Goal: Task Accomplishment & Management: Manage account settings

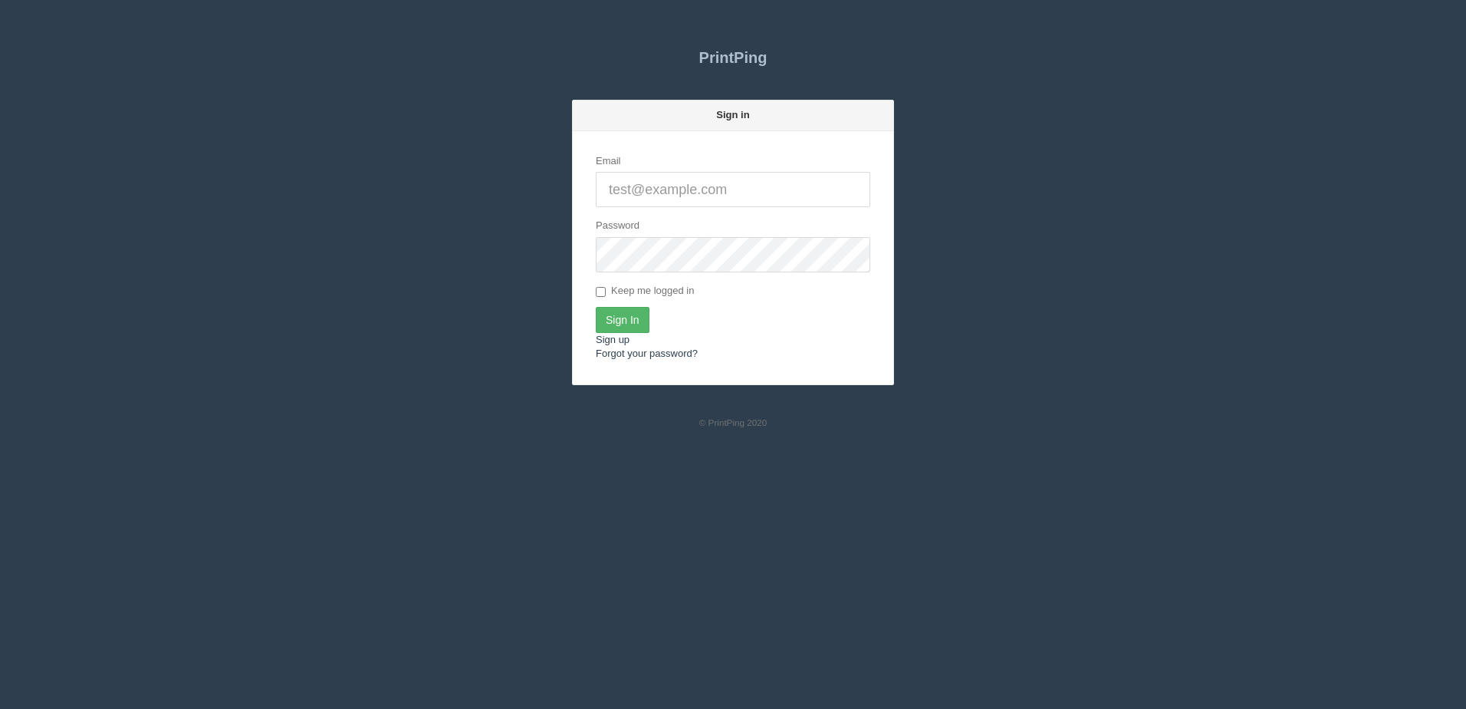
type input "[PERSON_NAME][EMAIL_ADDRESS][DOMAIN_NAME]"
click at [645, 316] on input "Sign In" at bounding box center [623, 320] width 54 height 26
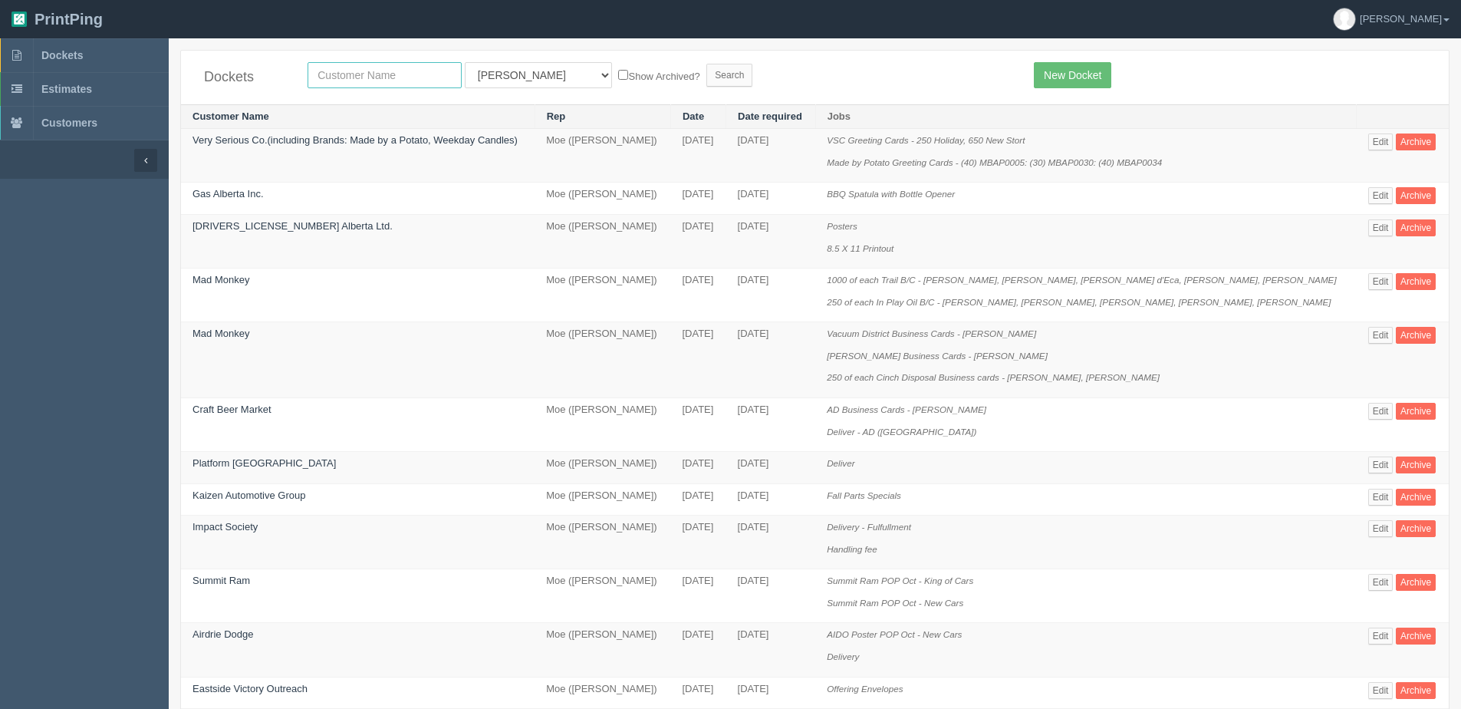
click at [347, 70] on input "text" at bounding box center [385, 75] width 154 height 26
type input "action"
click at [706, 64] on input "Search" at bounding box center [729, 75] width 46 height 23
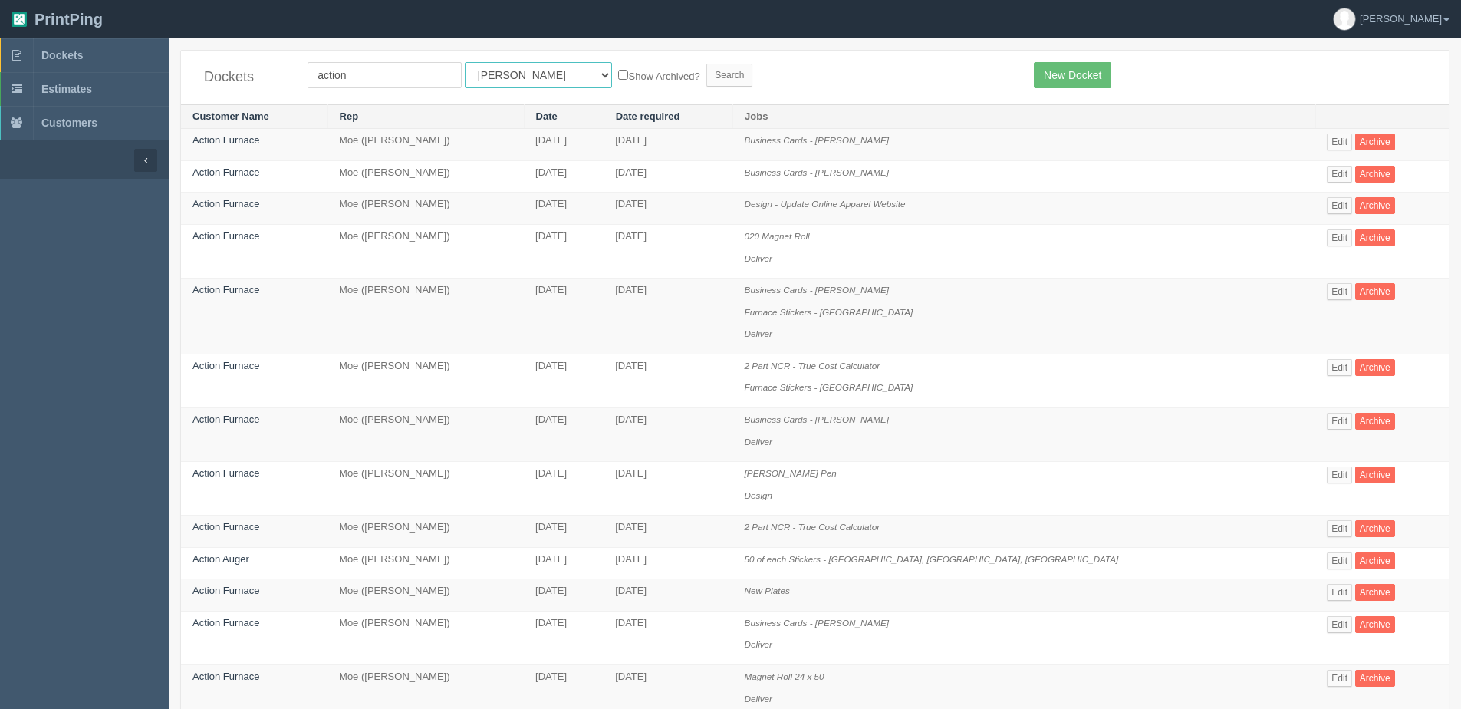
drag, startPoint x: 499, startPoint y: 71, endPoint x: 498, endPoint y: 79, distance: 8.5
click at [499, 71] on select "All Users Ali Ali Test 1 Aly Amy Ankit Arif Brandon Dan France Greg Jim Mark Ma…" at bounding box center [538, 75] width 147 height 26
select select "1"
click at [465, 62] on select "All Users Ali Ali Test 1 Aly Amy Ankit Arif Brandon Dan France Greg Jim Mark Ma…" at bounding box center [538, 75] width 147 height 26
click at [618, 81] on label "Show Archived?" at bounding box center [658, 76] width 81 height 18
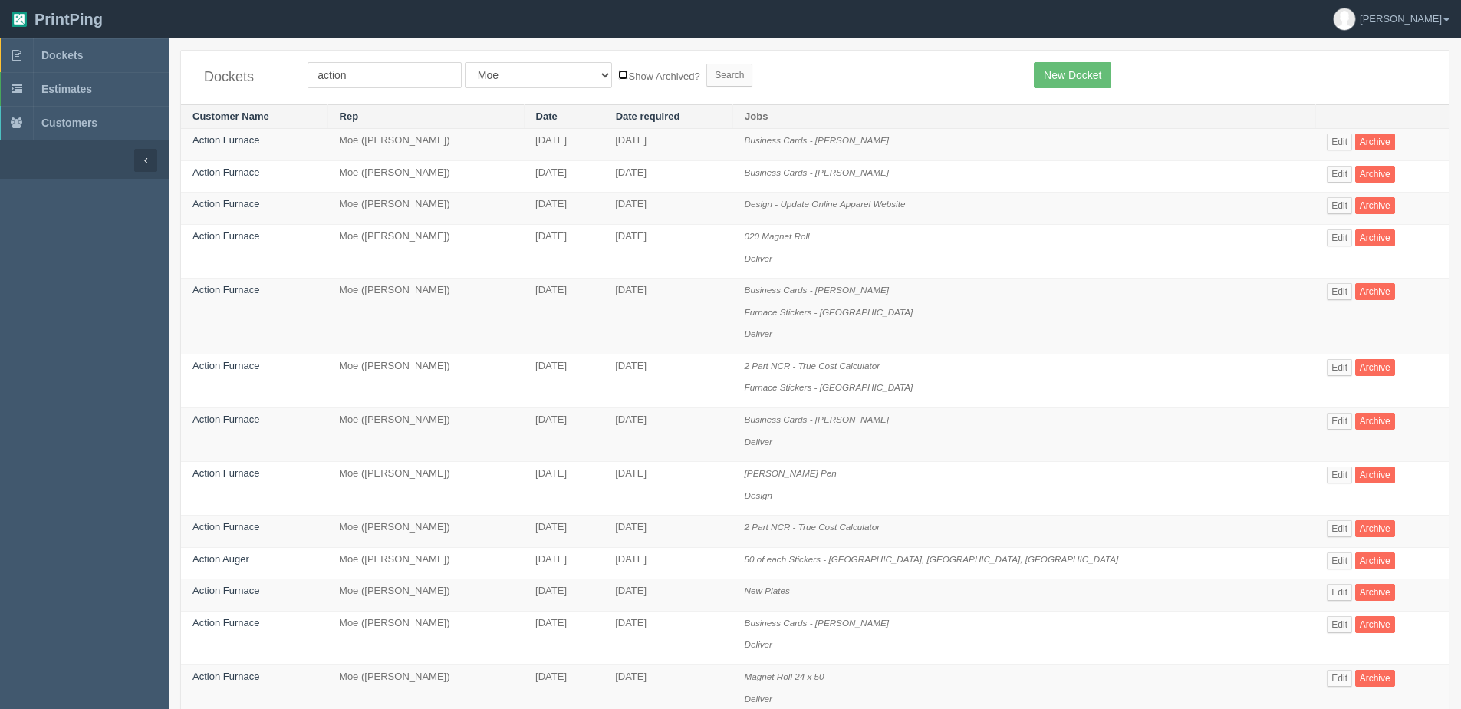
click at [618, 80] on input "Show Archived?" at bounding box center [623, 75] width 10 height 10
checkbox input "true"
click at [706, 74] on input "Search" at bounding box center [729, 75] width 46 height 23
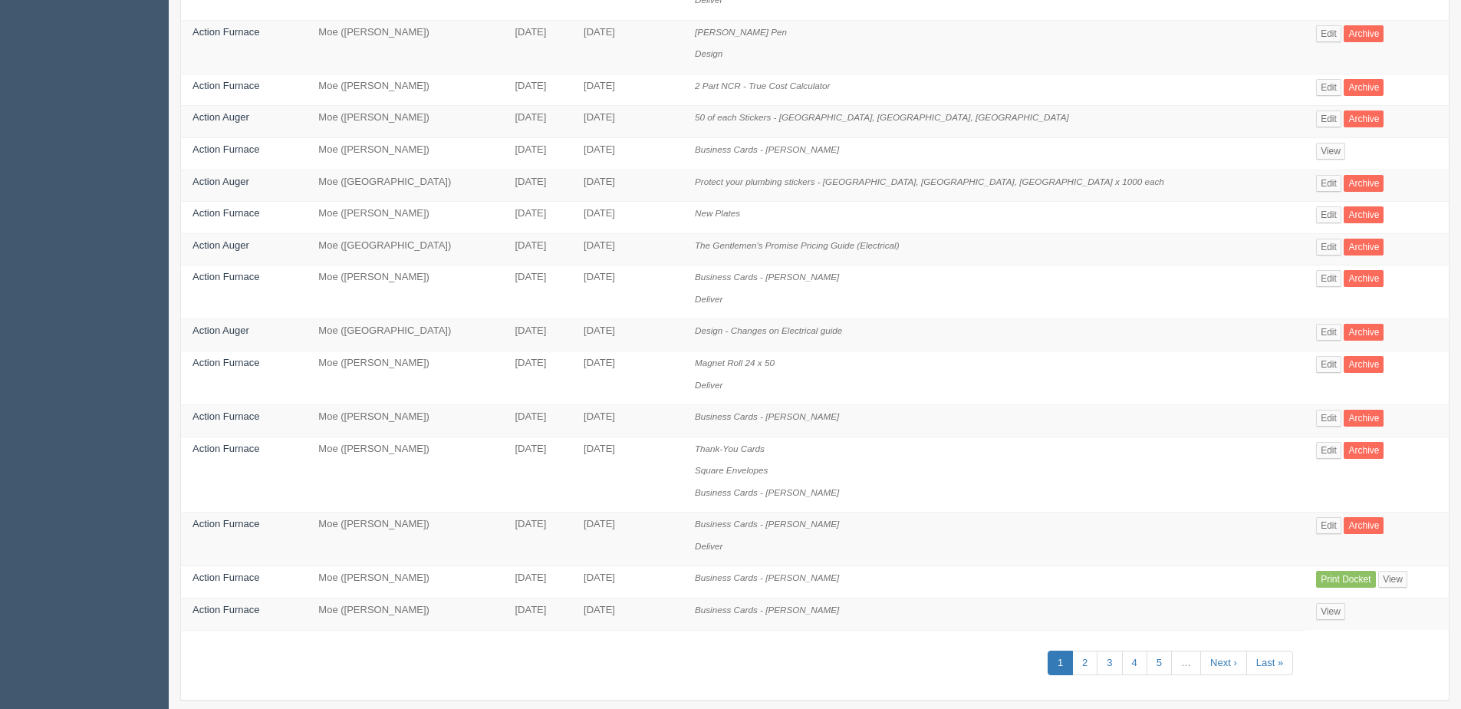
scroll to position [555, 0]
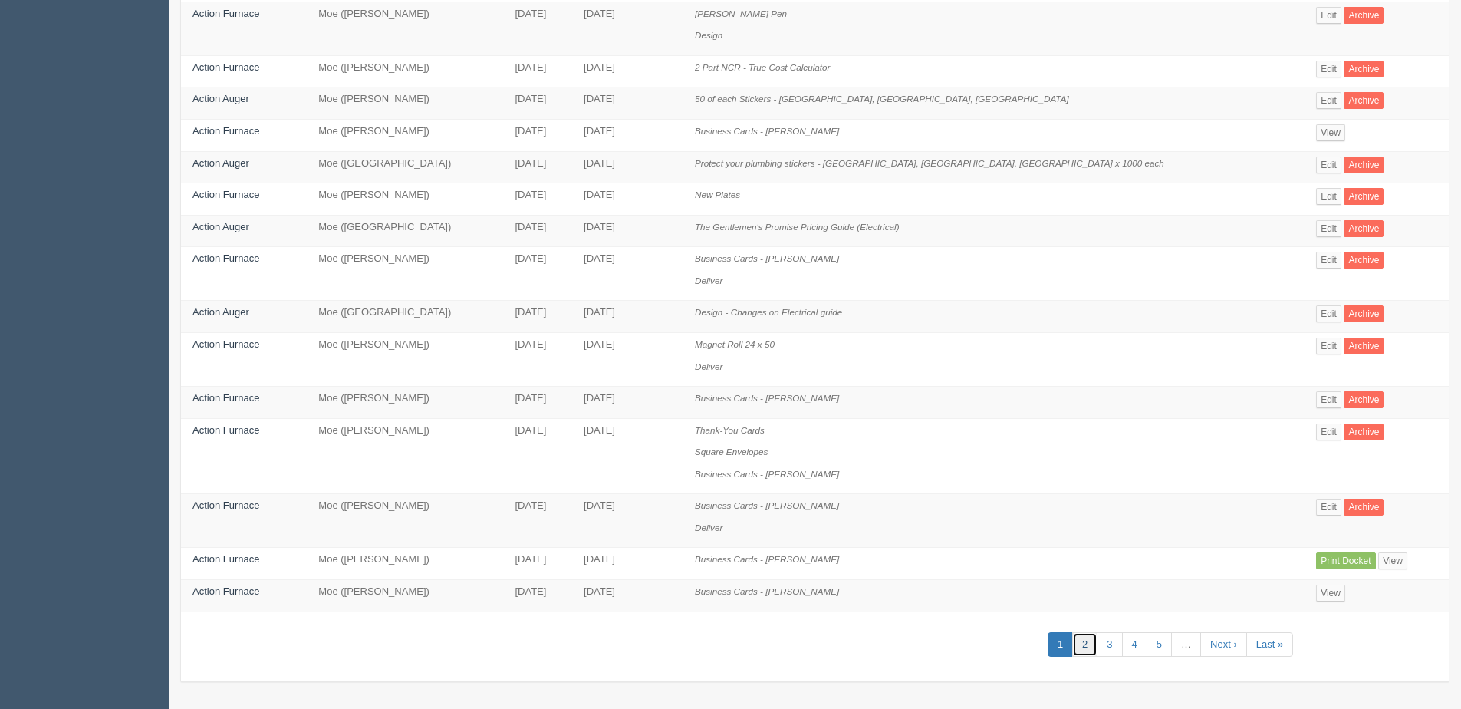
click at [1072, 653] on link "2" at bounding box center [1084, 644] width 25 height 25
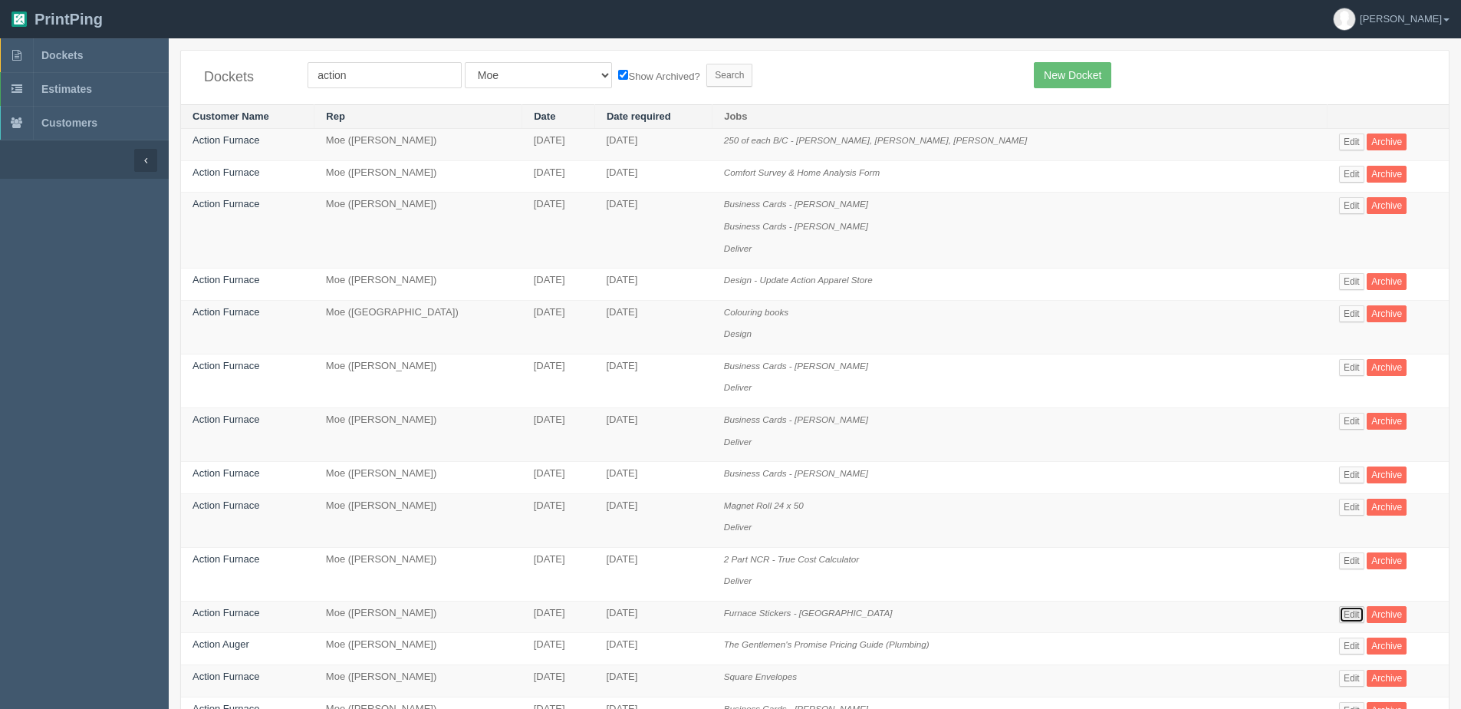
click at [1339, 612] on link "Edit" at bounding box center [1351, 614] width 25 height 17
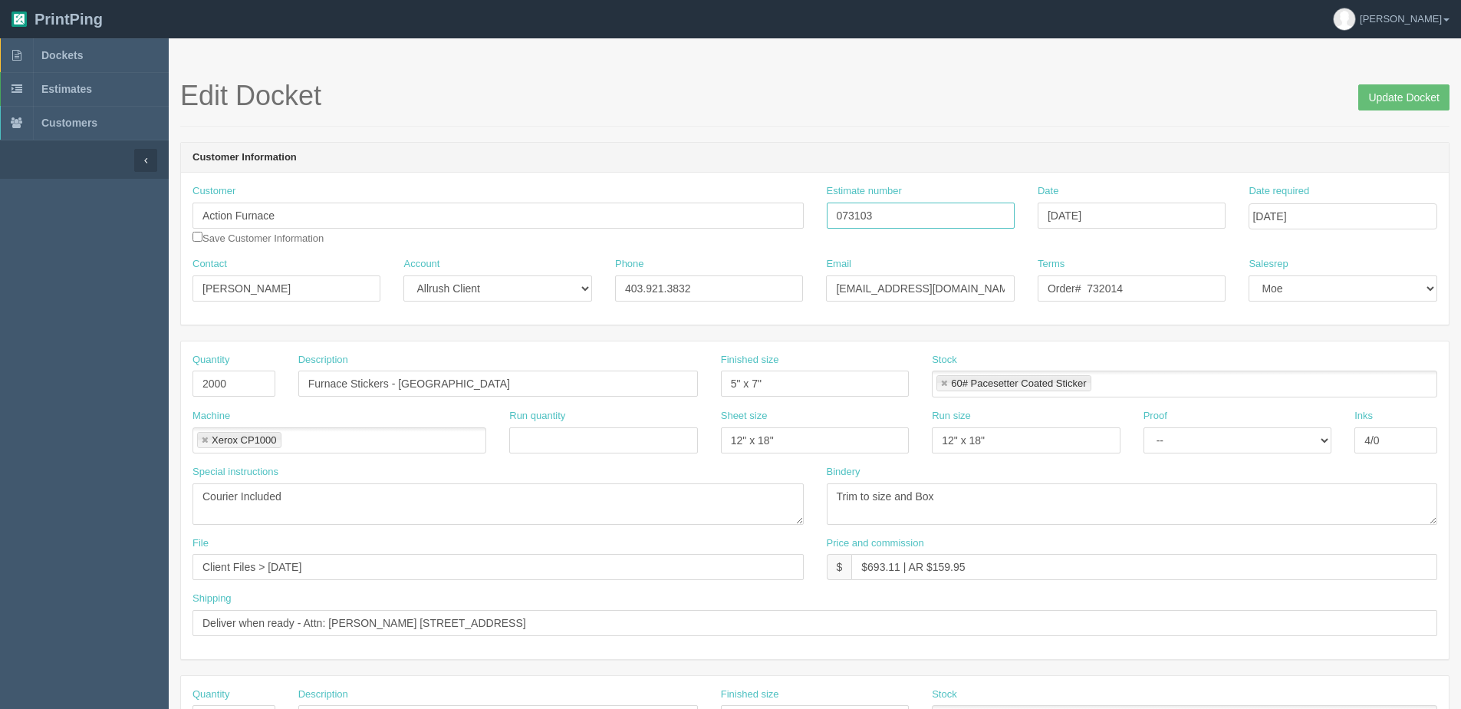
drag, startPoint x: 933, startPoint y: 216, endPoint x: 635, endPoint y: 221, distance: 297.6
click at [637, 222] on div "Customer Action Furnace Save Customer Information Estimate number 073103 Date A…" at bounding box center [815, 220] width 1268 height 73
click at [1402, 100] on input "Update Docket" at bounding box center [1403, 97] width 91 height 26
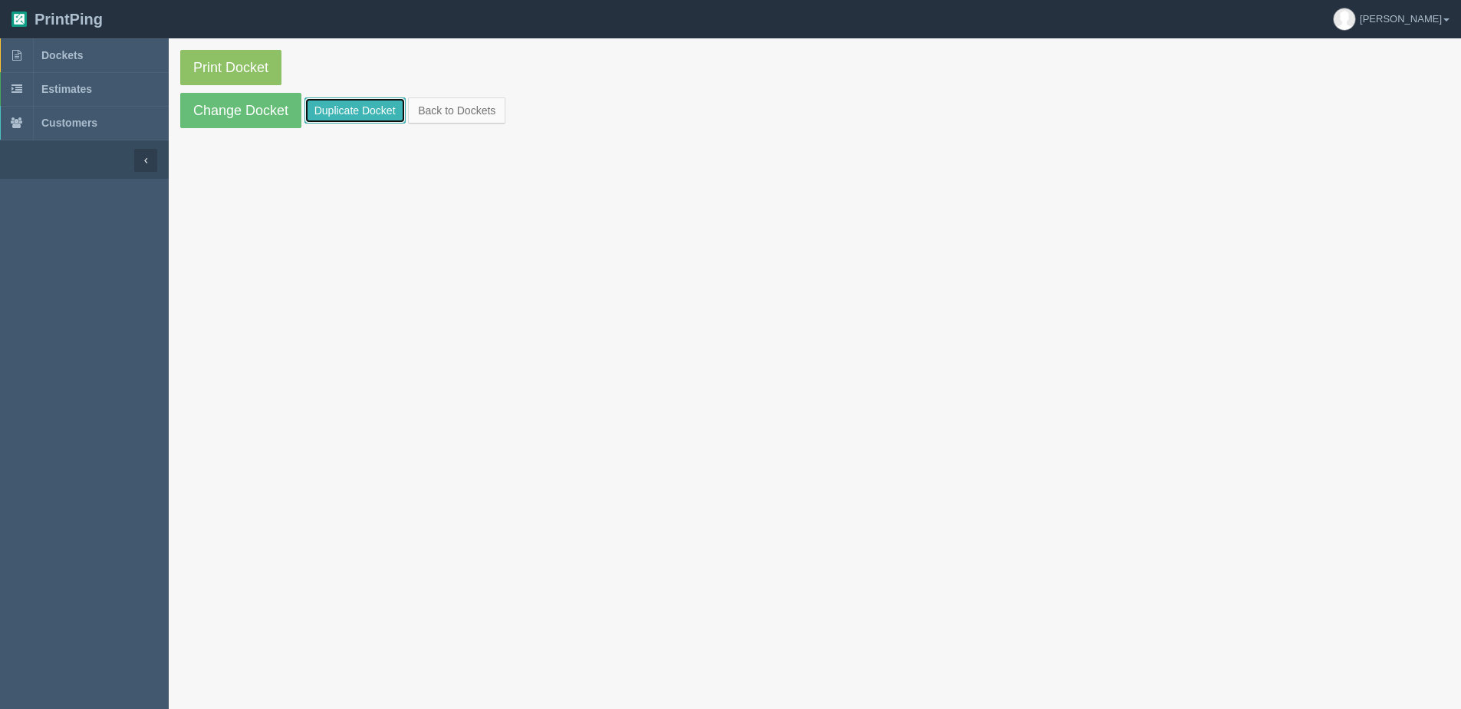
click at [335, 109] on link "Duplicate Docket" at bounding box center [354, 110] width 101 height 26
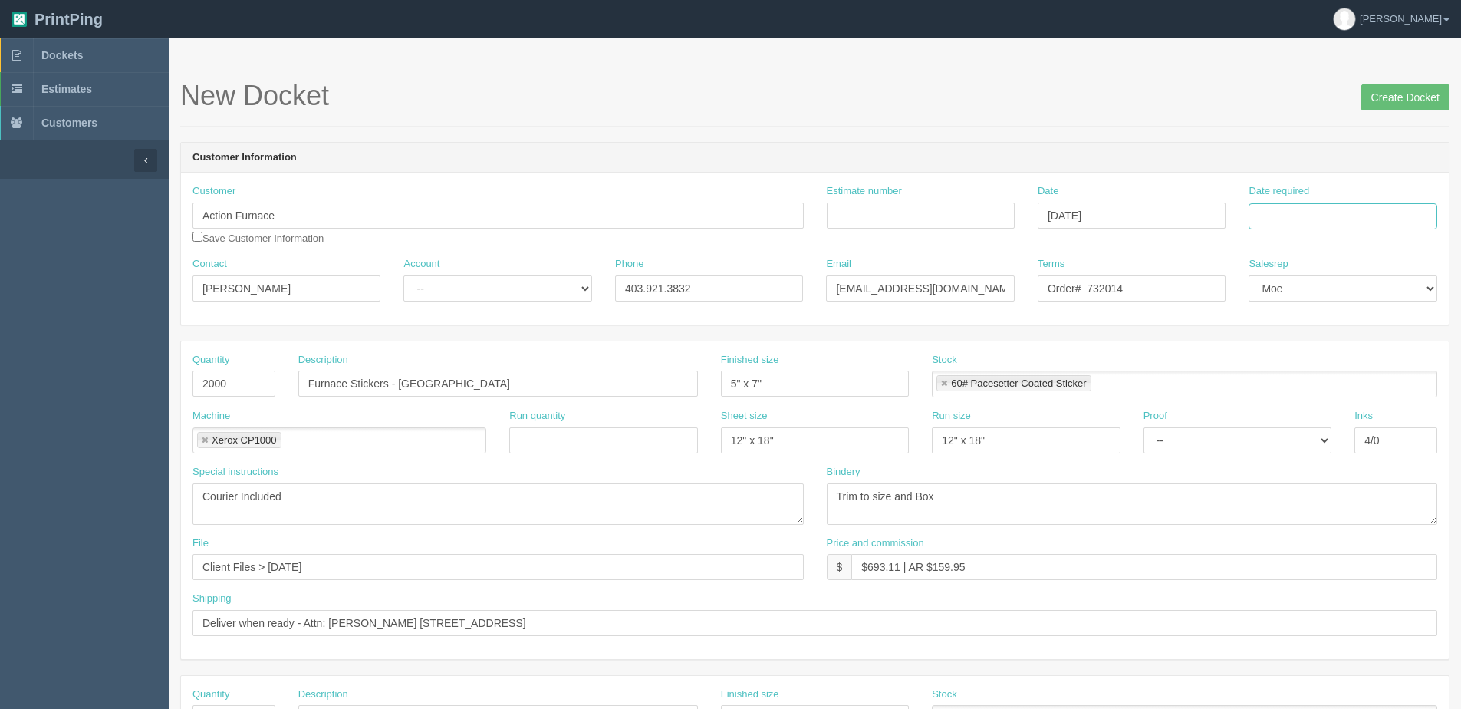
drag, startPoint x: 1318, startPoint y: 206, endPoint x: 1315, endPoint y: 220, distance: 14.1
click at [1318, 206] on input "Date required" at bounding box center [1343, 216] width 188 height 26
click at [1308, 438] on th "[DATE]" at bounding box center [1323, 429] width 143 height 22
click at [1365, 342] on td "17" at bounding box center [1366, 341] width 18 height 22
type input "[DATE]"
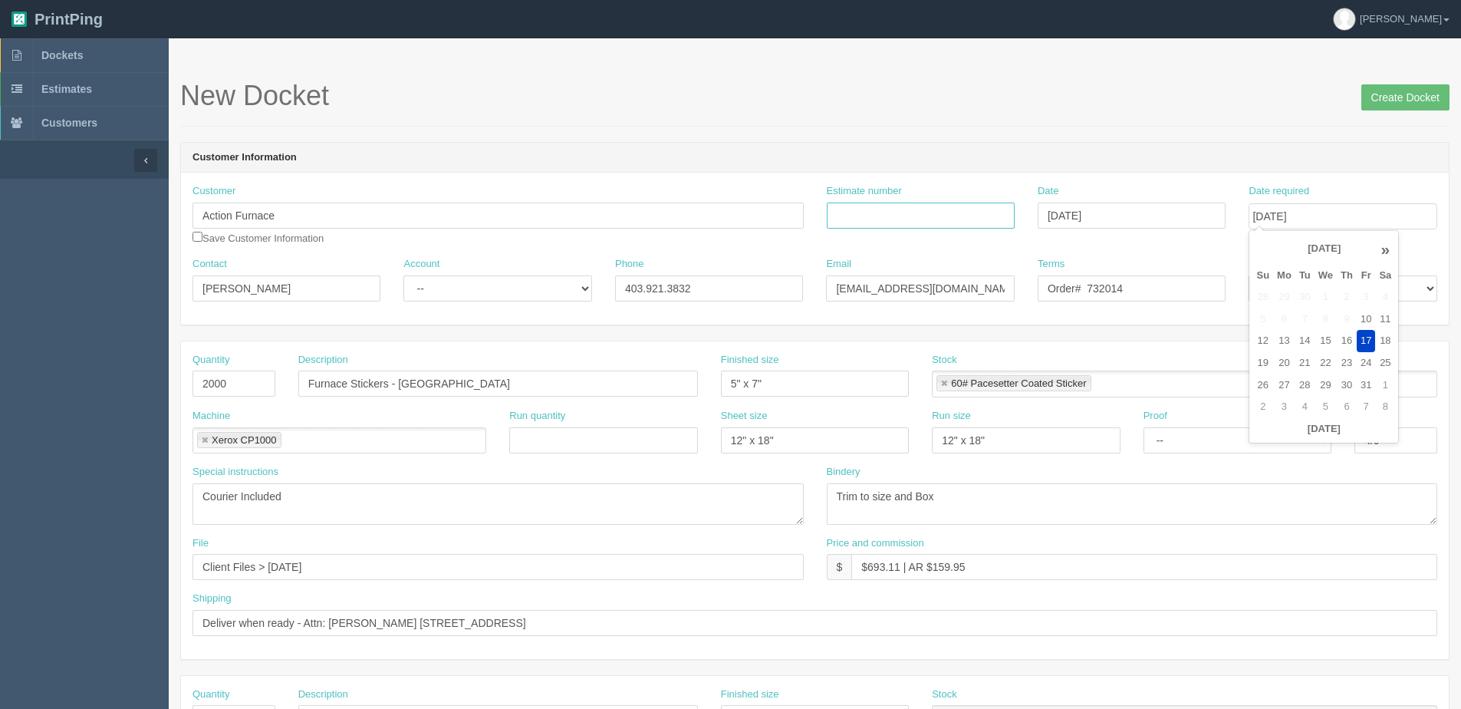
click at [858, 202] on input "Estimate number" at bounding box center [921, 215] width 188 height 26
paste input "073103"
type input "073103"
click at [1143, 187] on div "Date October 15, 2025" at bounding box center [1132, 206] width 188 height 44
drag, startPoint x: 1094, startPoint y: 286, endPoint x: 1466, endPoint y: 166, distance: 390.7
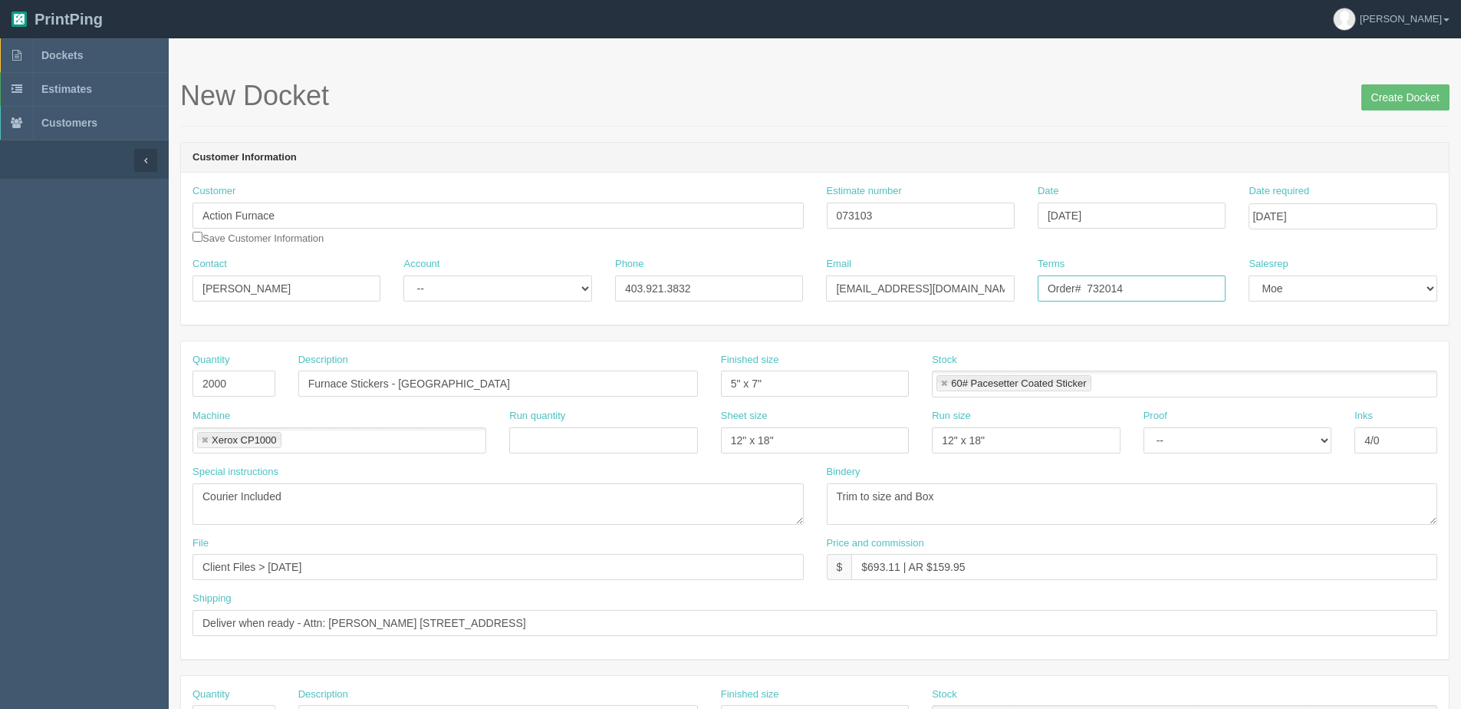
click at [1404, 251] on div "Customer Action Furnace Save Customer Information Estimate number 073103 Date O…" at bounding box center [815, 249] width 1268 height 152
type input "Order# 760842"
drag, startPoint x: 227, startPoint y: 386, endPoint x: -63, endPoint y: 429, distance: 293.2
click at [0, 429] on html "PrintPing Dan Edit account ( dan@allrush.ca ) Logout Dockets Estimates Customers" at bounding box center [730, 696] width 1461 height 1393
type input "1000"
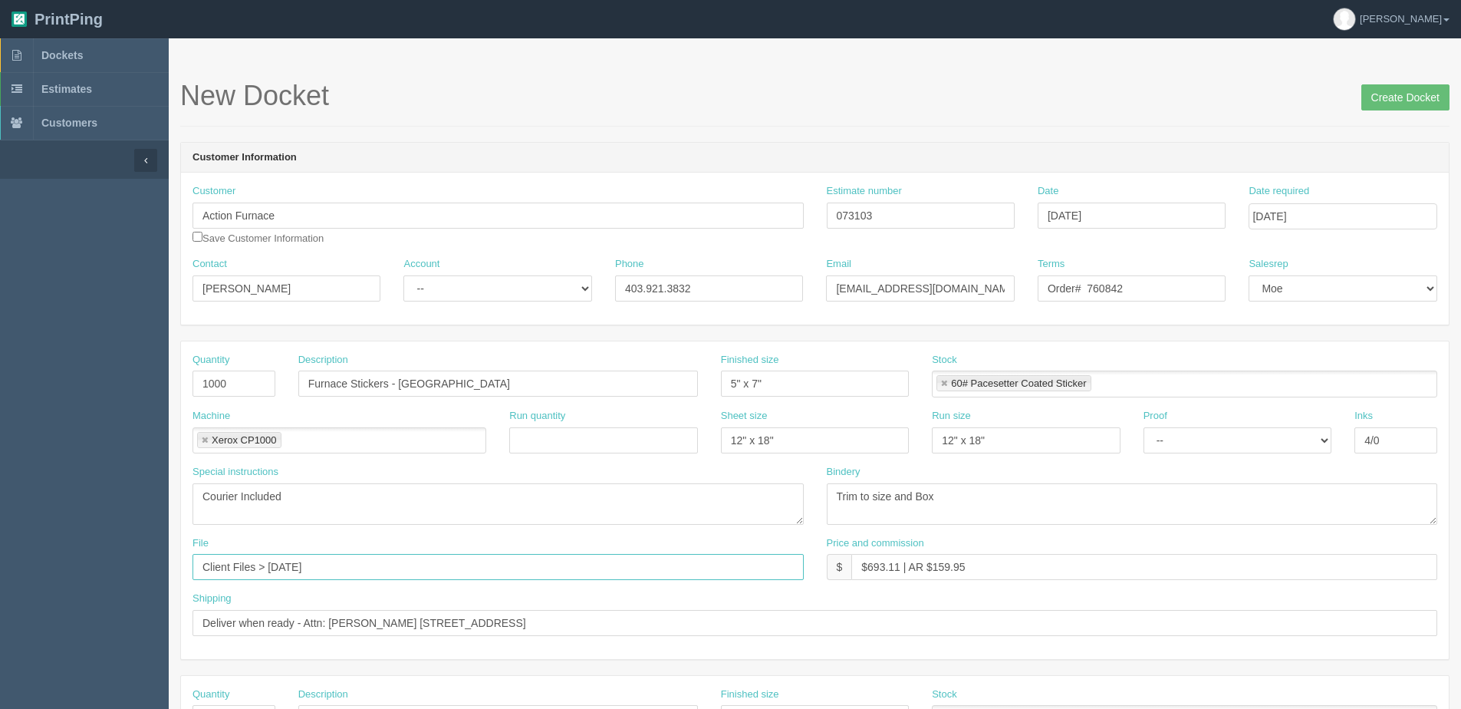
drag, startPoint x: 267, startPoint y: 572, endPoint x: 673, endPoint y: 507, distance: 410.9
click at [618, 515] on div "Quantity 1000 Description Furnace Stickers - Calgary Finished size 5" x 7" Stoc…" at bounding box center [815, 500] width 1268 height 318
type input "Client Files > October 2025"
drag, startPoint x: 867, startPoint y: 563, endPoint x: 890, endPoint y: 568, distance: 23.6
click at [898, 564] on input "$693.11 | AR $159.95" at bounding box center [1144, 567] width 586 height 26
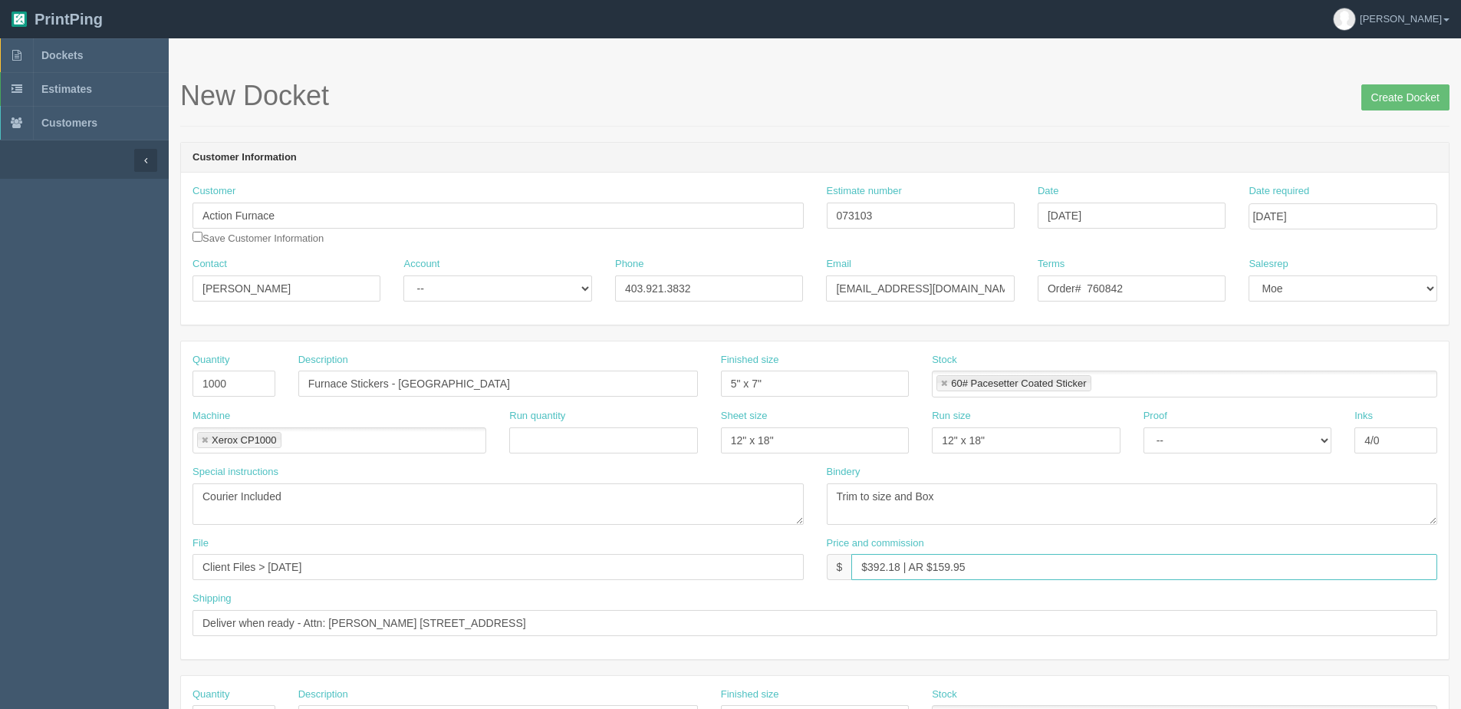
drag, startPoint x: 933, startPoint y: 568, endPoint x: 1275, endPoint y: 532, distance: 344.8
click at [1179, 542] on div "Price and commission $ $392.18 | AR $159.95" at bounding box center [1132, 558] width 611 height 44
type input "$392.18 | AR $90.50"
drag, startPoint x: 891, startPoint y: 501, endPoint x: 1142, endPoint y: 522, distance: 251.7
click at [1177, 485] on textarea "Trim to size and Box" at bounding box center [1132, 503] width 611 height 41
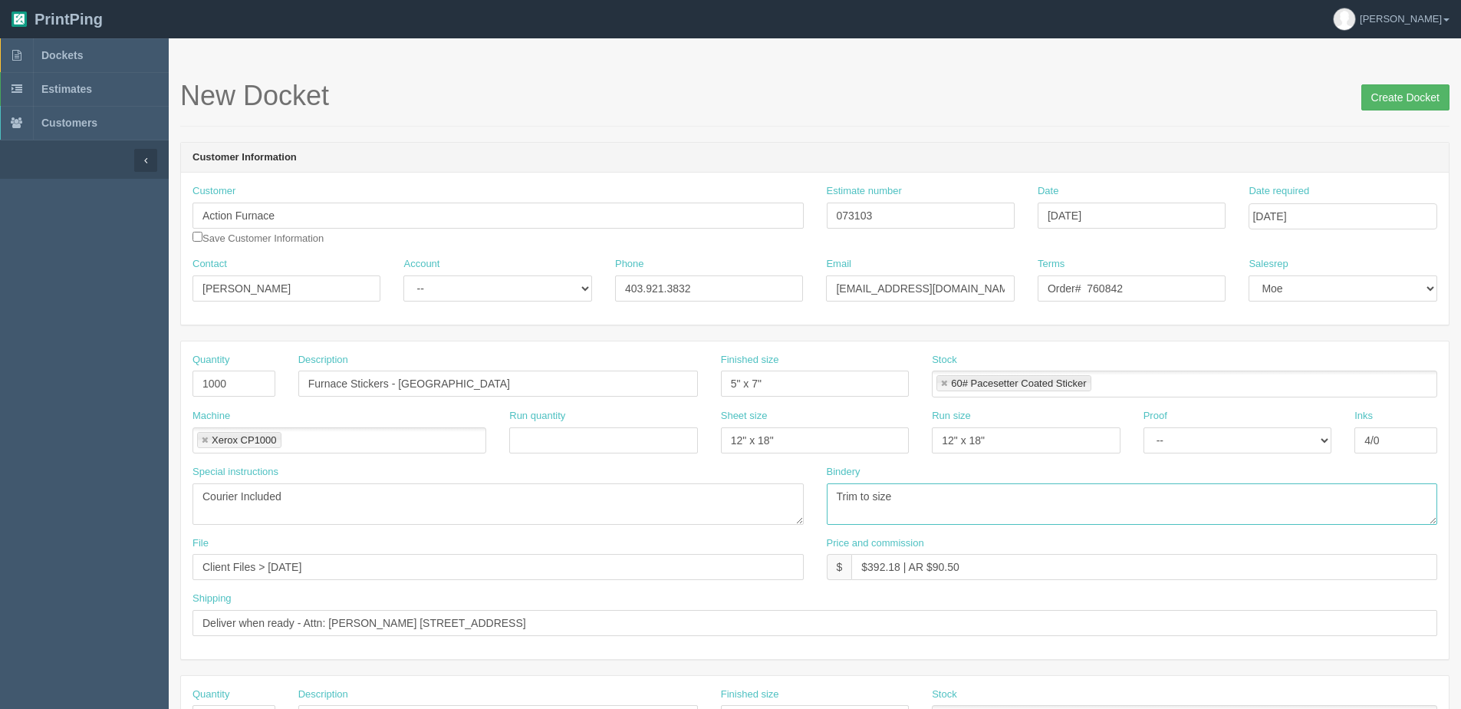
type textarea "Trim to size"
click at [1408, 91] on input "Create Docket" at bounding box center [1405, 97] width 88 height 26
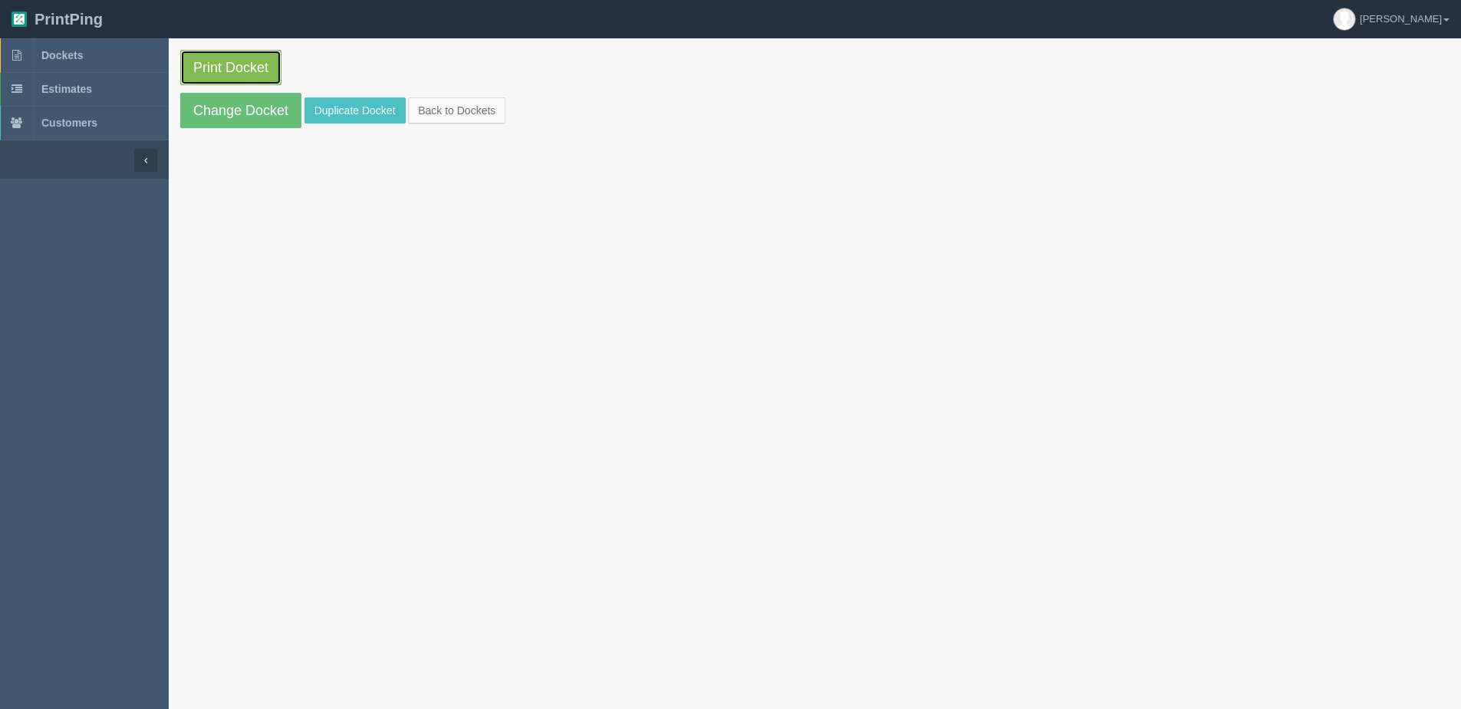
click at [249, 74] on link "Print Docket" at bounding box center [230, 67] width 101 height 35
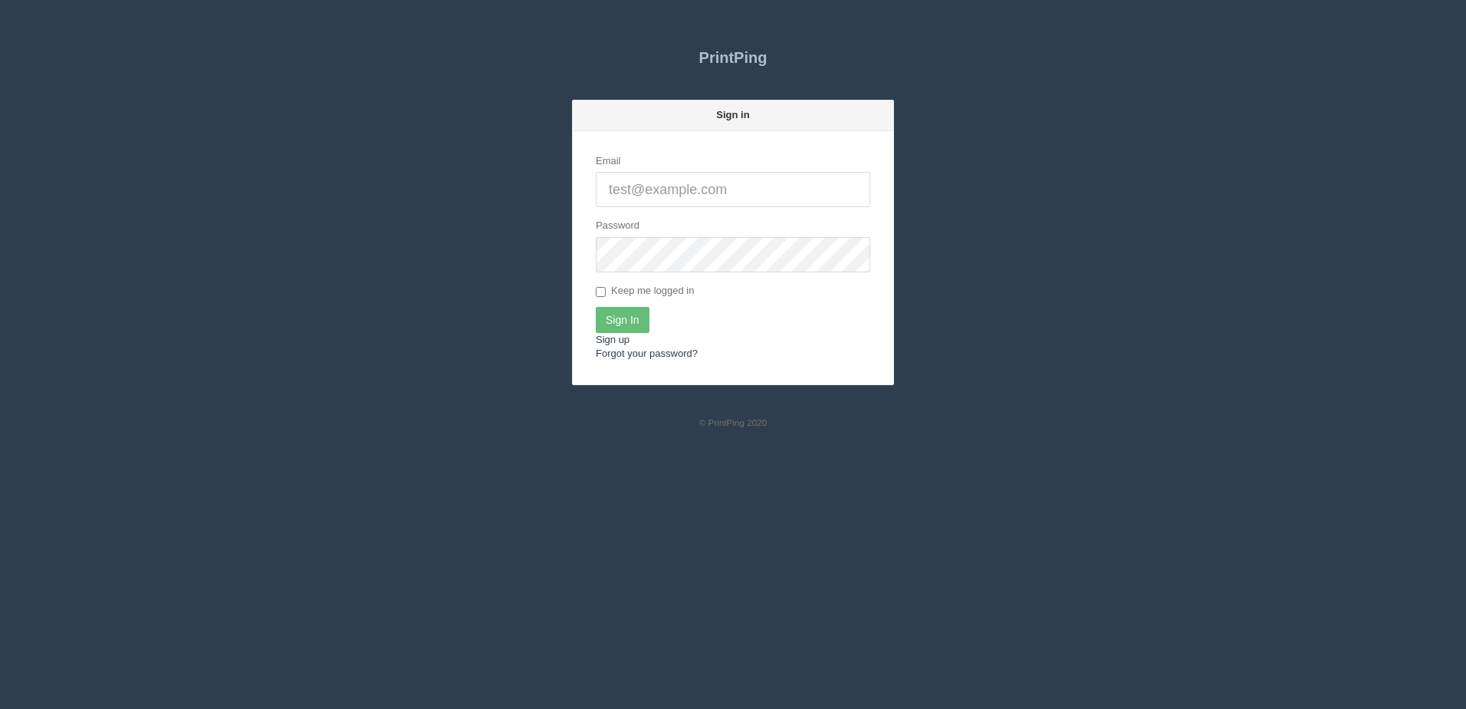
type input "[PERSON_NAME][EMAIL_ADDRESS][DOMAIN_NAME]"
click at [639, 336] on form "Email dan@allrush.ca Password Keep me logged in Sign In Sign up Forgot your pas…" at bounding box center [733, 257] width 321 height 253
click at [620, 324] on input "Sign In" at bounding box center [623, 320] width 54 height 26
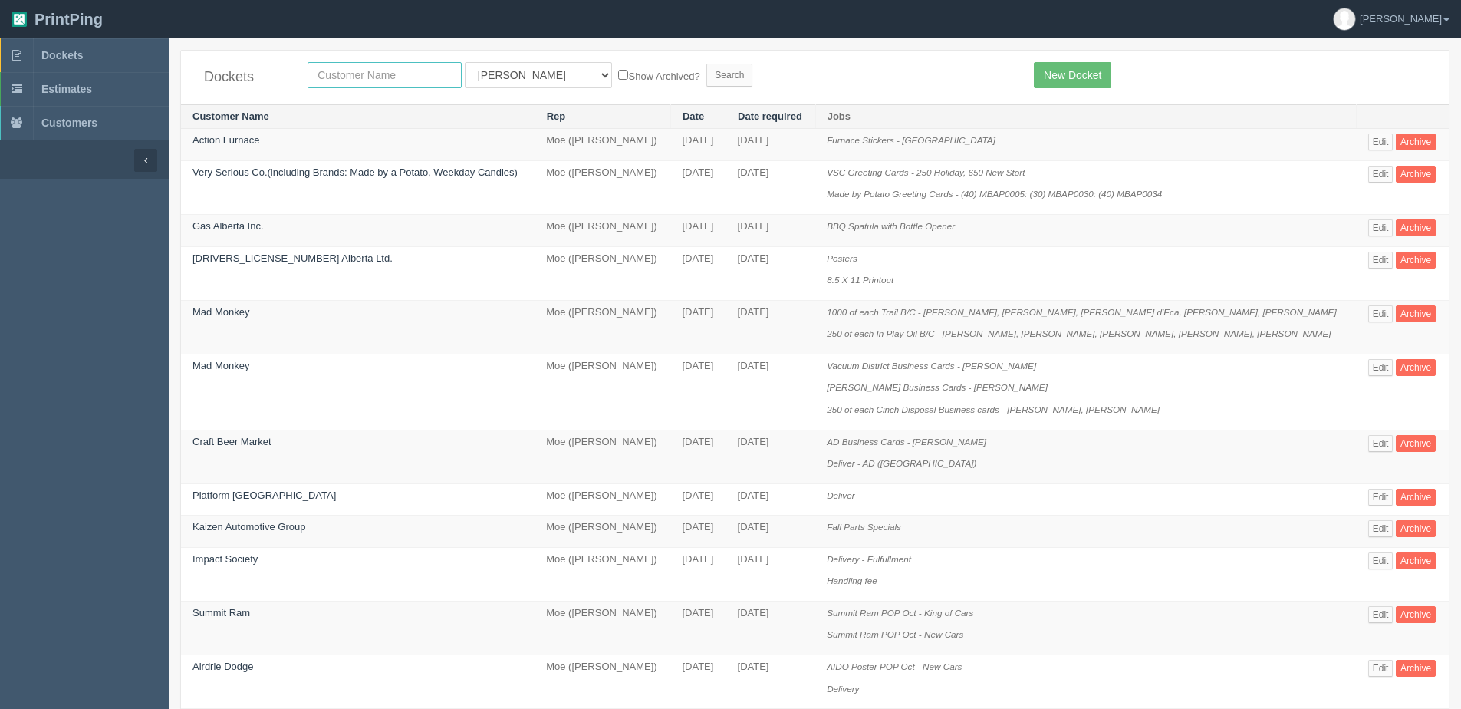
click at [354, 74] on input "text" at bounding box center [385, 75] width 154 height 26
type input "grc"
click at [706, 64] on input "Search" at bounding box center [729, 75] width 46 height 23
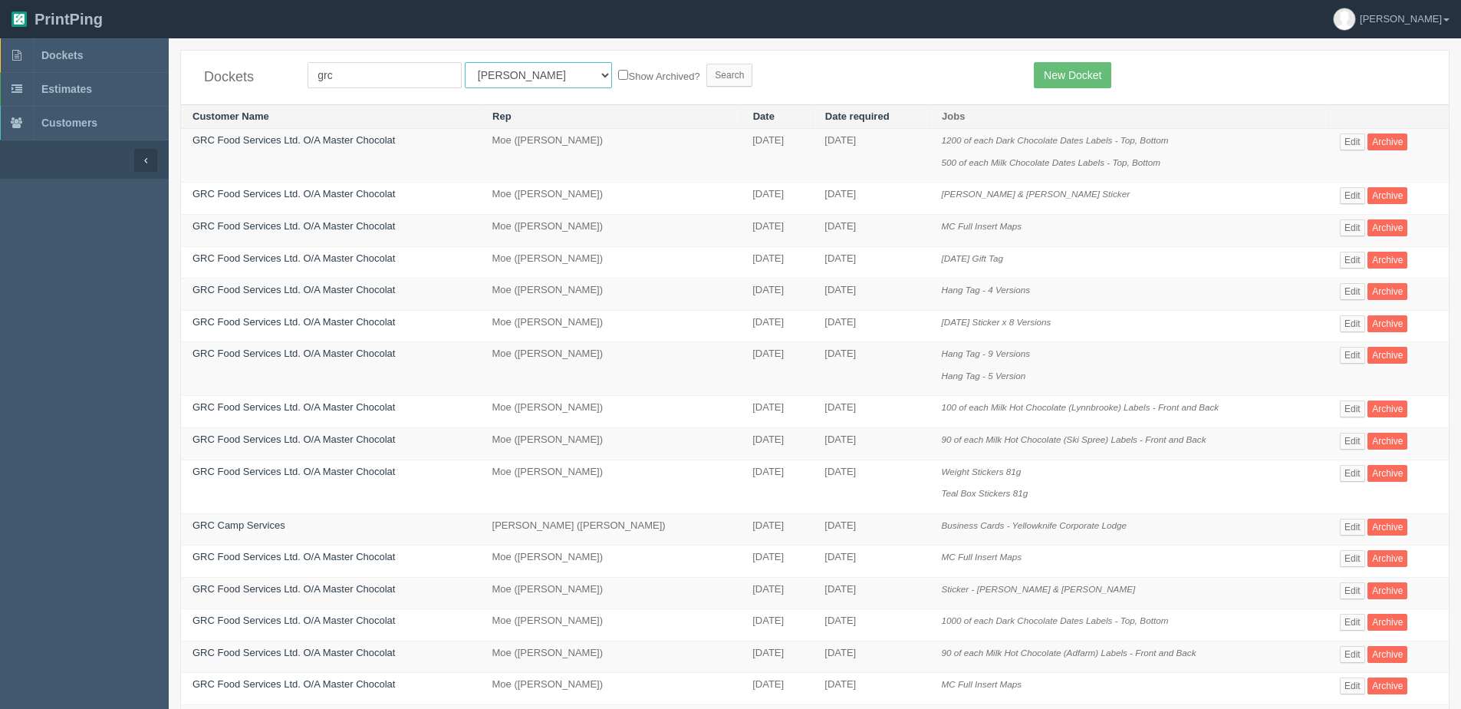
click at [517, 75] on select "All Users [PERSON_NAME] Test 1 [PERSON_NAME] [PERSON_NAME] [PERSON_NAME] France…" at bounding box center [538, 75] width 147 height 26
select select "1"
click at [465, 62] on select "All Users [PERSON_NAME] Test 1 [PERSON_NAME] [PERSON_NAME] [PERSON_NAME] France…" at bounding box center [538, 75] width 147 height 26
click at [597, 64] on form "grc All Users [PERSON_NAME] Test 1 [PERSON_NAME] [PERSON_NAME] [PERSON_NAME] Fr…" at bounding box center [659, 75] width 703 height 26
click at [618, 74] on label "Show Archived?" at bounding box center [658, 76] width 81 height 18
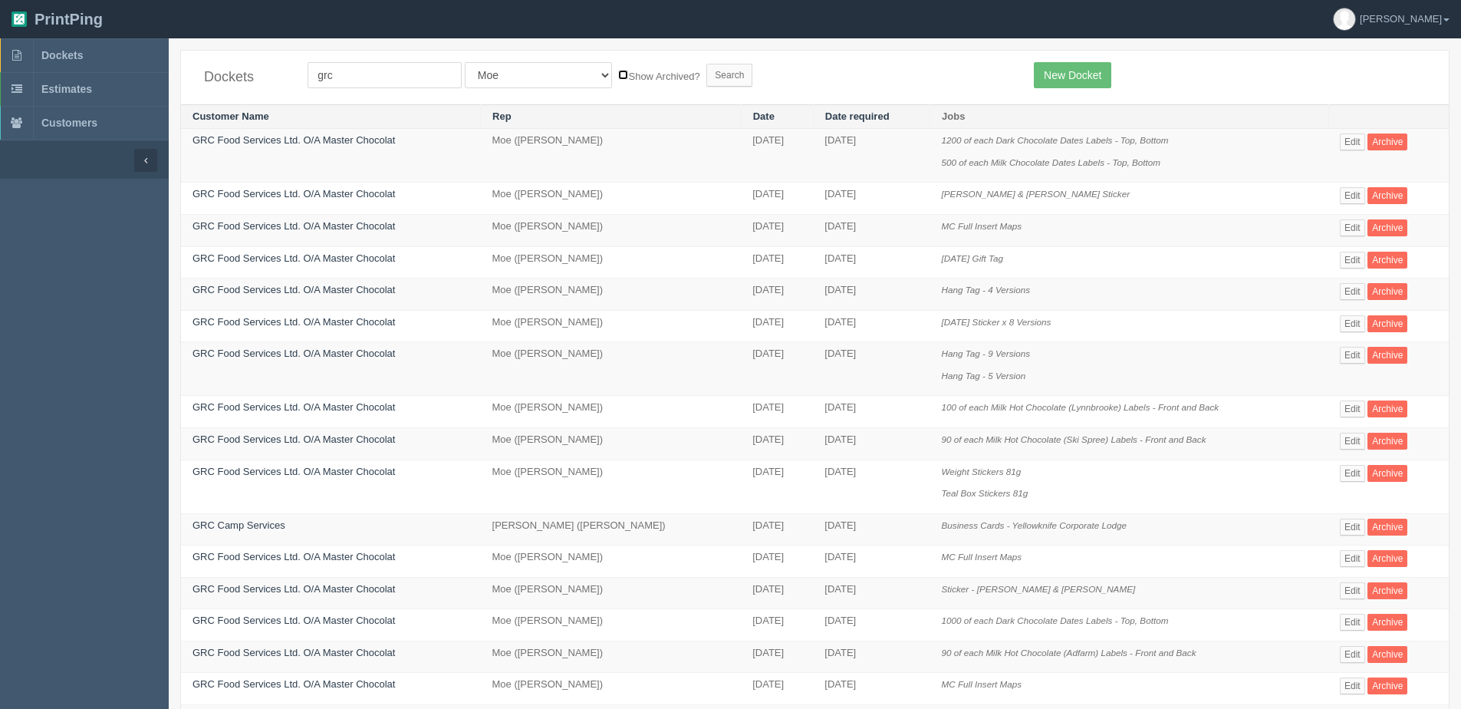
click at [618, 74] on input "Show Archived?" at bounding box center [623, 75] width 10 height 10
checkbox input "true"
click at [706, 70] on input "Search" at bounding box center [729, 75] width 46 height 23
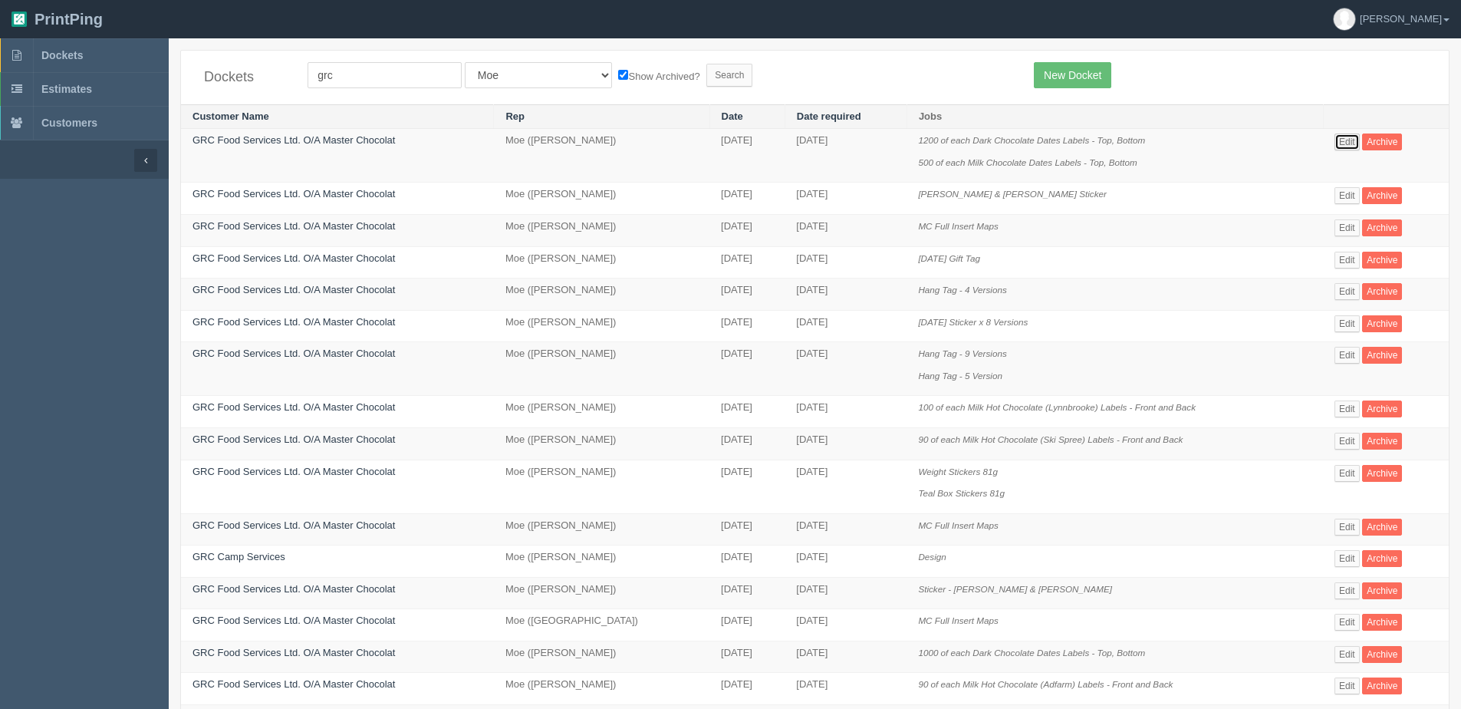
click at [1354, 133] on link "Edit" at bounding box center [1347, 141] width 25 height 17
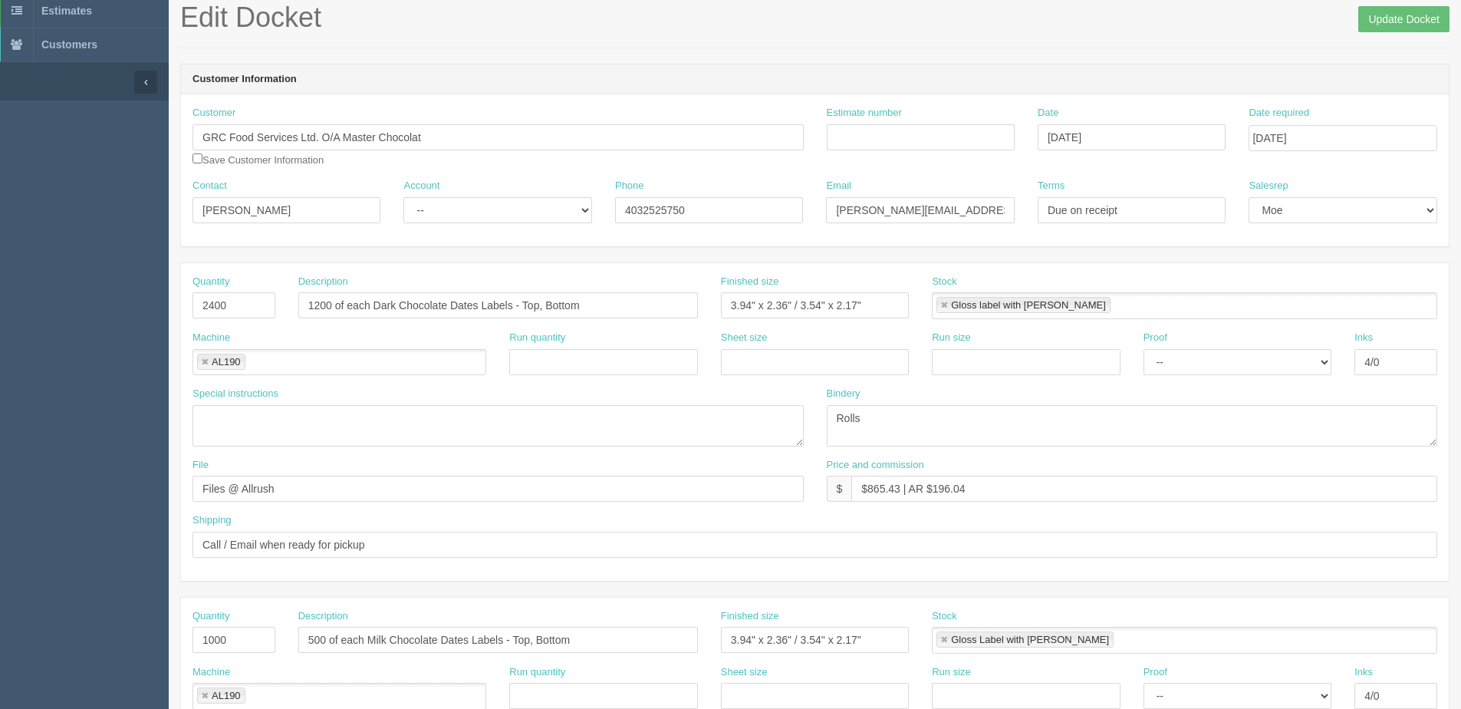
scroll to position [77, 0]
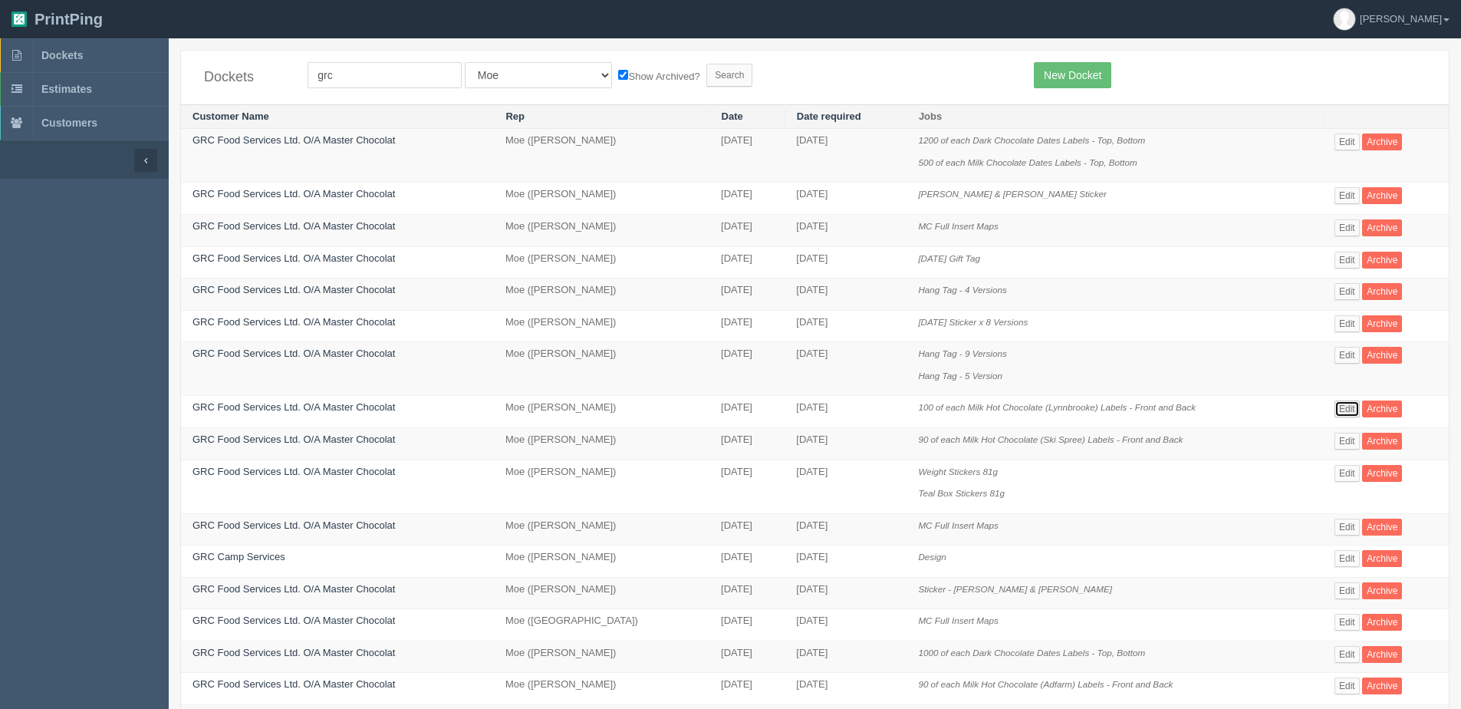
click at [1354, 412] on link "Edit" at bounding box center [1347, 408] width 25 height 17
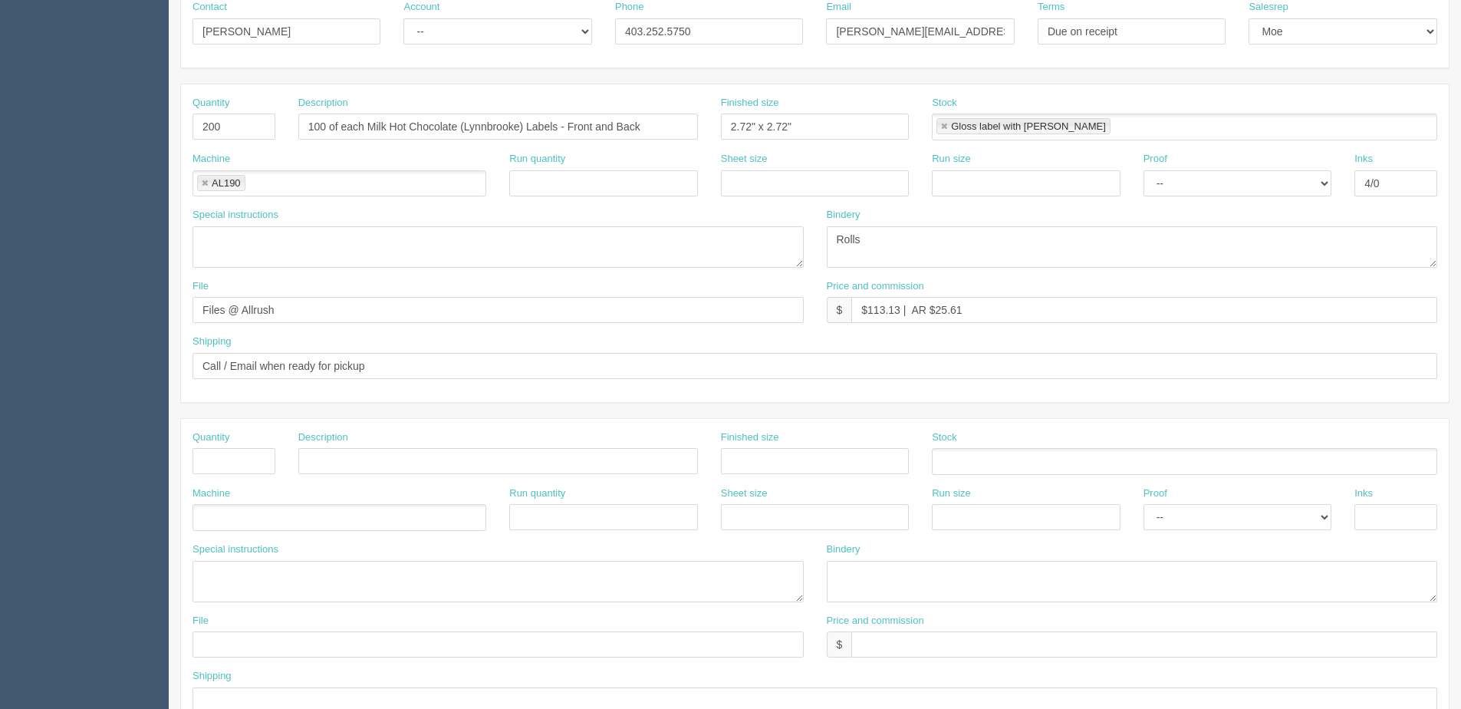
scroll to position [230, 0]
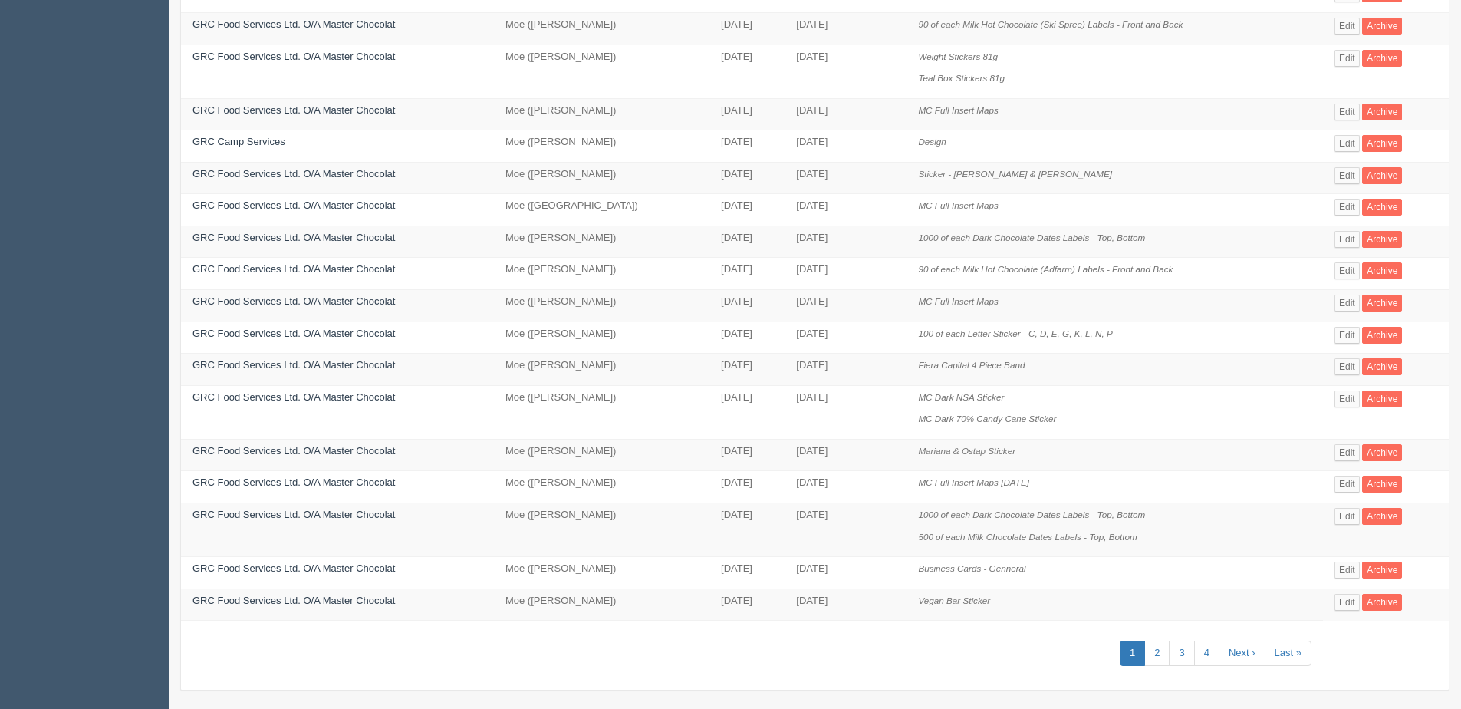
scroll to position [423, 0]
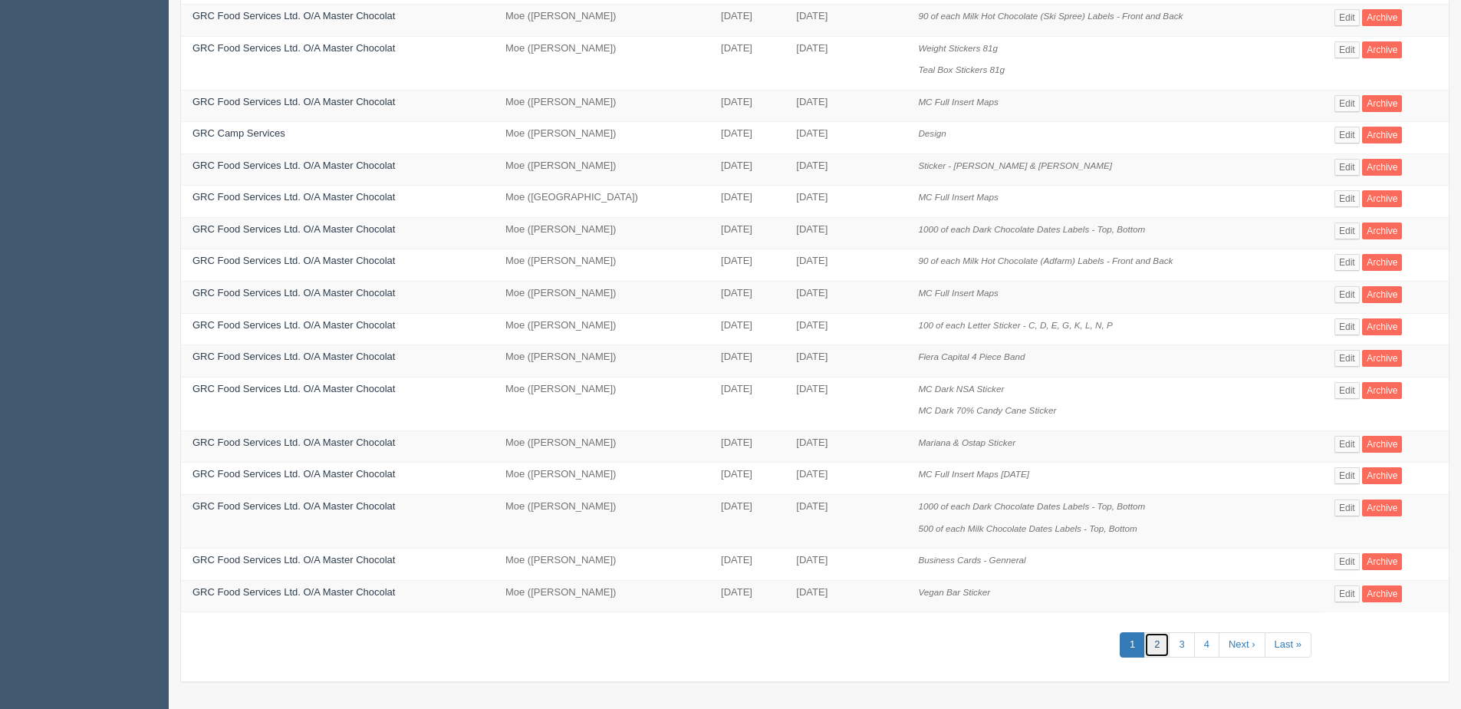
click at [1164, 650] on link "2" at bounding box center [1156, 644] width 25 height 25
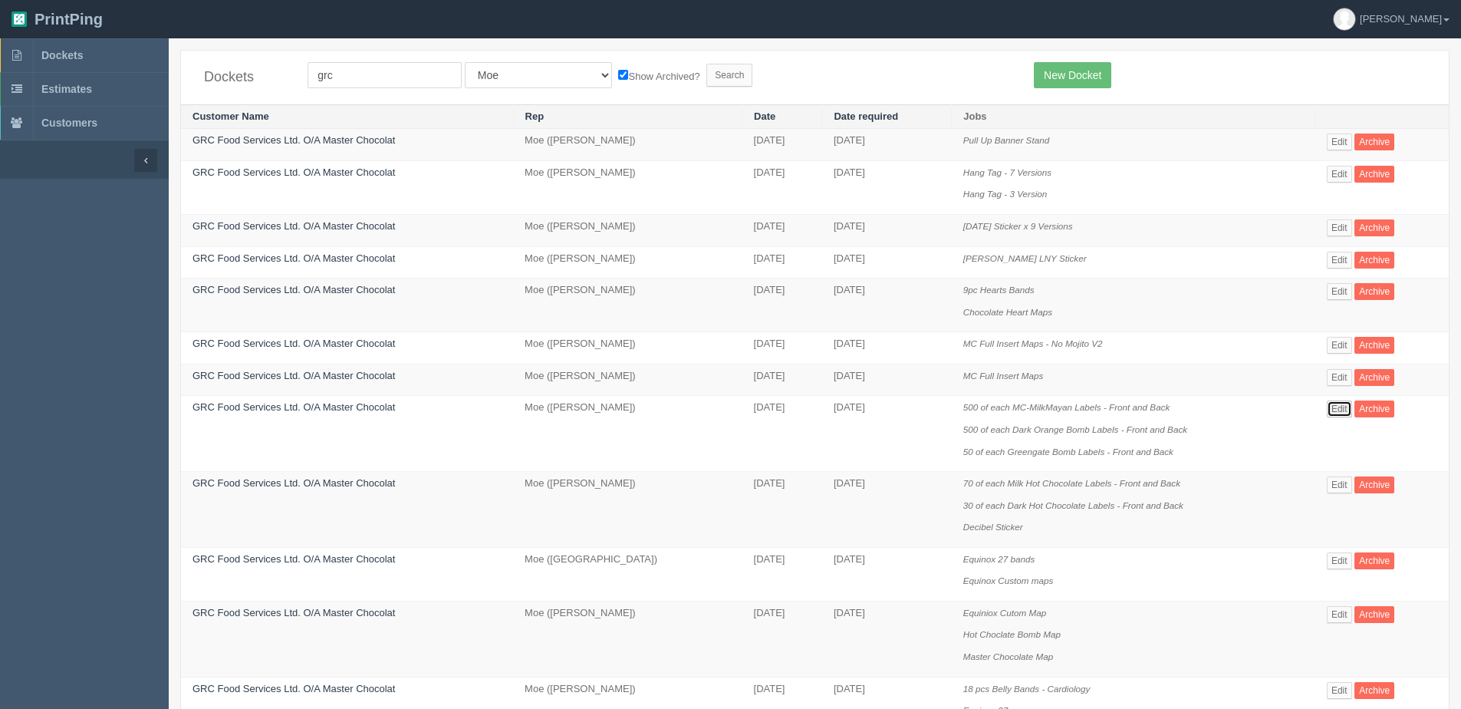
click at [1338, 403] on link "Edit" at bounding box center [1339, 408] width 25 height 17
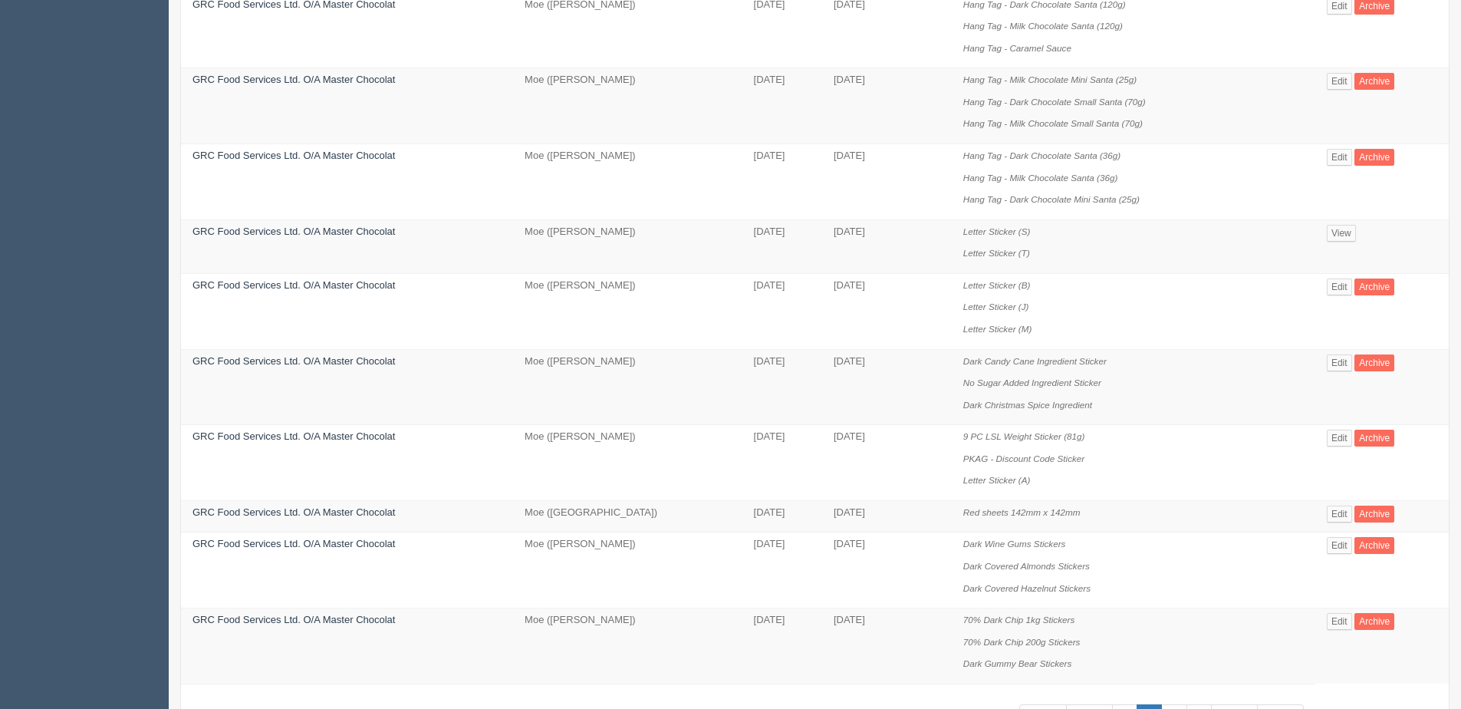
scroll to position [993, 0]
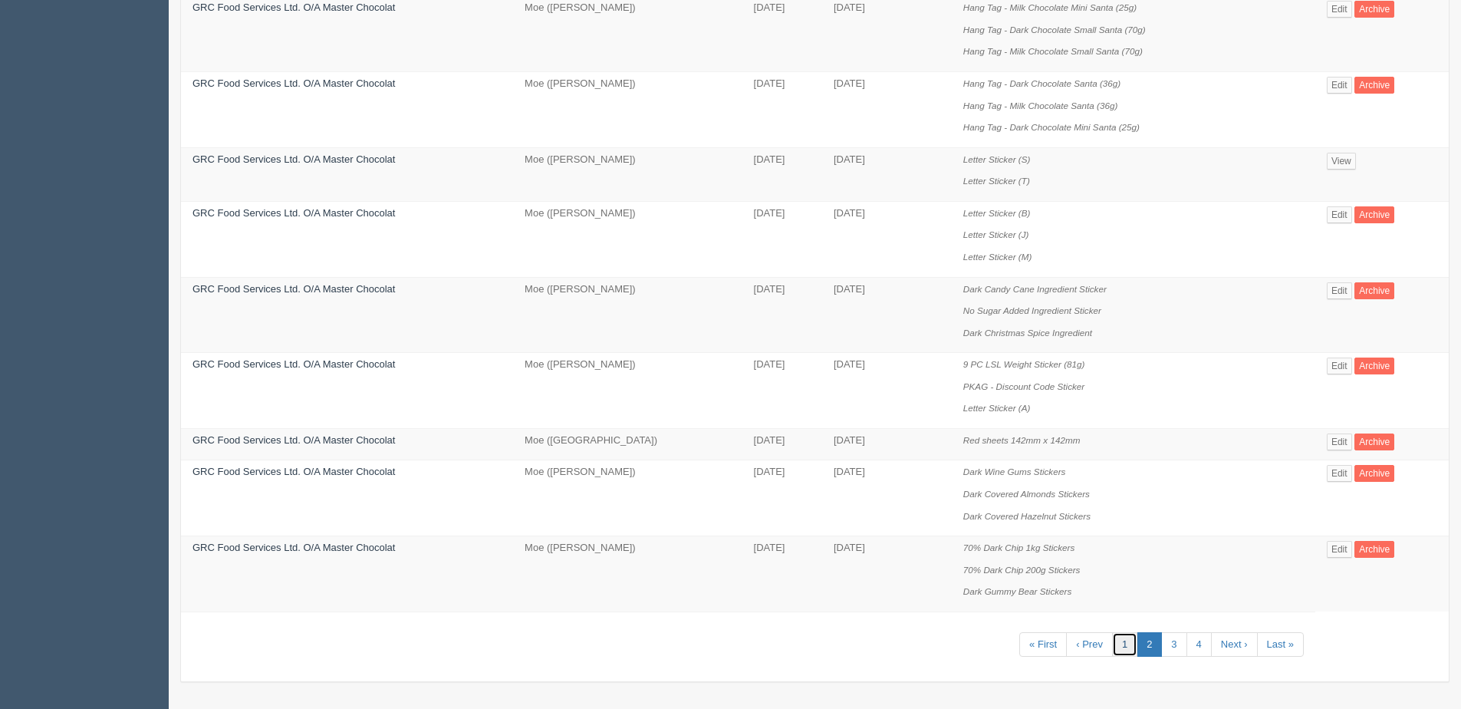
click at [1137, 643] on link "1" at bounding box center [1124, 644] width 25 height 25
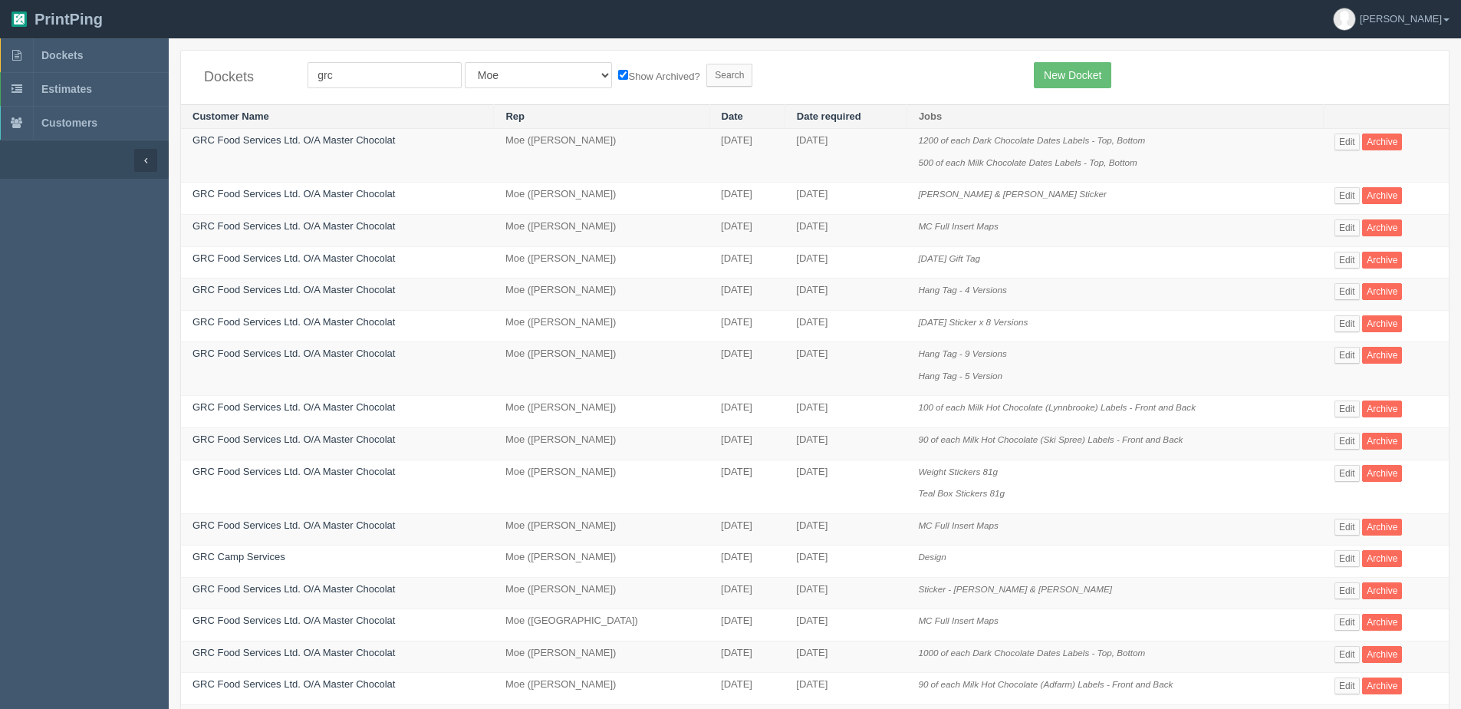
click at [1134, 646] on p "1000 of each Dark Chocolate Dates Labels - Top, Bottom" at bounding box center [1114, 653] width 393 height 15
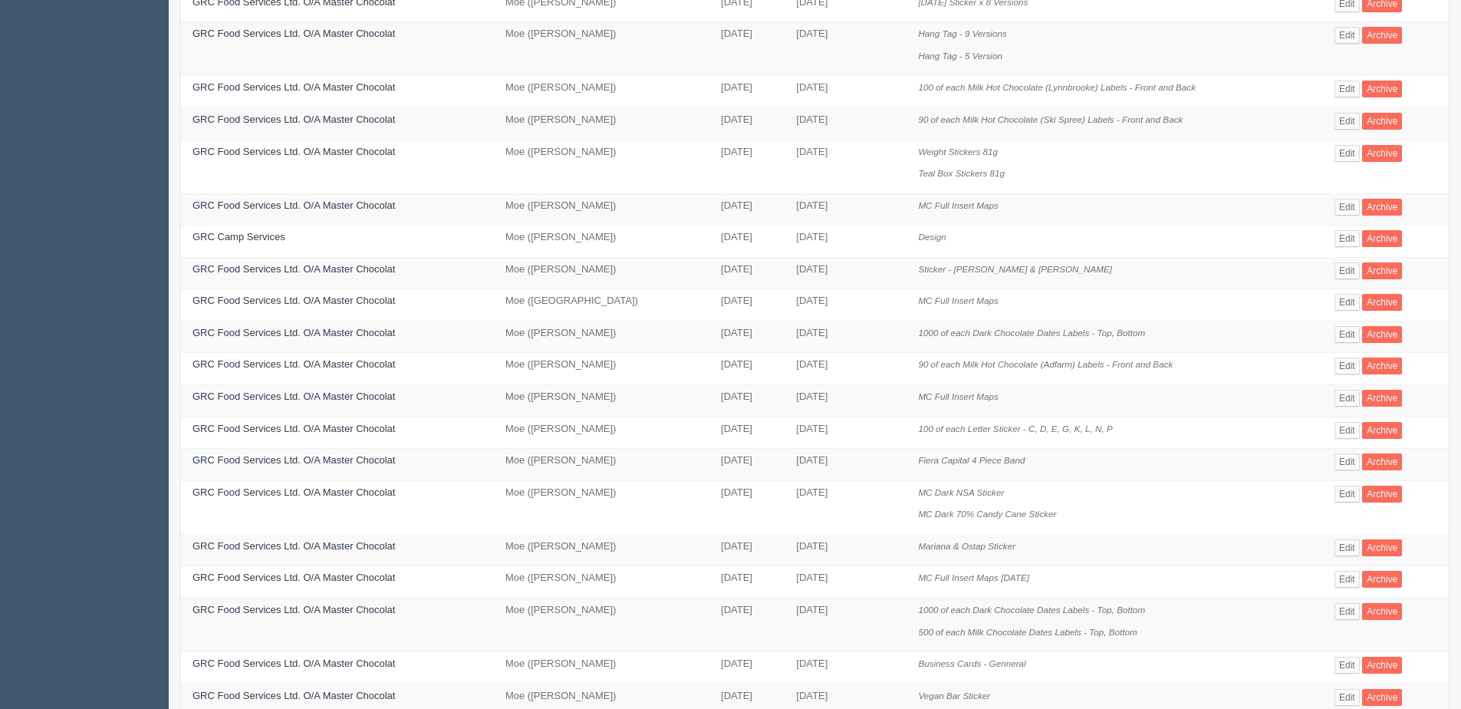
scroll to position [347, 0]
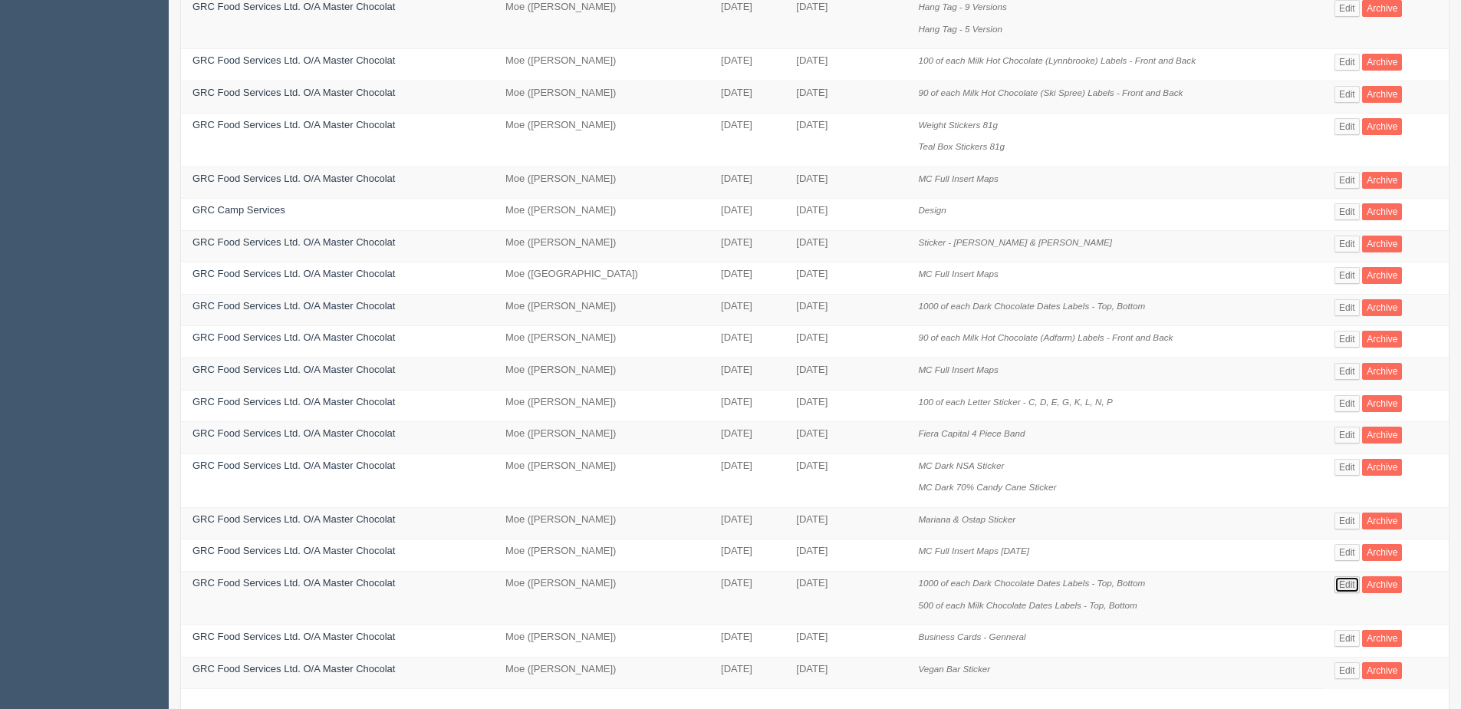
click at [1346, 581] on link "Edit" at bounding box center [1347, 584] width 25 height 17
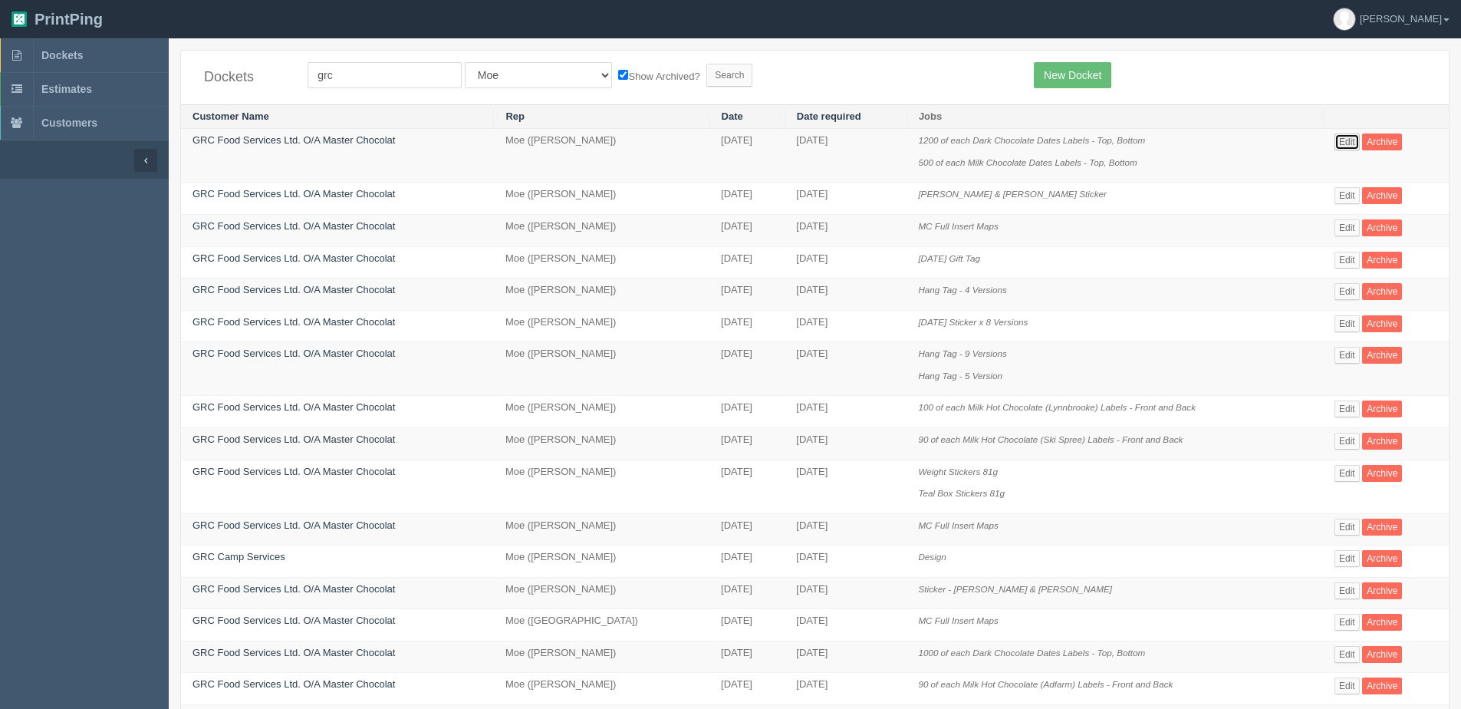
click at [1351, 138] on link "Edit" at bounding box center [1347, 141] width 25 height 17
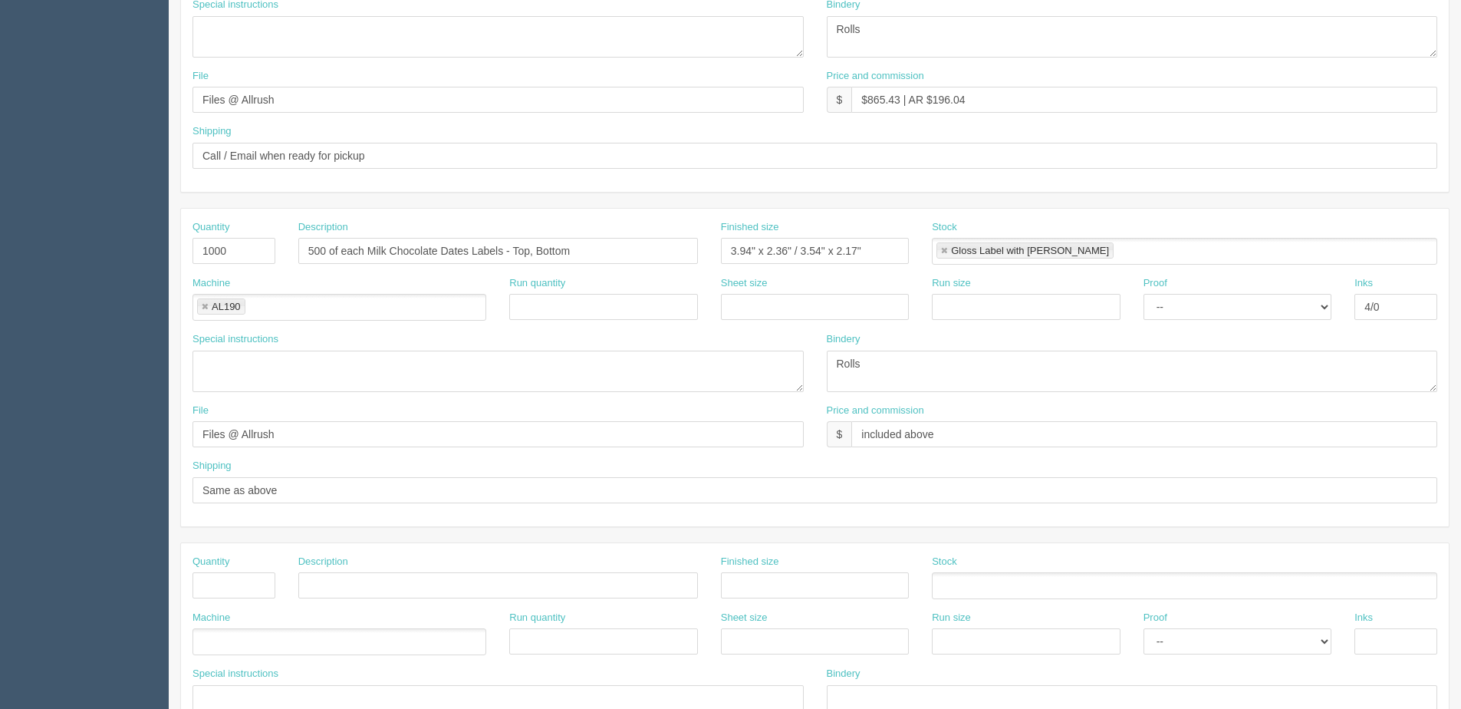
scroll to position [383, 0]
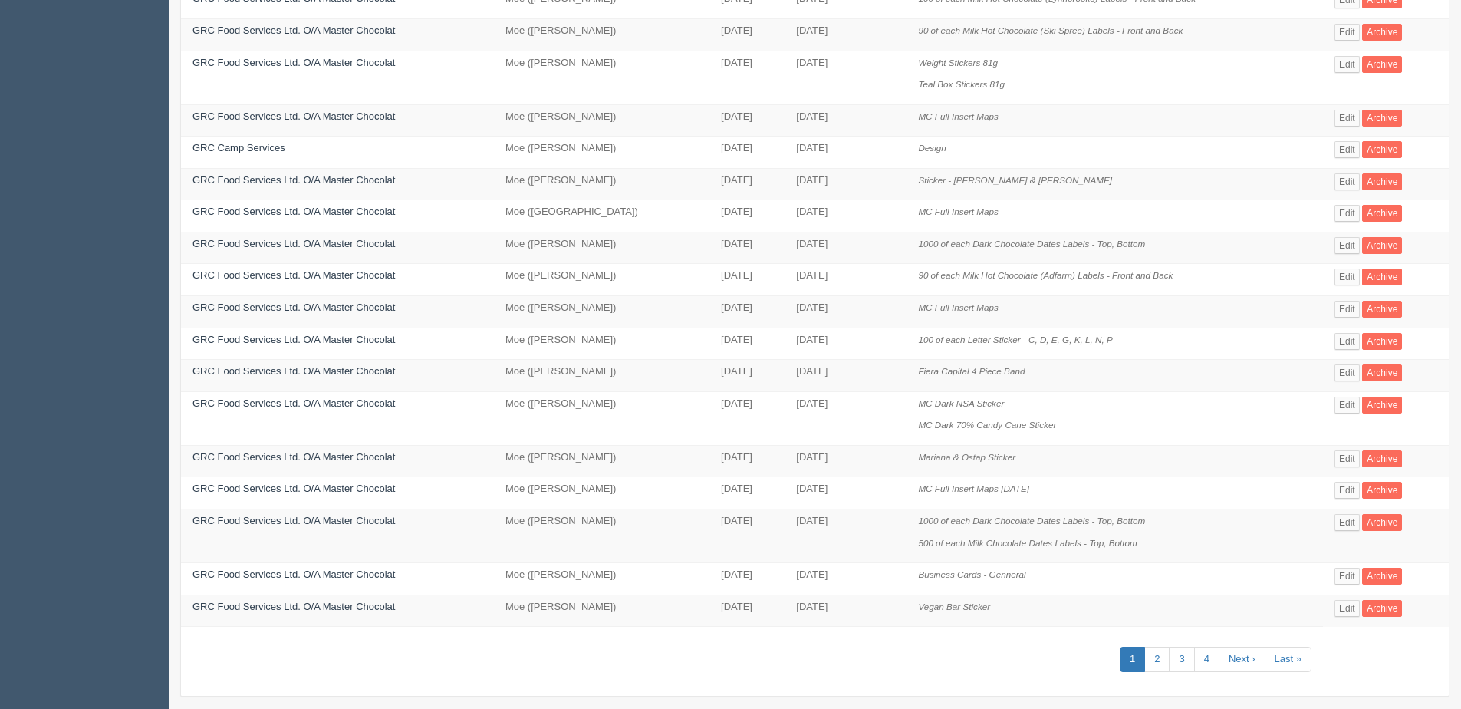
scroll to position [423, 0]
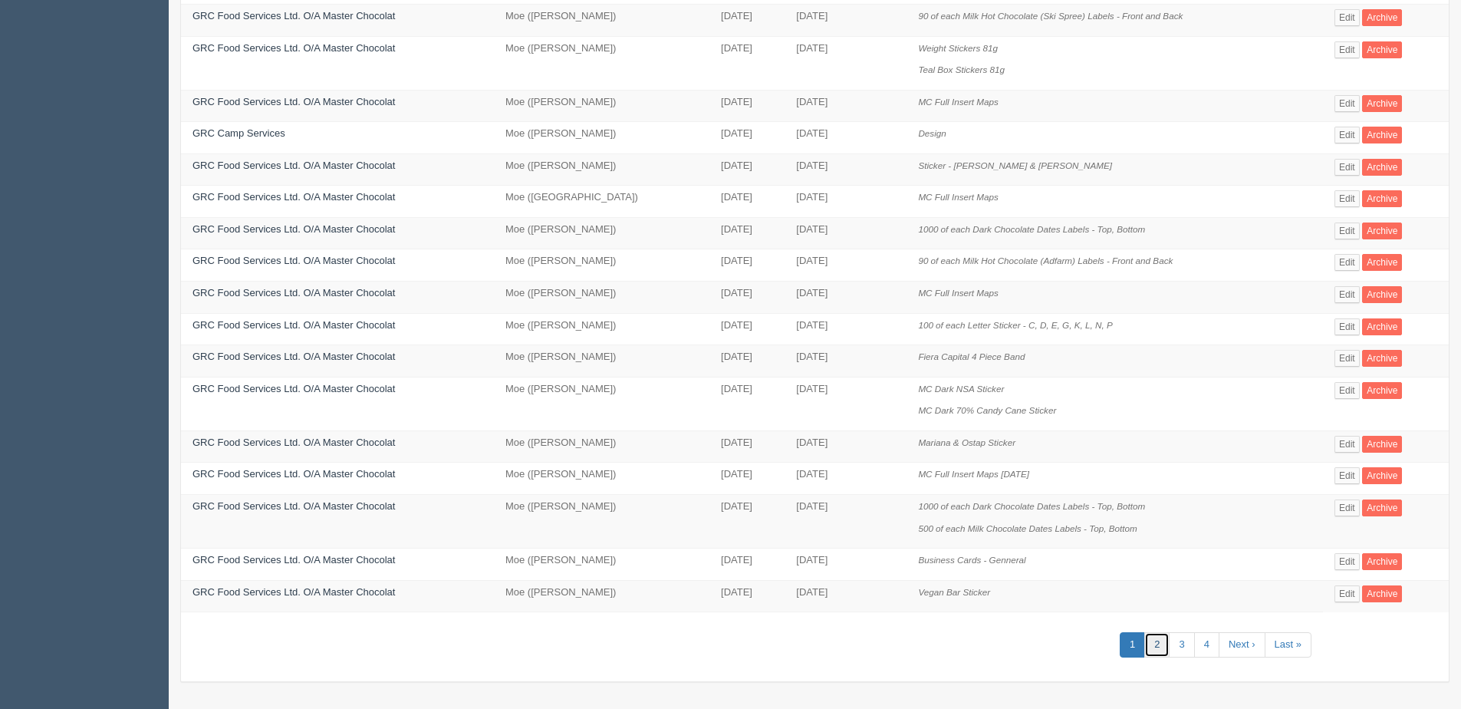
click at [1161, 646] on link "2" at bounding box center [1156, 644] width 25 height 25
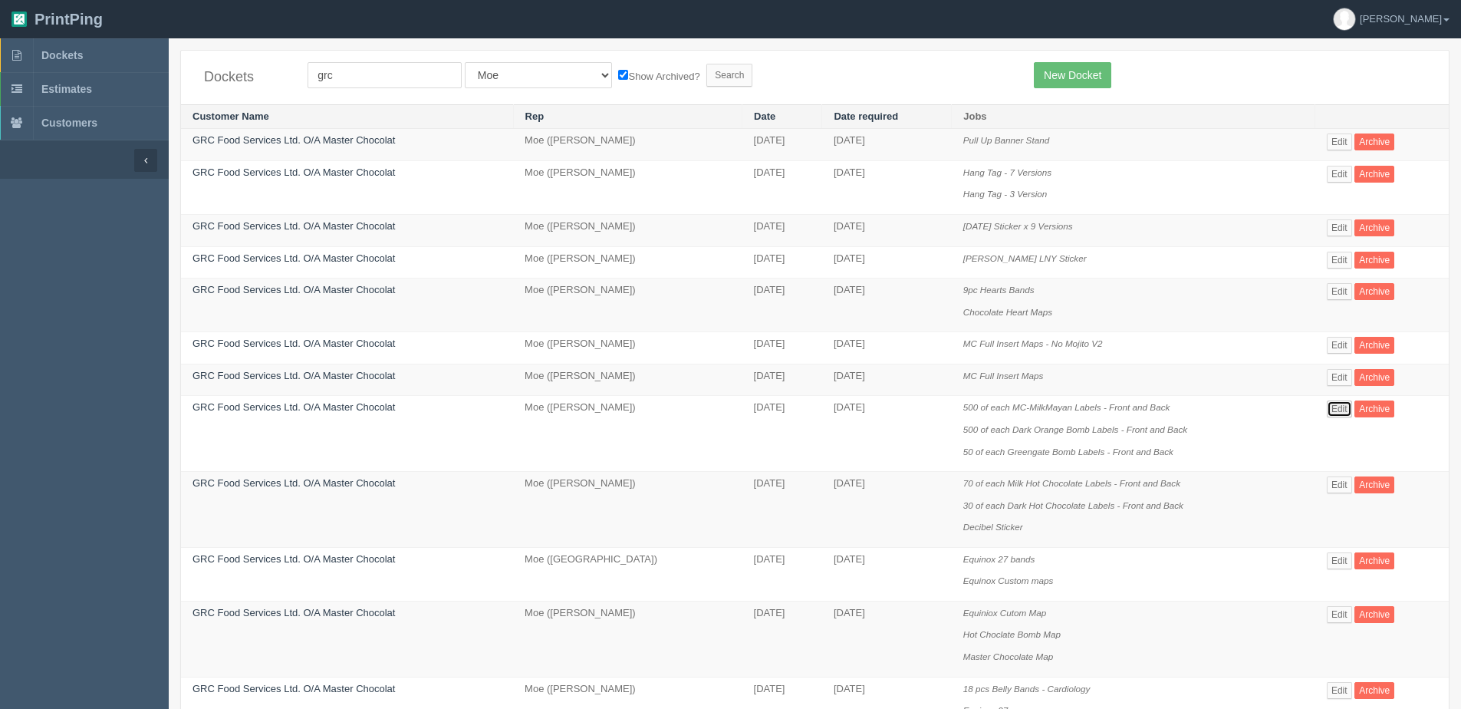
click at [1341, 408] on link "Edit" at bounding box center [1339, 408] width 25 height 17
click at [74, 60] on span "Dockets" at bounding box center [61, 55] width 41 height 12
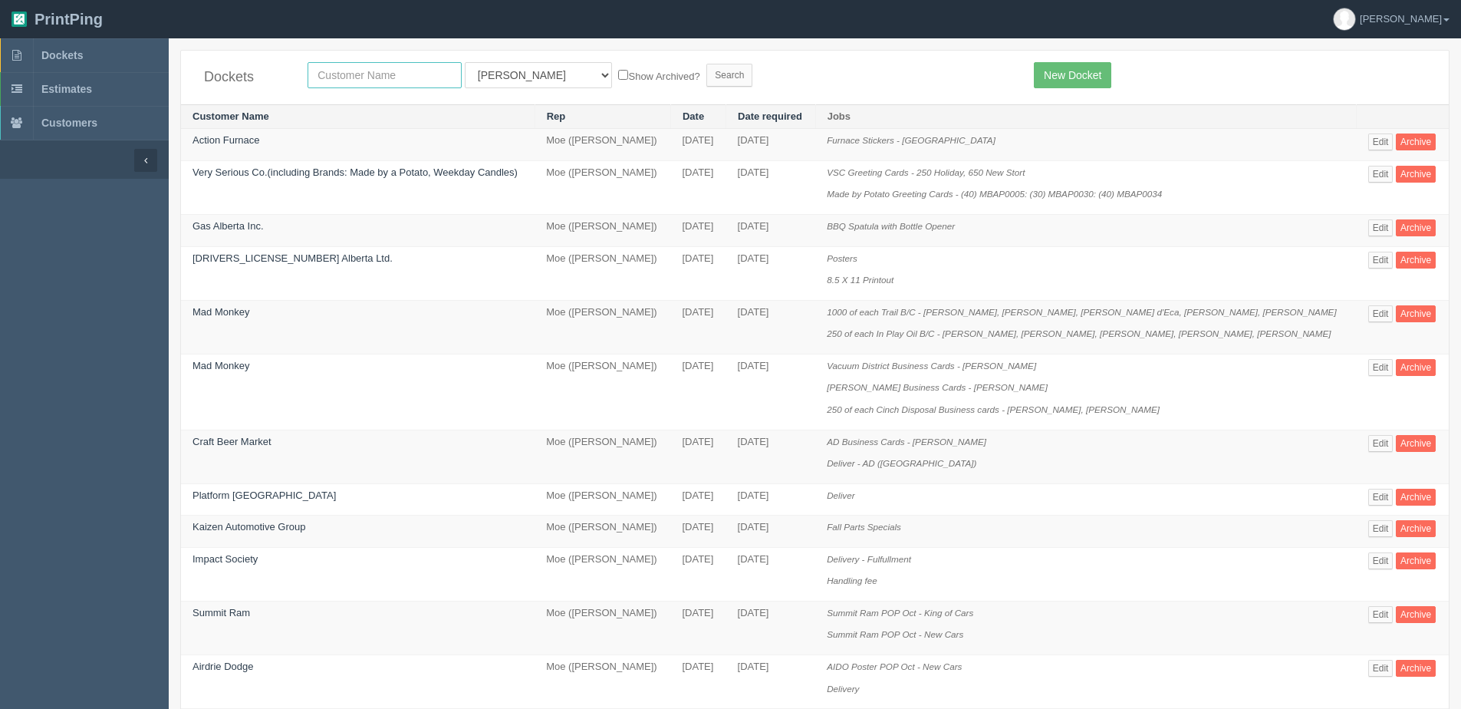
click at [349, 79] on input "text" at bounding box center [385, 75] width 154 height 26
type input "action"
click at [706, 64] on input "Search" at bounding box center [729, 75] width 46 height 23
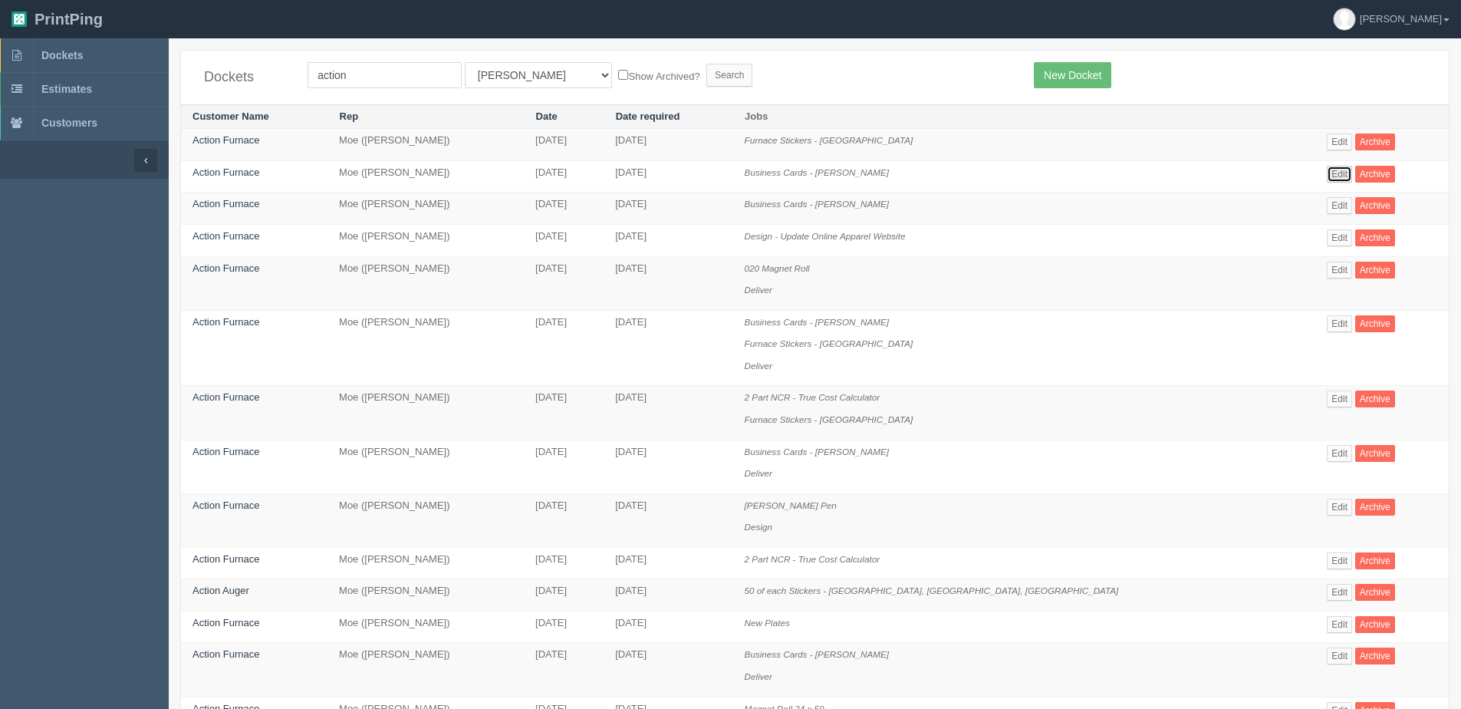
click at [1327, 171] on link "Edit" at bounding box center [1339, 174] width 25 height 17
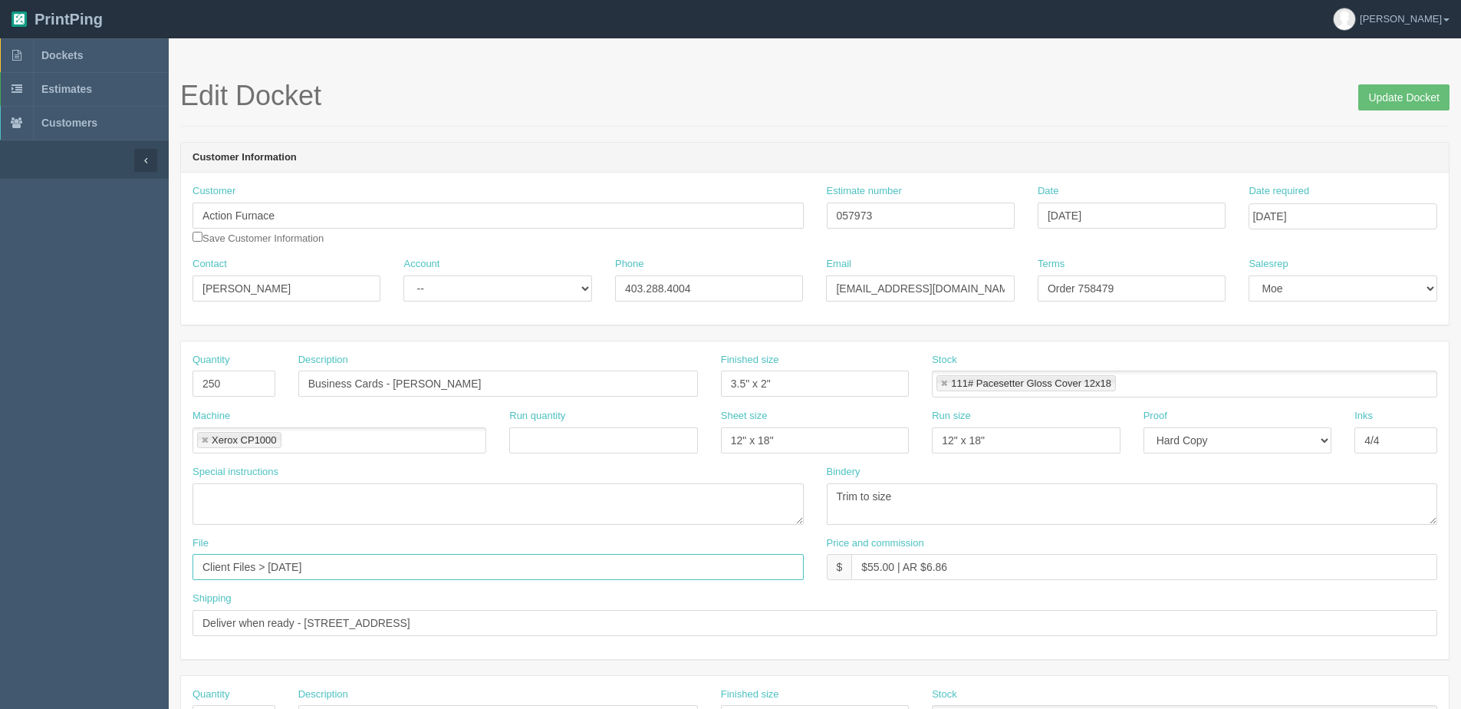
drag, startPoint x: 367, startPoint y: 578, endPoint x: -3, endPoint y: 566, distance: 369.9
click at [0, 566] on html "PrintPing Dan Edit account ( dan@allrush.ca ) Logout Dockets Estimates Customers" at bounding box center [730, 696] width 1461 height 1393
drag, startPoint x: 911, startPoint y: 217, endPoint x: 641, endPoint y: 217, distance: 270.0
click at [643, 217] on div "Customer Action Furnace Save Customer Information Estimate number 057973 Date O…" at bounding box center [815, 220] width 1268 height 73
click at [1390, 94] on input "Update Docket" at bounding box center [1403, 97] width 91 height 26
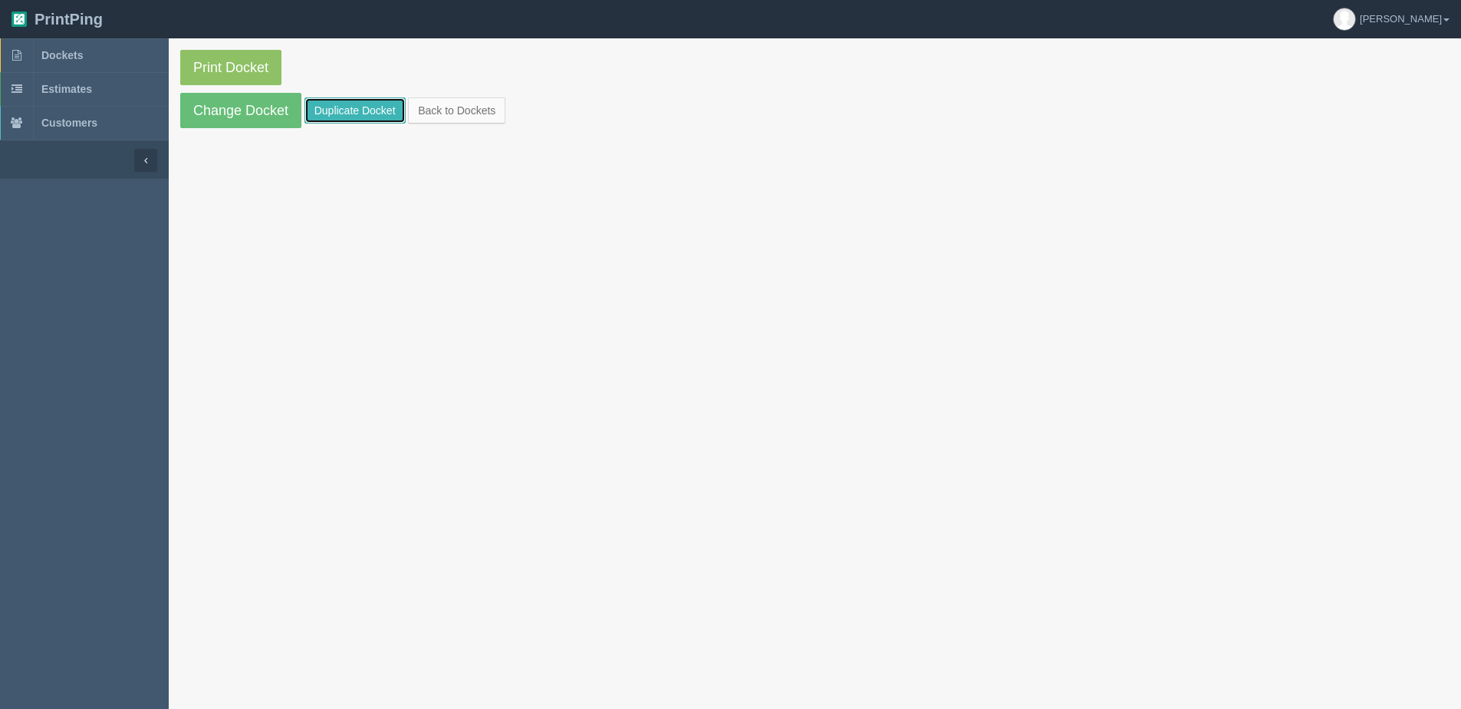
click at [356, 105] on link "Duplicate Docket" at bounding box center [354, 110] width 101 height 26
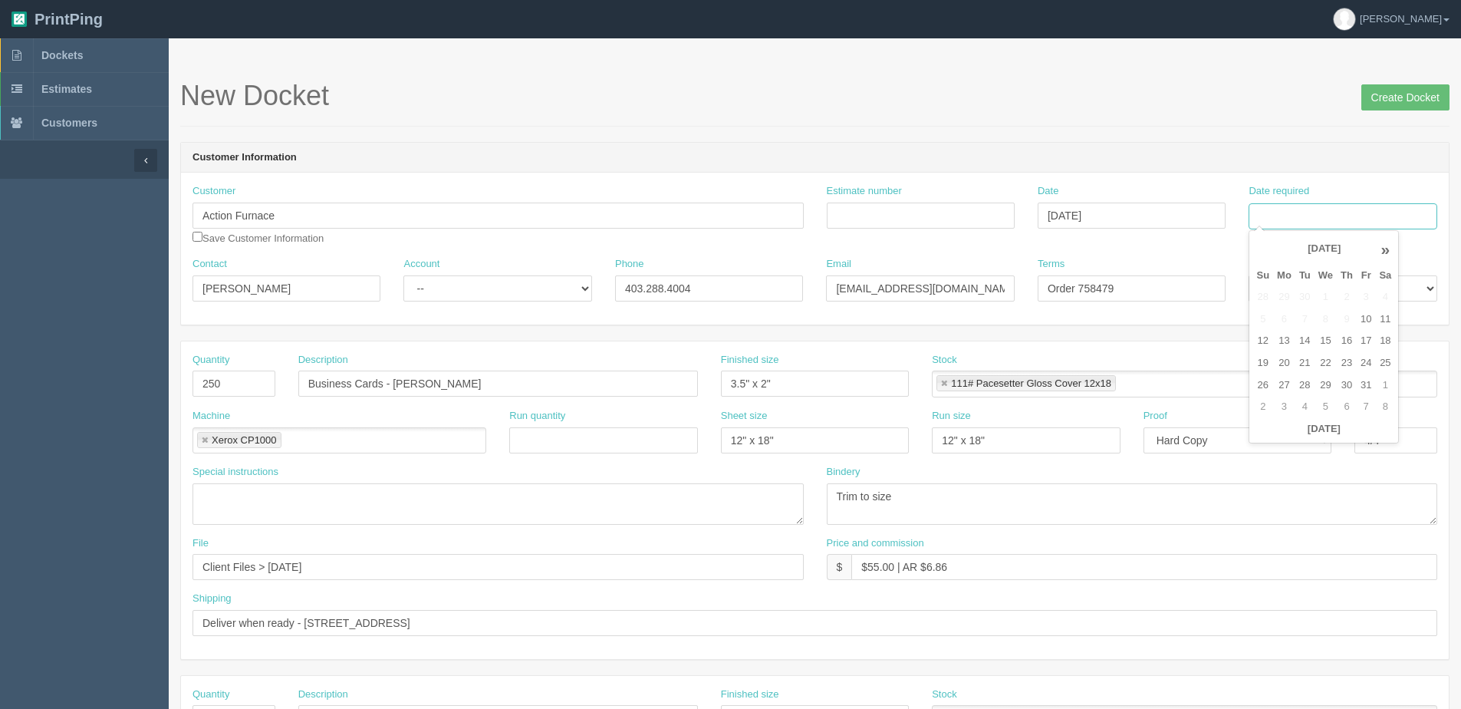
drag, startPoint x: 1358, startPoint y: 215, endPoint x: 1348, endPoint y: 221, distance: 11.7
click at [1358, 215] on input "Date required" at bounding box center [1343, 216] width 188 height 26
click at [1272, 439] on th "Today" at bounding box center [1323, 429] width 143 height 22
click at [1358, 340] on td "17" at bounding box center [1366, 341] width 18 height 22
type input "[DATE]"
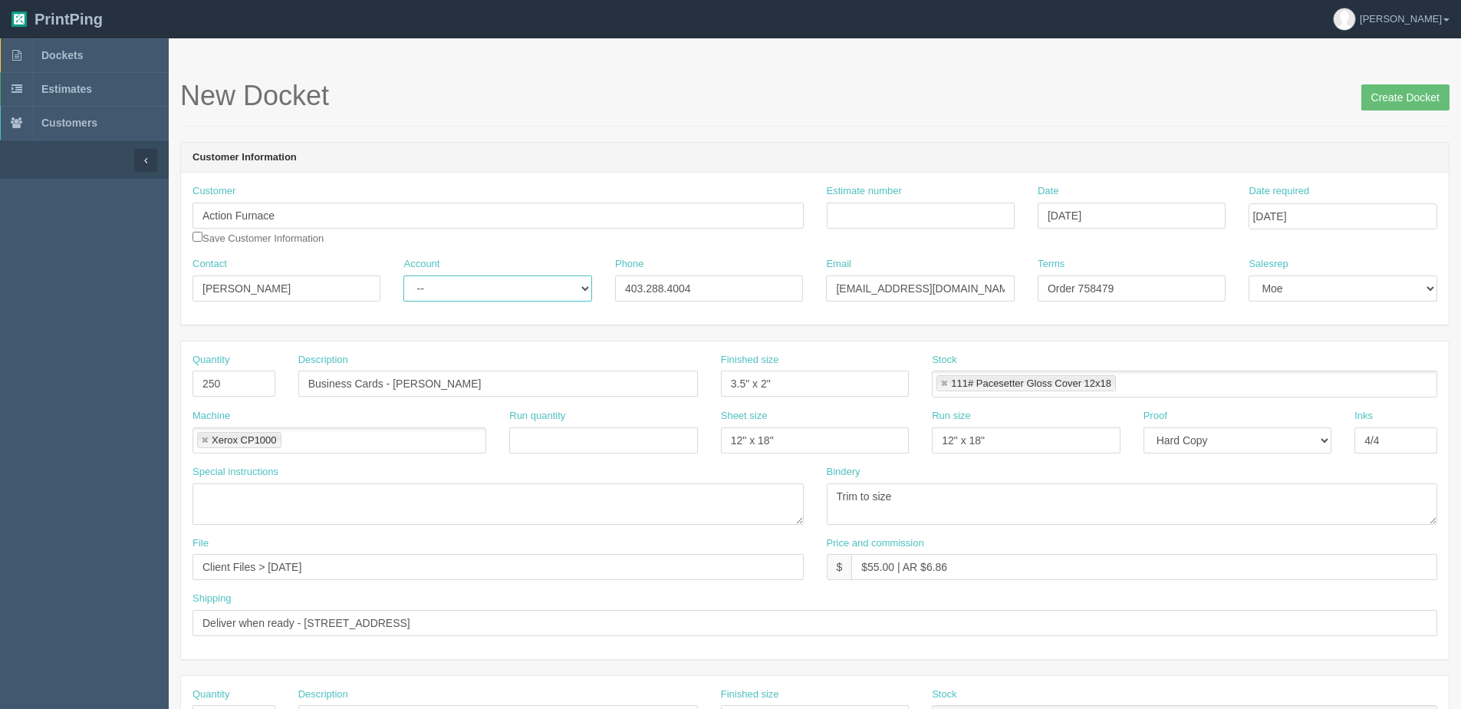
drag, startPoint x: 455, startPoint y: 291, endPoint x: 451, endPoint y: 300, distance: 9.3
click at [455, 290] on select "-- Existing Client Allrush Client Rep Client" at bounding box center [497, 288] width 188 height 26
select select "Allrush Client"
click at [403, 275] on select "-- Existing Client Allrush Client Rep Client" at bounding box center [497, 288] width 188 height 26
drag, startPoint x: 985, startPoint y: 193, endPoint x: 940, endPoint y: 217, distance: 50.8
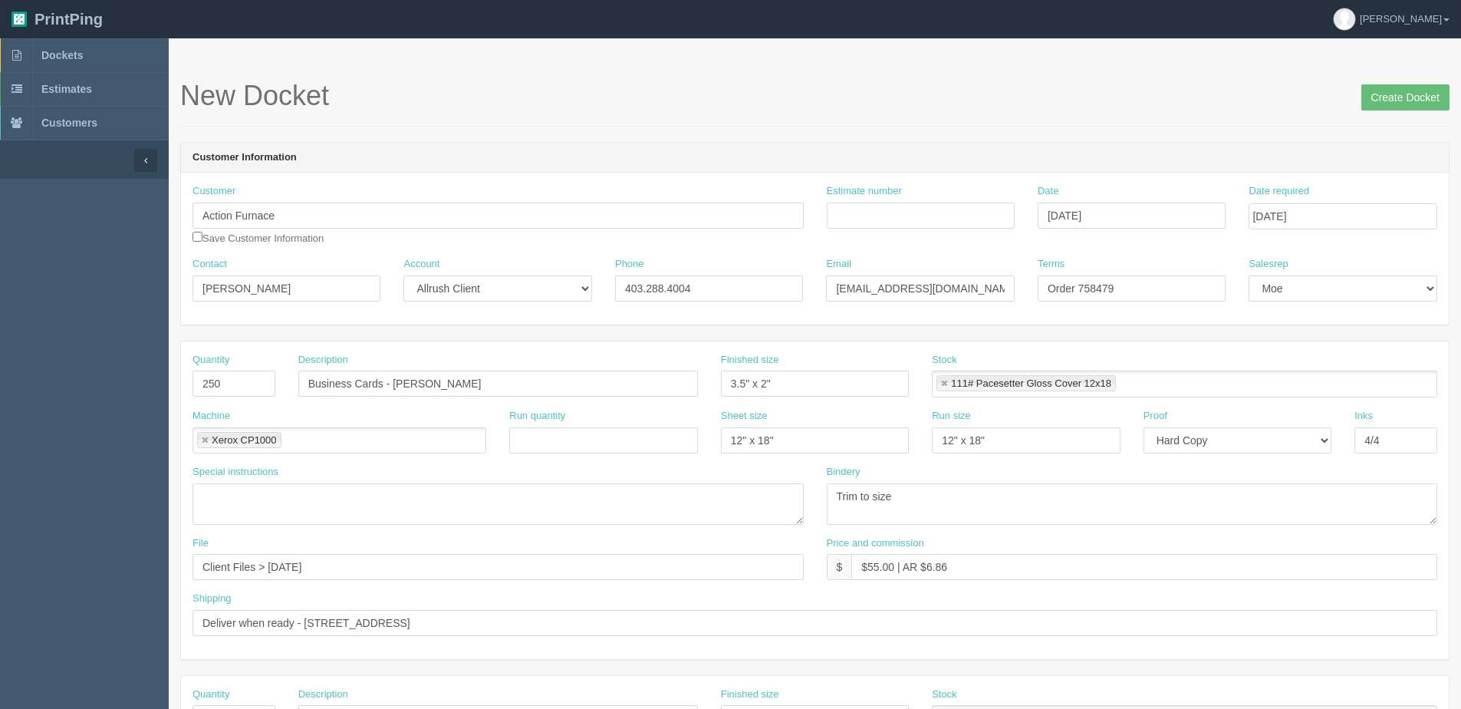
click at [983, 194] on div "Estimate number" at bounding box center [921, 206] width 188 height 44
click at [940, 217] on input "Estimate number" at bounding box center [921, 215] width 188 height 26
paste input "057973"
type input "057973"
drag, startPoint x: 390, startPoint y: 383, endPoint x: 732, endPoint y: 377, distance: 342.1
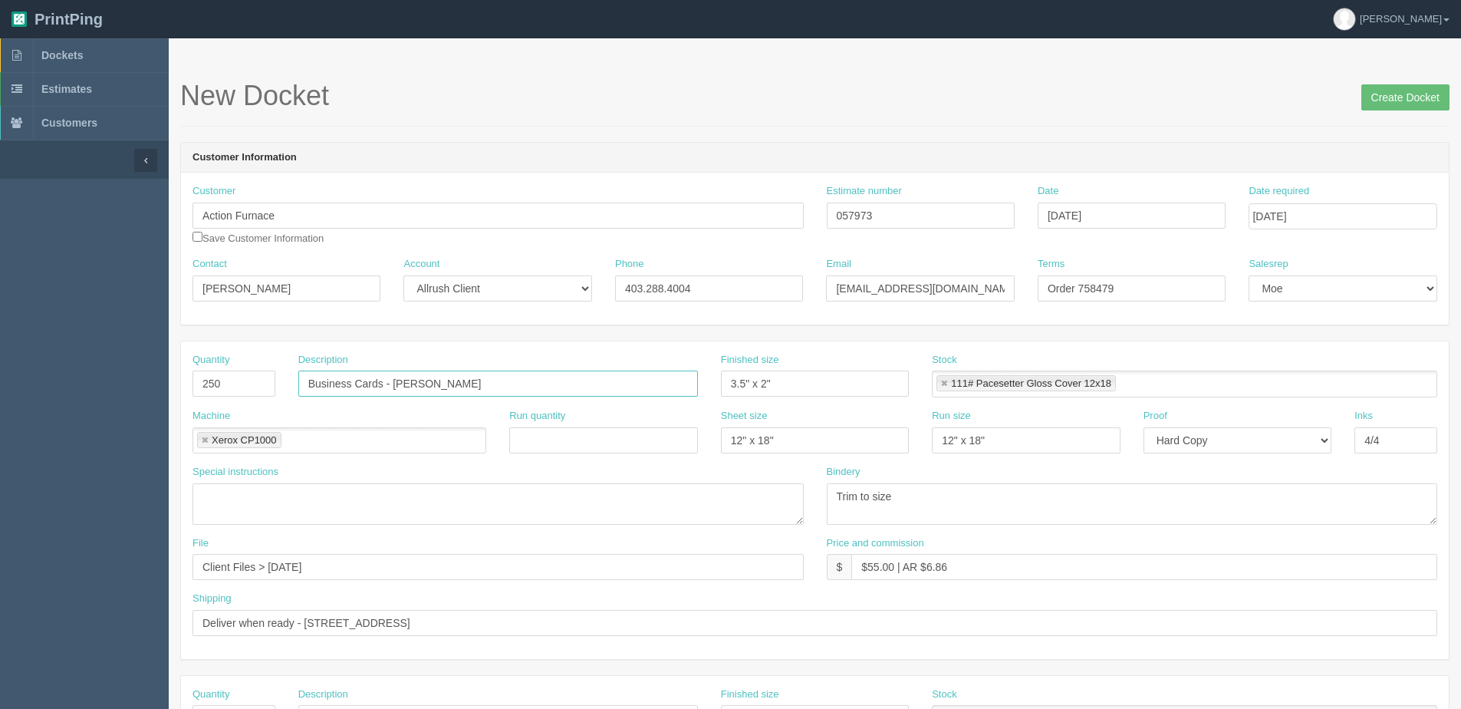
click at [692, 375] on input "Business Cards - Chad Souza" at bounding box center [498, 383] width 400 height 26
drag, startPoint x: 479, startPoint y: 386, endPoint x: 557, endPoint y: 321, distance: 101.8
click at [494, 368] on div "Description Business Cards - Kirsten Christenson" at bounding box center [498, 375] width 400 height 44
type input "Business Cards - Kirsten Christensen"
click at [1391, 103] on input "Create Docket" at bounding box center [1405, 97] width 88 height 26
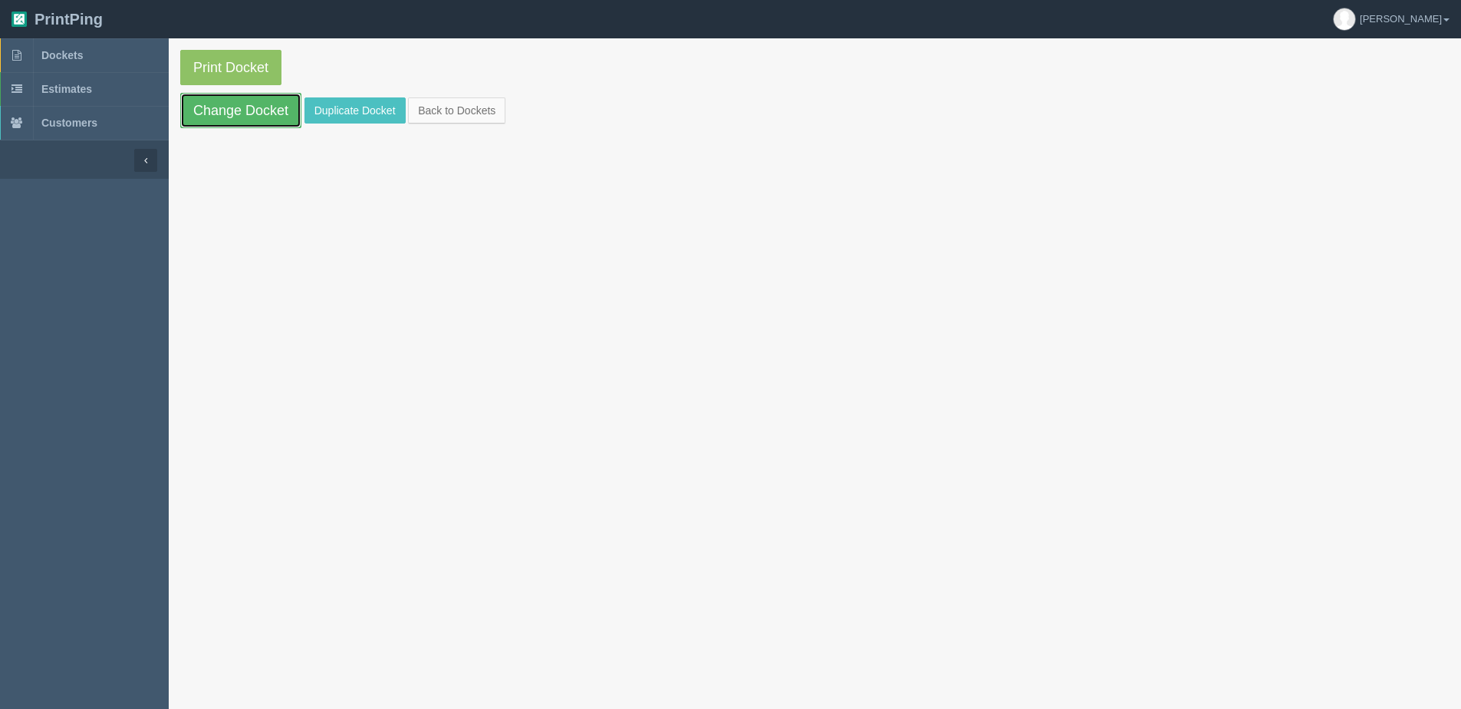
drag, startPoint x: 232, startPoint y: 120, endPoint x: 269, endPoint y: 124, distance: 37.1
click at [232, 120] on link "Change Docket" at bounding box center [240, 110] width 121 height 35
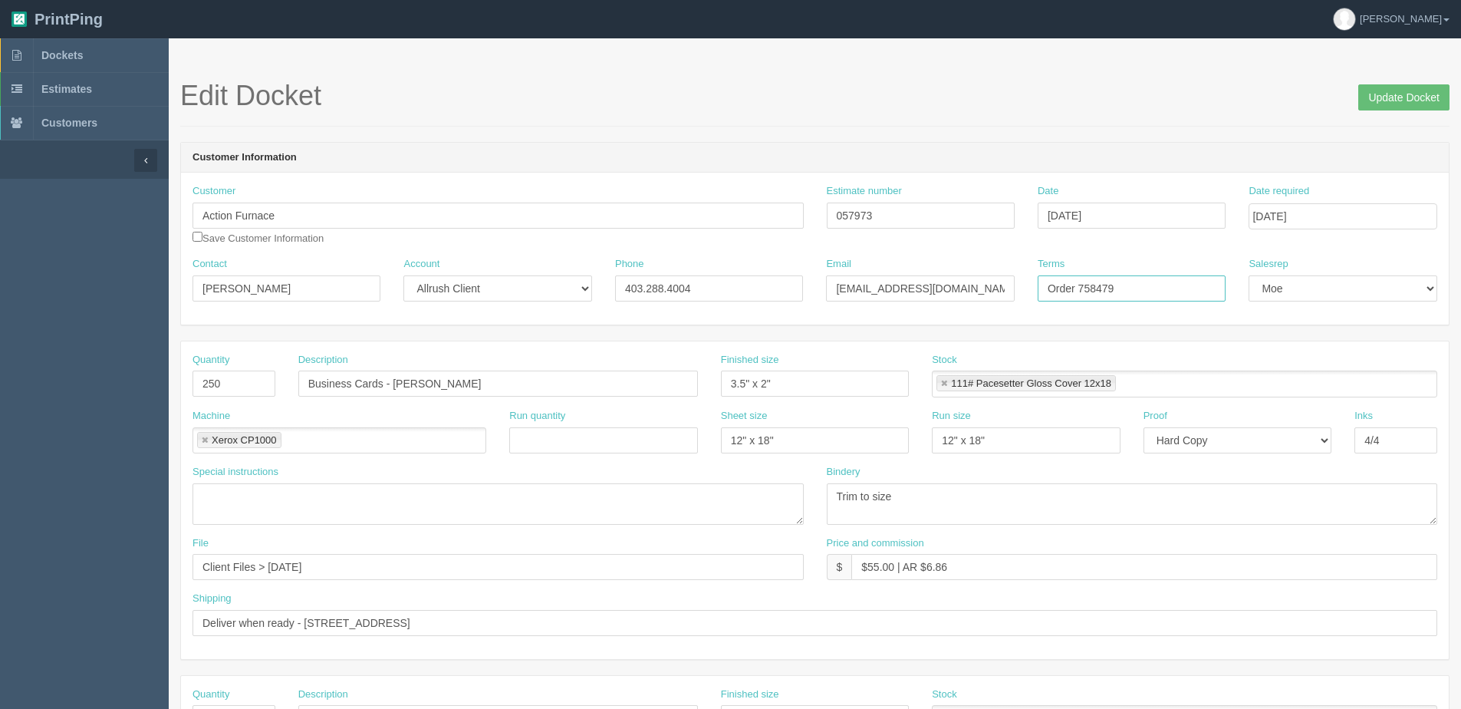
drag, startPoint x: 1083, startPoint y: 290, endPoint x: 1256, endPoint y: 275, distance: 173.9
click at [1256, 275] on div "Contact Jean Martinez Account -- Existing Client Allrush Client Rep Client Phon…" at bounding box center [815, 285] width 1268 height 56
type input "Order 760915"
click at [1387, 97] on input "Update Docket" at bounding box center [1403, 97] width 91 height 26
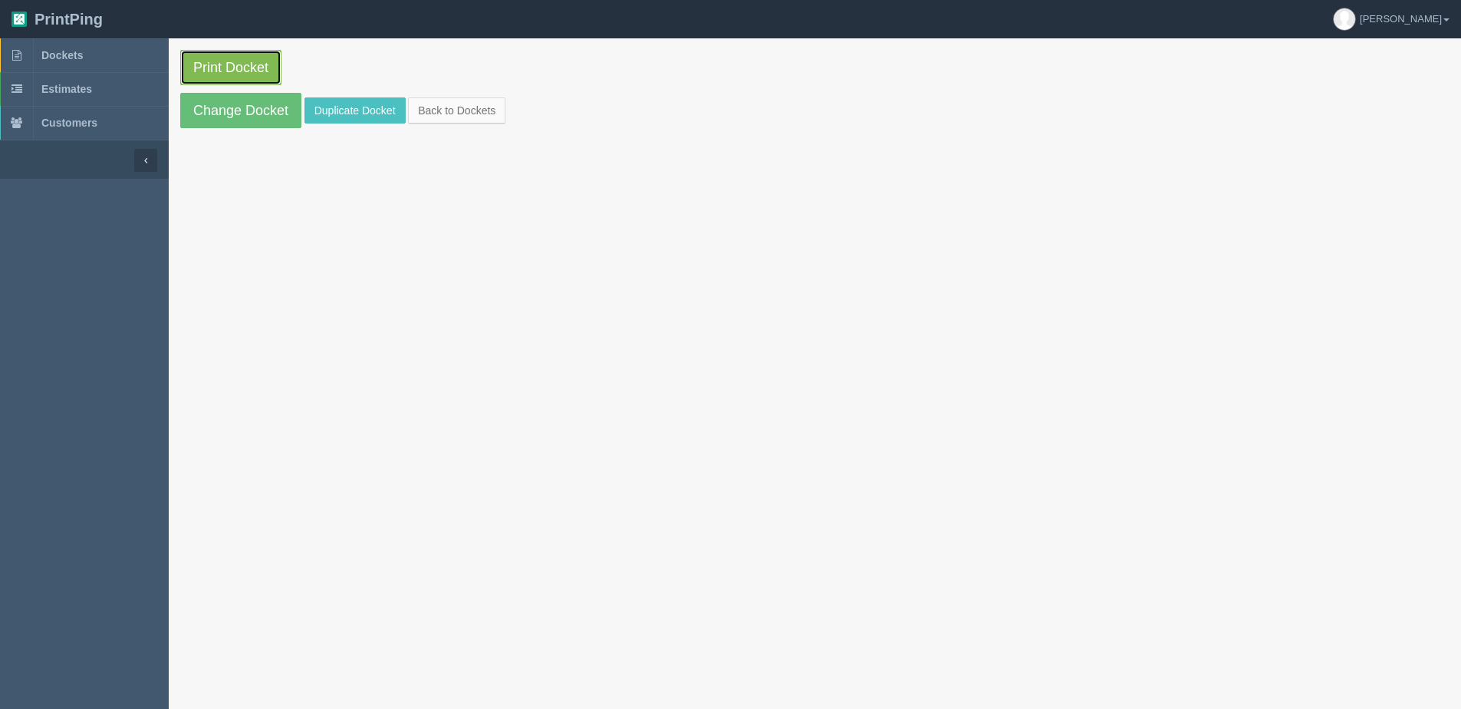
click at [222, 71] on link "Print Docket" at bounding box center [230, 67] width 101 height 35
click at [231, 110] on link "Change Docket" at bounding box center [240, 110] width 121 height 35
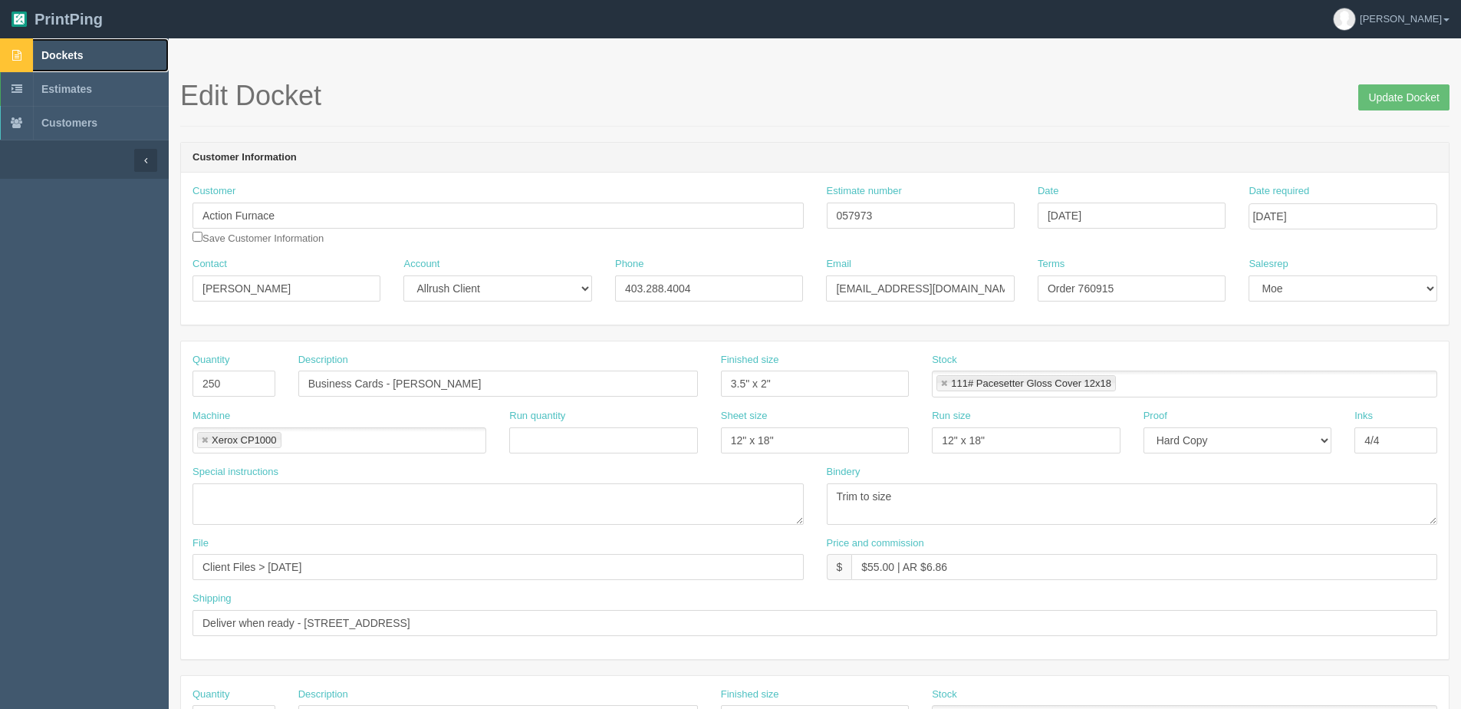
click at [93, 50] on link "Dockets" at bounding box center [84, 55] width 169 height 34
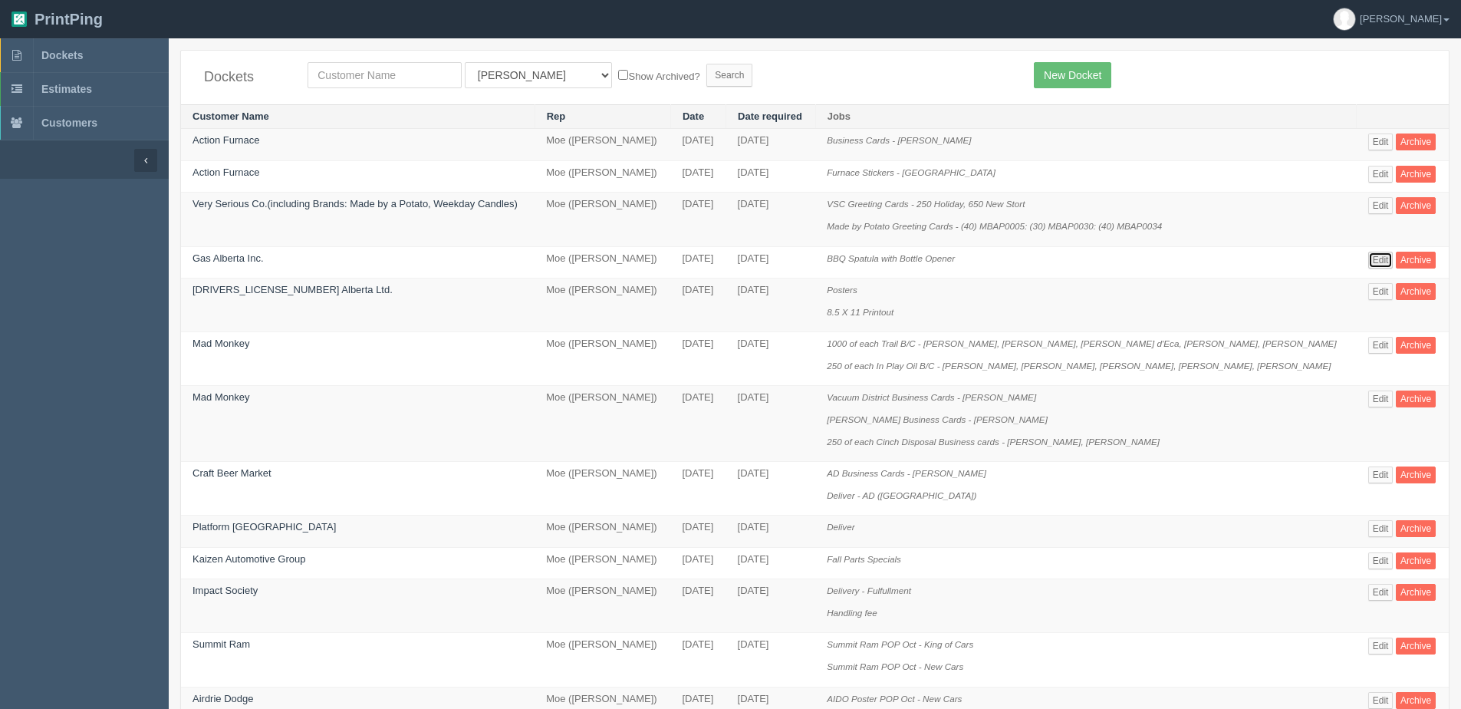
click at [1378, 257] on link "Edit" at bounding box center [1380, 260] width 25 height 17
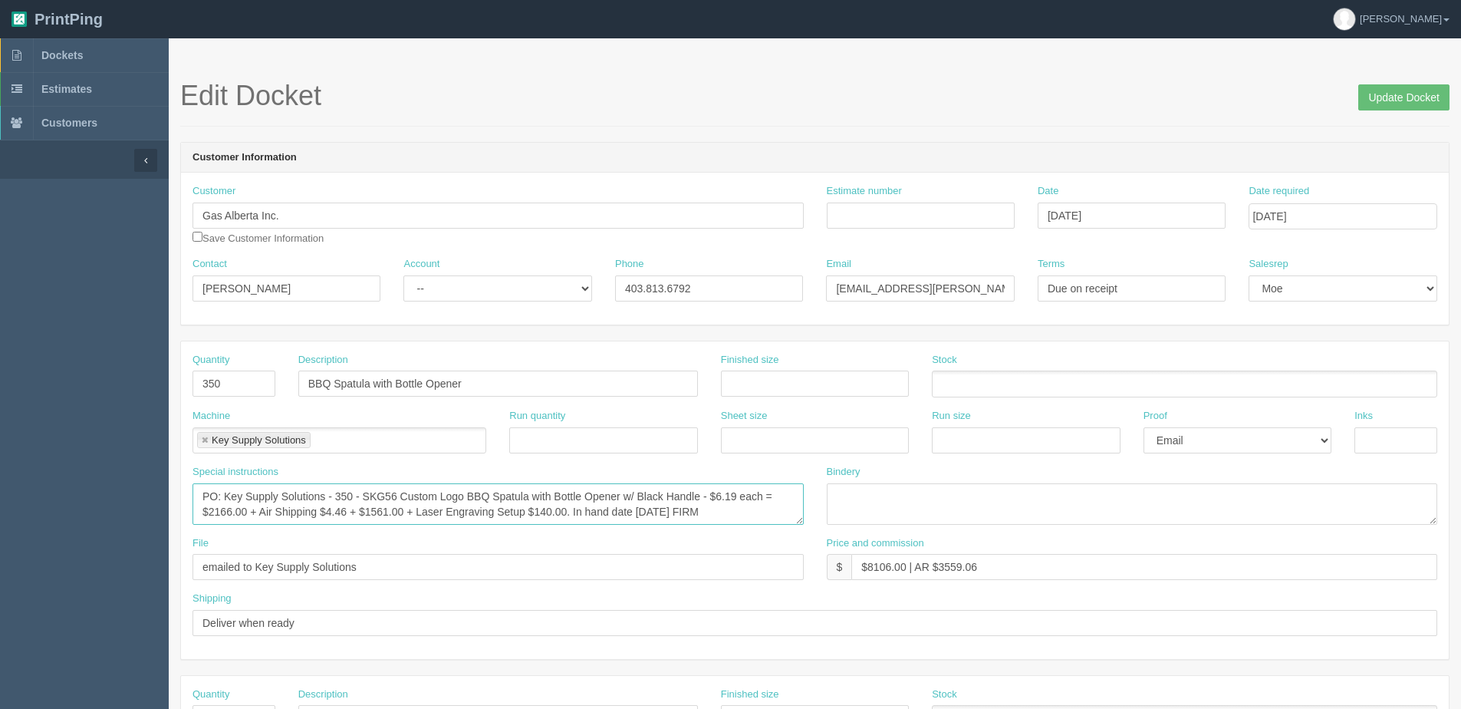
drag, startPoint x: 258, startPoint y: 507, endPoint x: 271, endPoint y: 509, distance: 13.2
click at [271, 509] on textarea "PO: Key Supply Solutions - 350 - SKG56 Custom Logo BBQ Spatula with Bottle Open…" at bounding box center [498, 503] width 611 height 41
type textarea "PO: Key Supply Solutions - 350 - SKG56 Custom Logo BBQ Spatula with Bottle Open…"
drag, startPoint x: 868, startPoint y: 567, endPoint x: 903, endPoint y: 569, distance: 35.4
click at [903, 569] on input "$8106.00 | AR $3559.06" at bounding box center [1144, 567] width 586 height 26
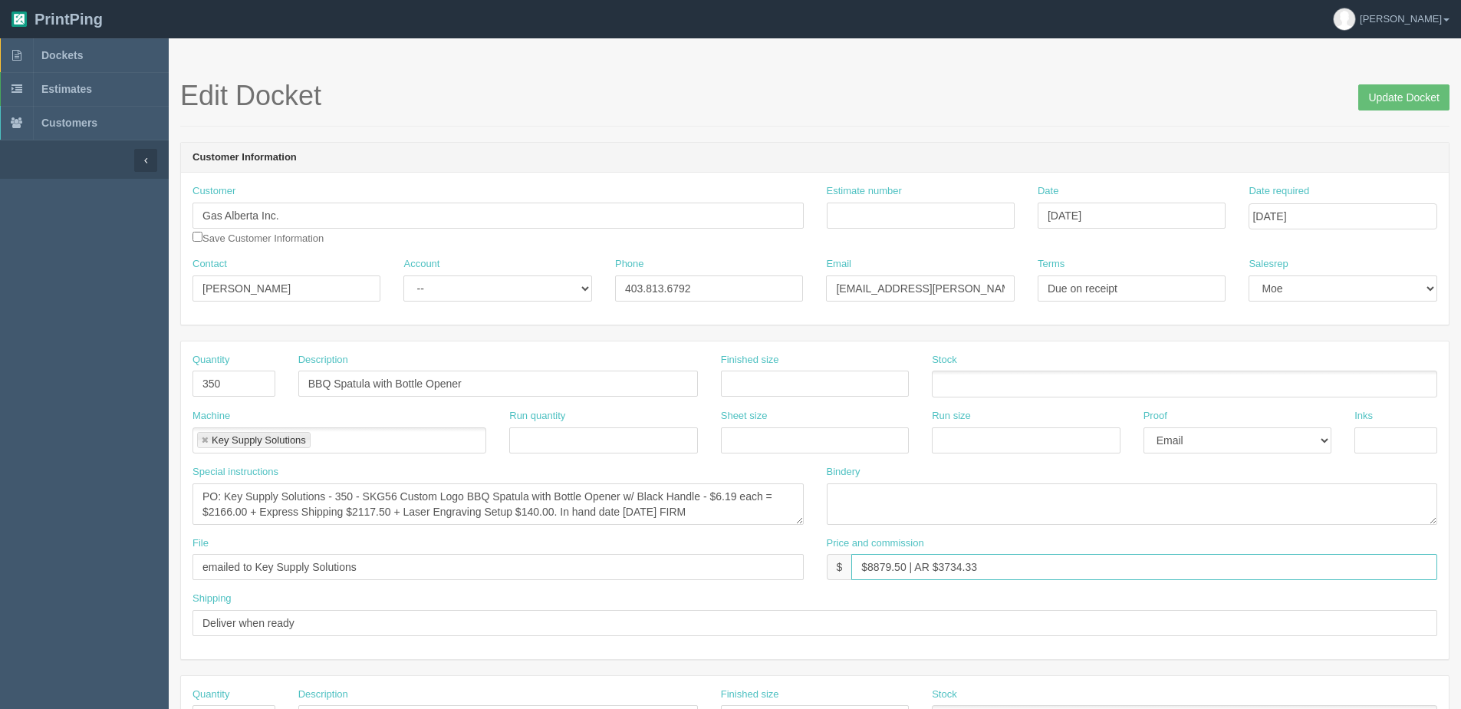
type input "$8879.50 | AR $3734.33"
click at [1358, 84] on input "Update Docket" at bounding box center [1403, 97] width 91 height 26
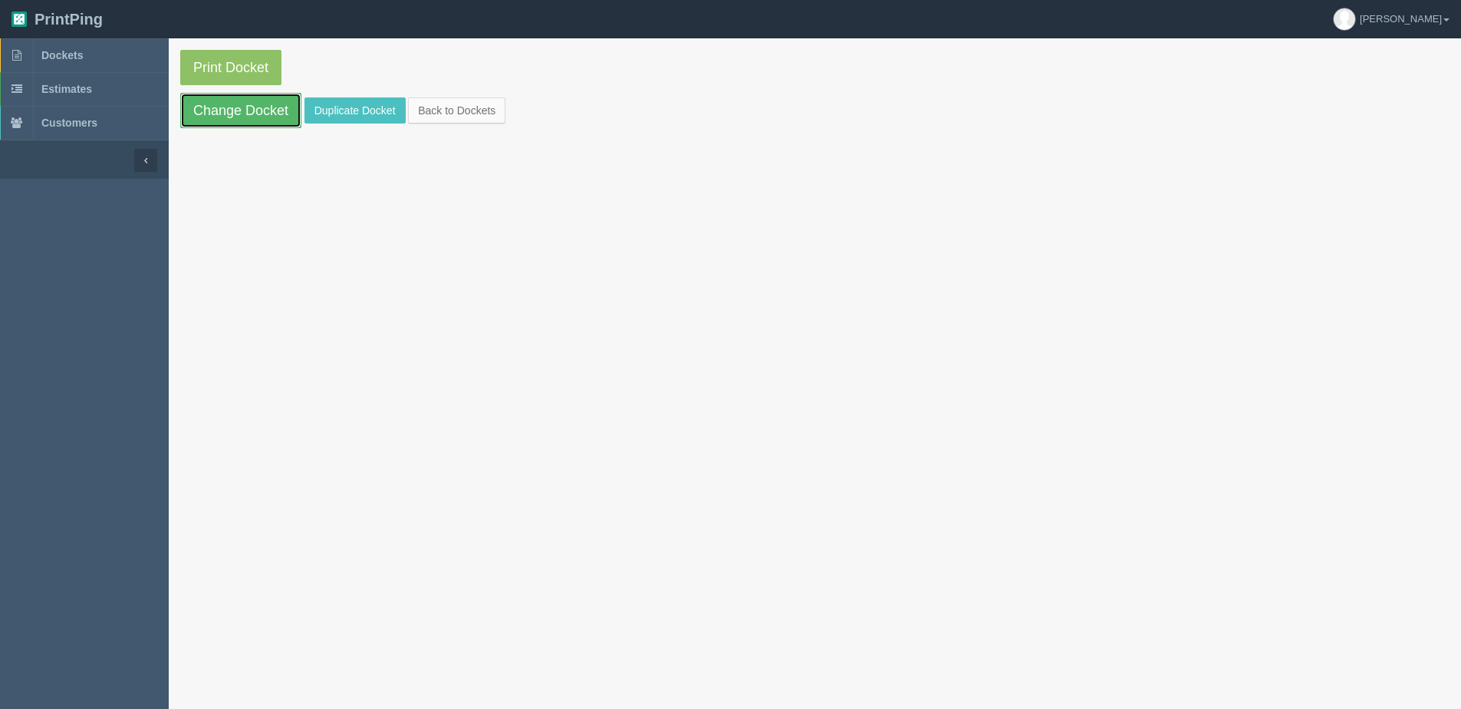
click at [229, 112] on link "Change Docket" at bounding box center [240, 110] width 121 height 35
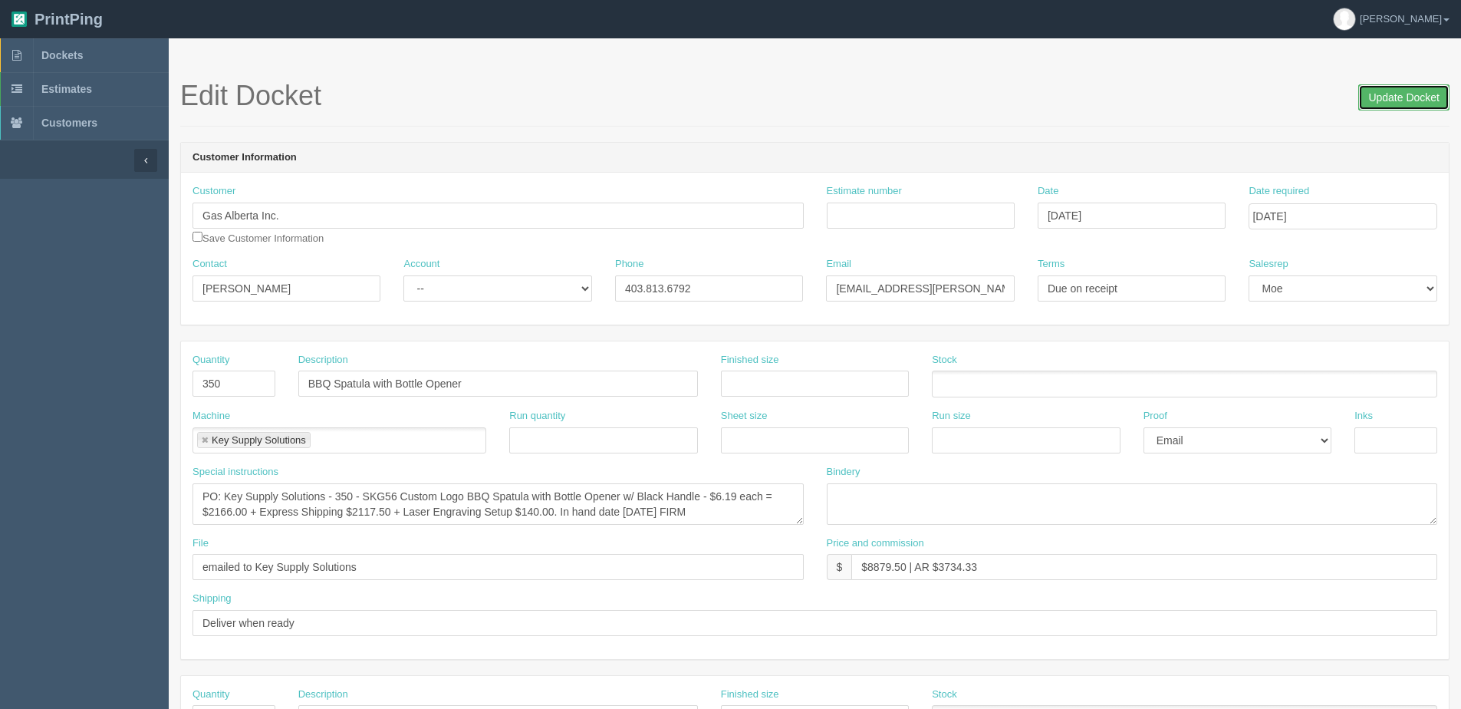
click at [1383, 97] on input "Update Docket" at bounding box center [1403, 97] width 91 height 26
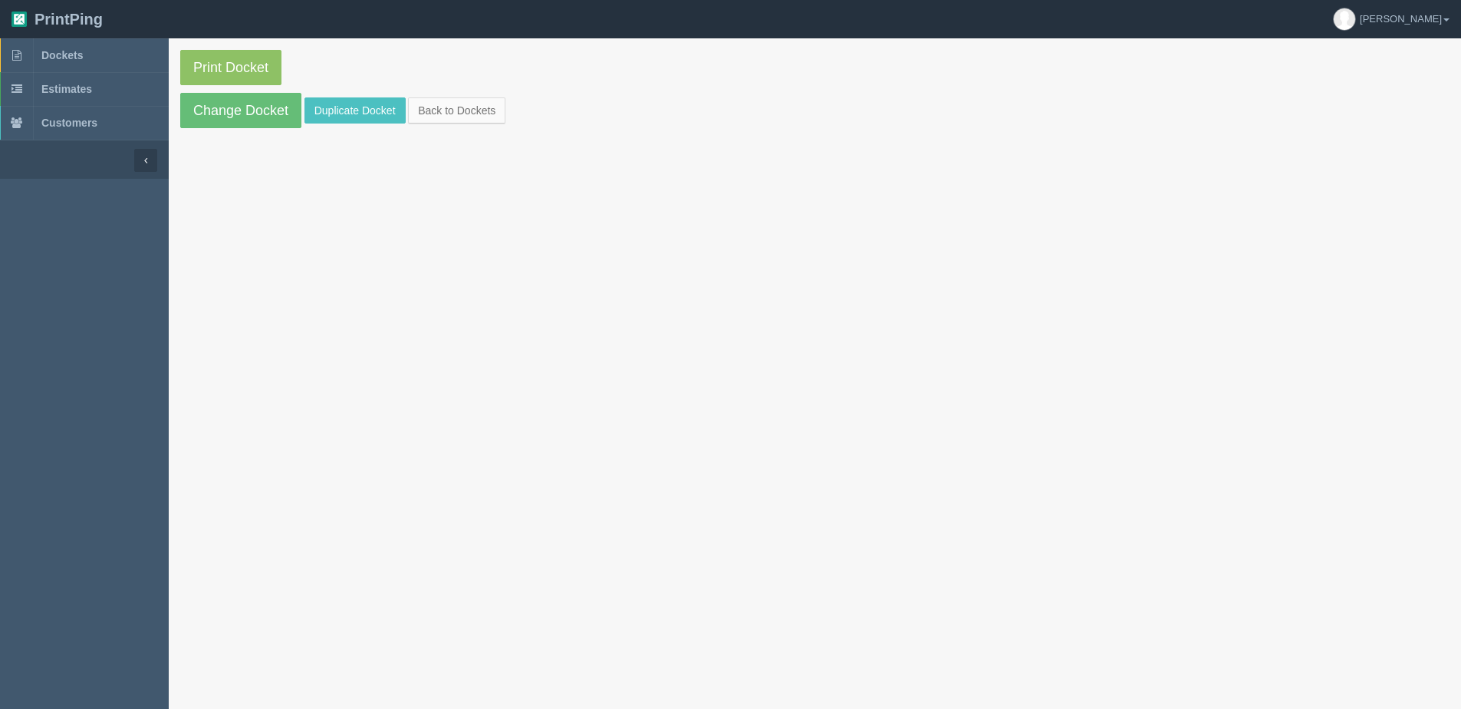
click at [285, 75] on p "Print Docket" at bounding box center [814, 67] width 1269 height 35
click at [281, 74] on link "Print Docket" at bounding box center [230, 67] width 101 height 35
click at [417, 109] on link "Back to Dockets" at bounding box center [456, 110] width 97 height 26
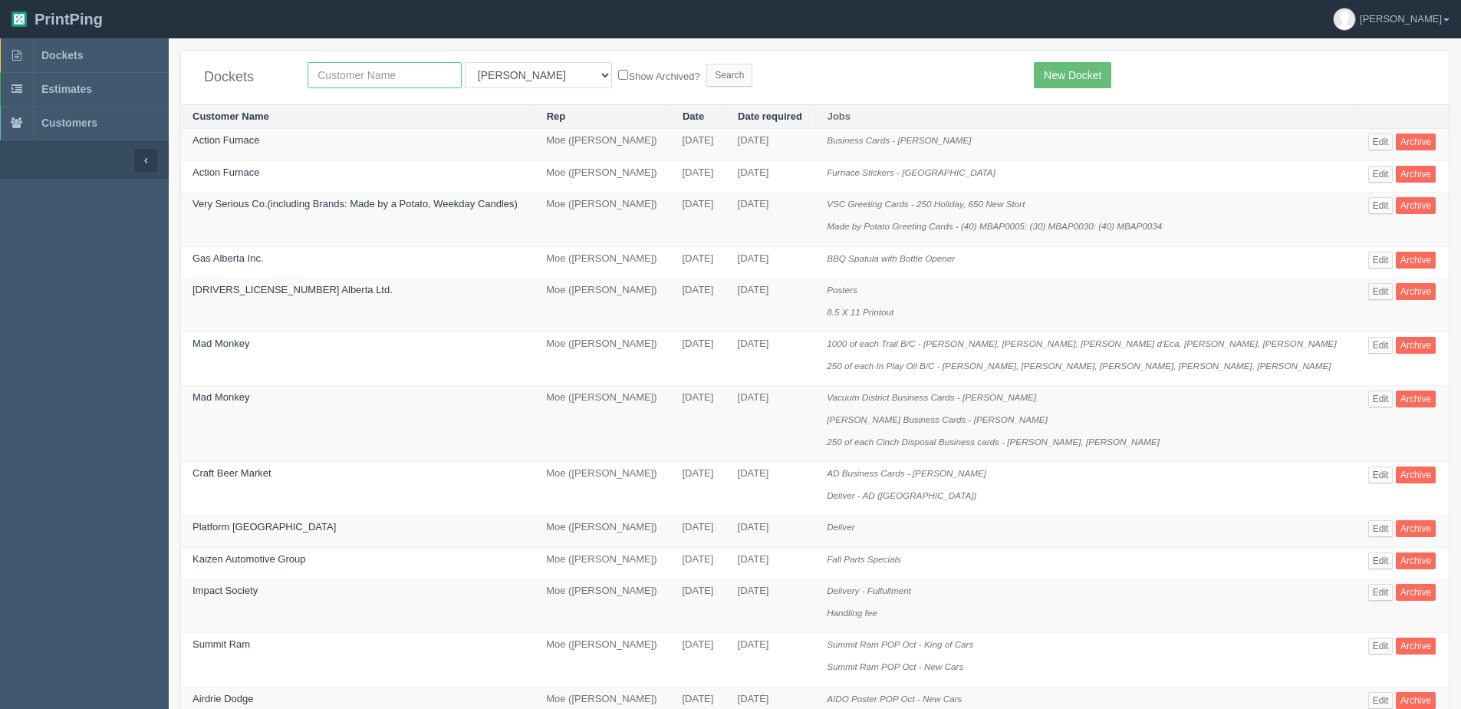
click at [393, 77] on input "text" at bounding box center [385, 75] width 154 height 26
click at [372, 81] on input "text" at bounding box center [385, 75] width 154 height 26
type input "[PERSON_NAME]"
click at [706, 64] on input "Search" at bounding box center [729, 75] width 46 height 23
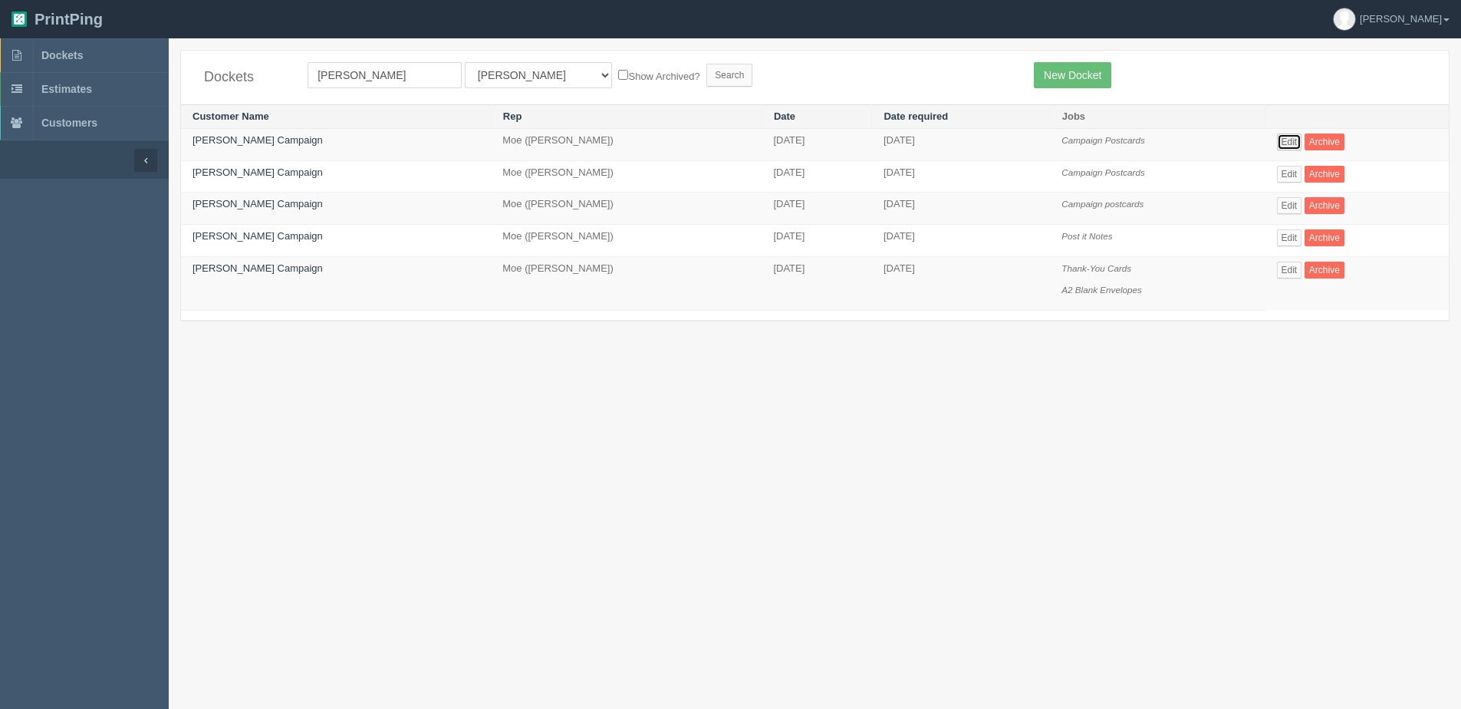
click at [1282, 136] on link "Edit" at bounding box center [1289, 141] width 25 height 17
click at [1284, 166] on link "Edit" at bounding box center [1289, 174] width 25 height 17
click at [1293, 202] on link "Edit" at bounding box center [1289, 205] width 25 height 17
drag, startPoint x: 499, startPoint y: 72, endPoint x: 498, endPoint y: 86, distance: 13.8
click at [498, 77] on select "All Users [PERSON_NAME] Test 1 [PERSON_NAME] [PERSON_NAME] [PERSON_NAME] France…" at bounding box center [538, 75] width 147 height 26
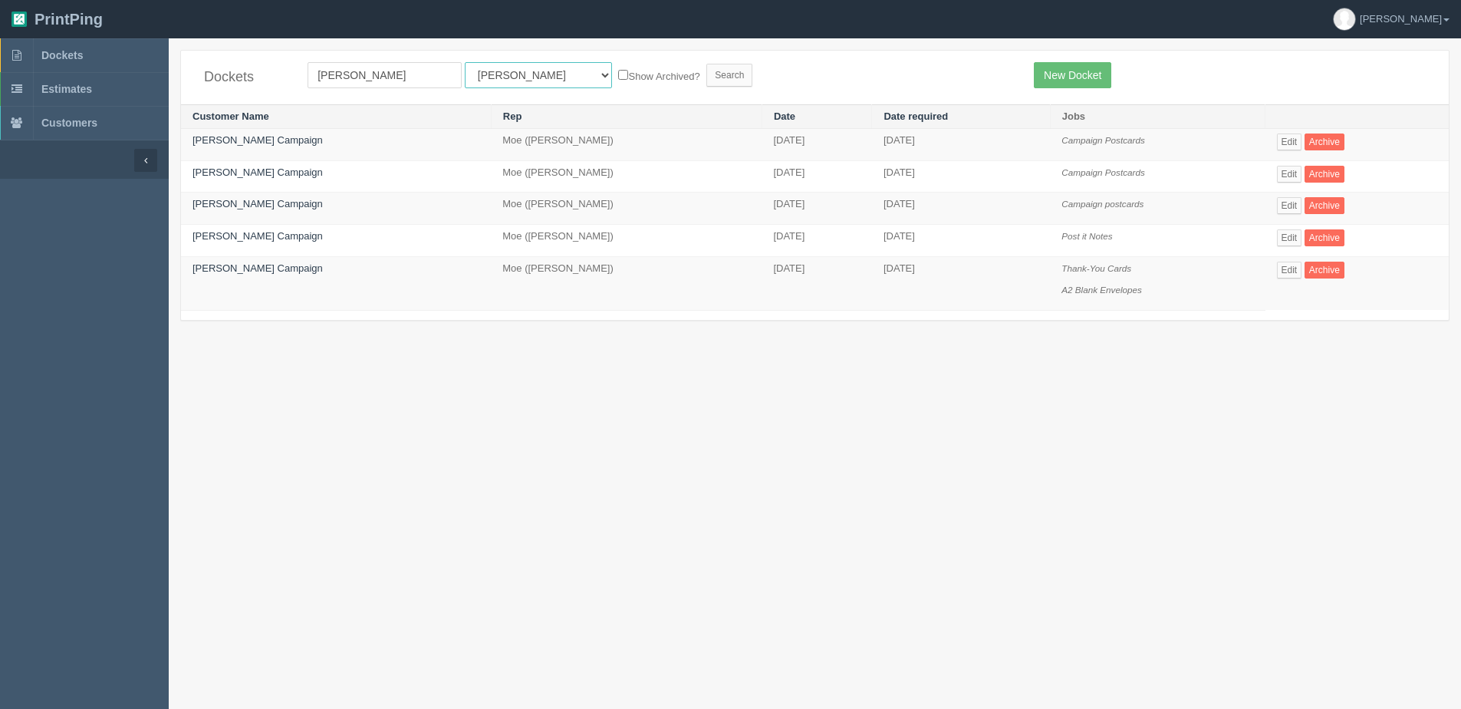
select select "1"
click at [465, 62] on select "All Users [PERSON_NAME] Test 1 [PERSON_NAME] [PERSON_NAME] [PERSON_NAME] France…" at bounding box center [538, 75] width 147 height 26
click at [618, 77] on label "Show Archived?" at bounding box center [658, 76] width 81 height 18
click at [618, 77] on input "Show Archived?" at bounding box center [623, 75] width 10 height 10
checkbox input "true"
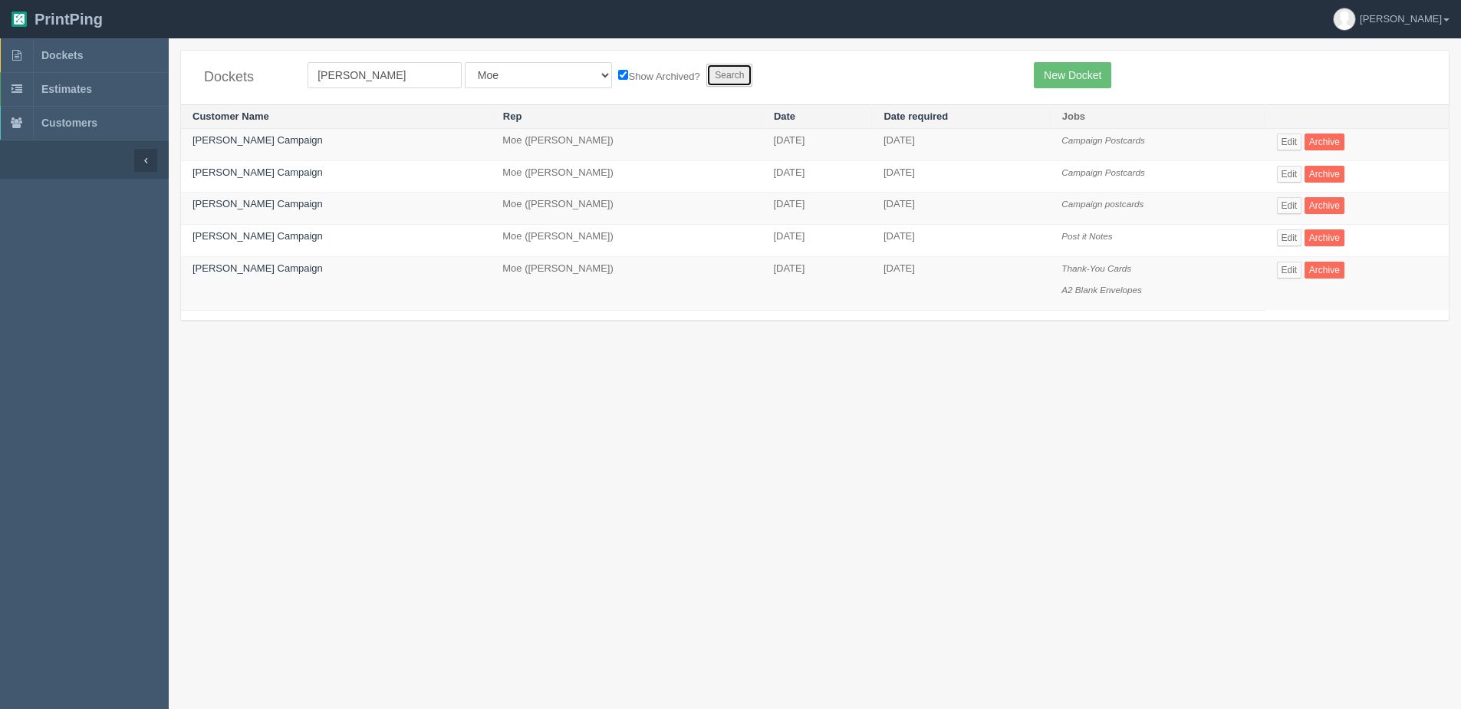
click at [706, 76] on input "Search" at bounding box center [729, 75] width 46 height 23
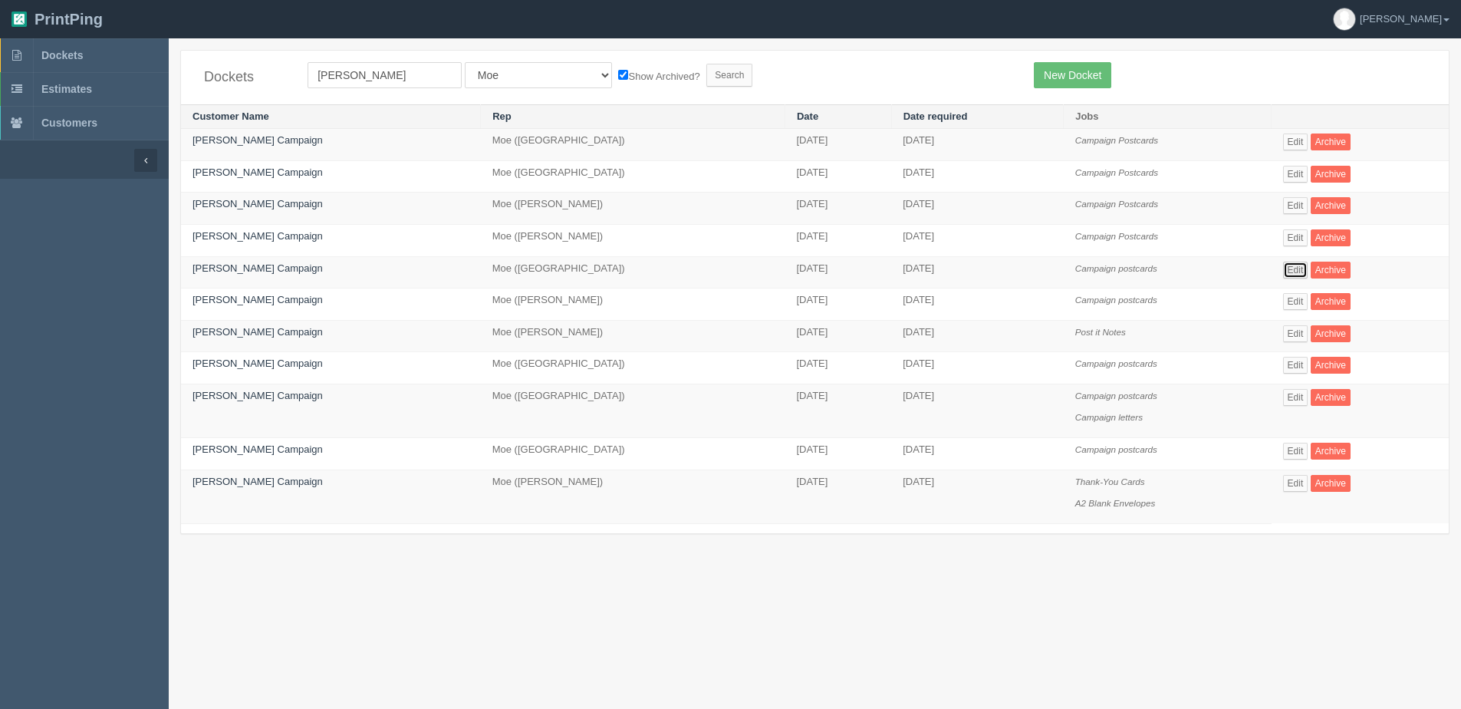
click at [1293, 269] on link "Edit" at bounding box center [1295, 270] width 25 height 17
click at [1287, 300] on link "Edit" at bounding box center [1295, 301] width 25 height 17
click at [1298, 393] on link "Edit" at bounding box center [1295, 397] width 25 height 17
click at [1300, 135] on link "Edit" at bounding box center [1295, 141] width 25 height 17
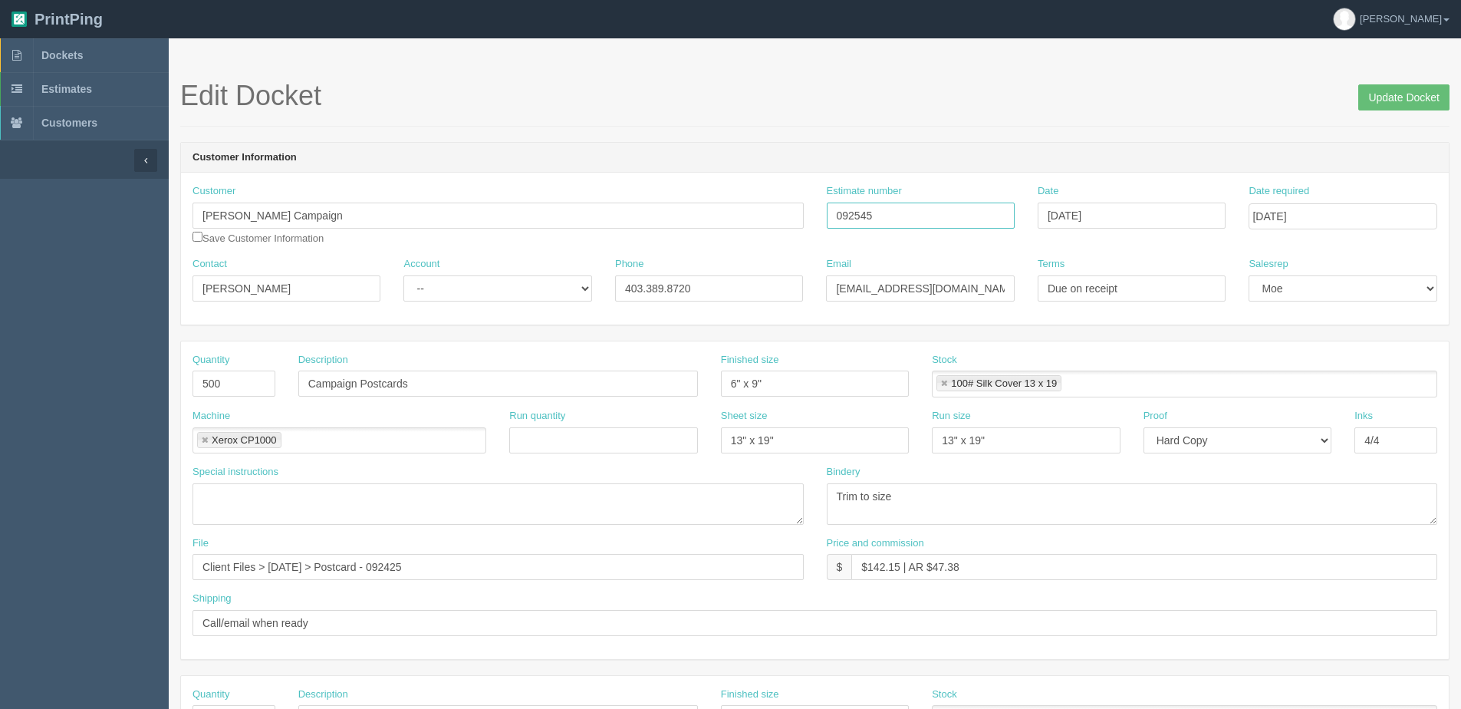
drag, startPoint x: 894, startPoint y: 216, endPoint x: 634, endPoint y: 216, distance: 260.0
click at [634, 216] on div "Customer [PERSON_NAME] Campaign Save Customer Information Estimate number 09254…" at bounding box center [815, 220] width 1268 height 73
click at [1401, 105] on input "Update Docket" at bounding box center [1403, 97] width 91 height 26
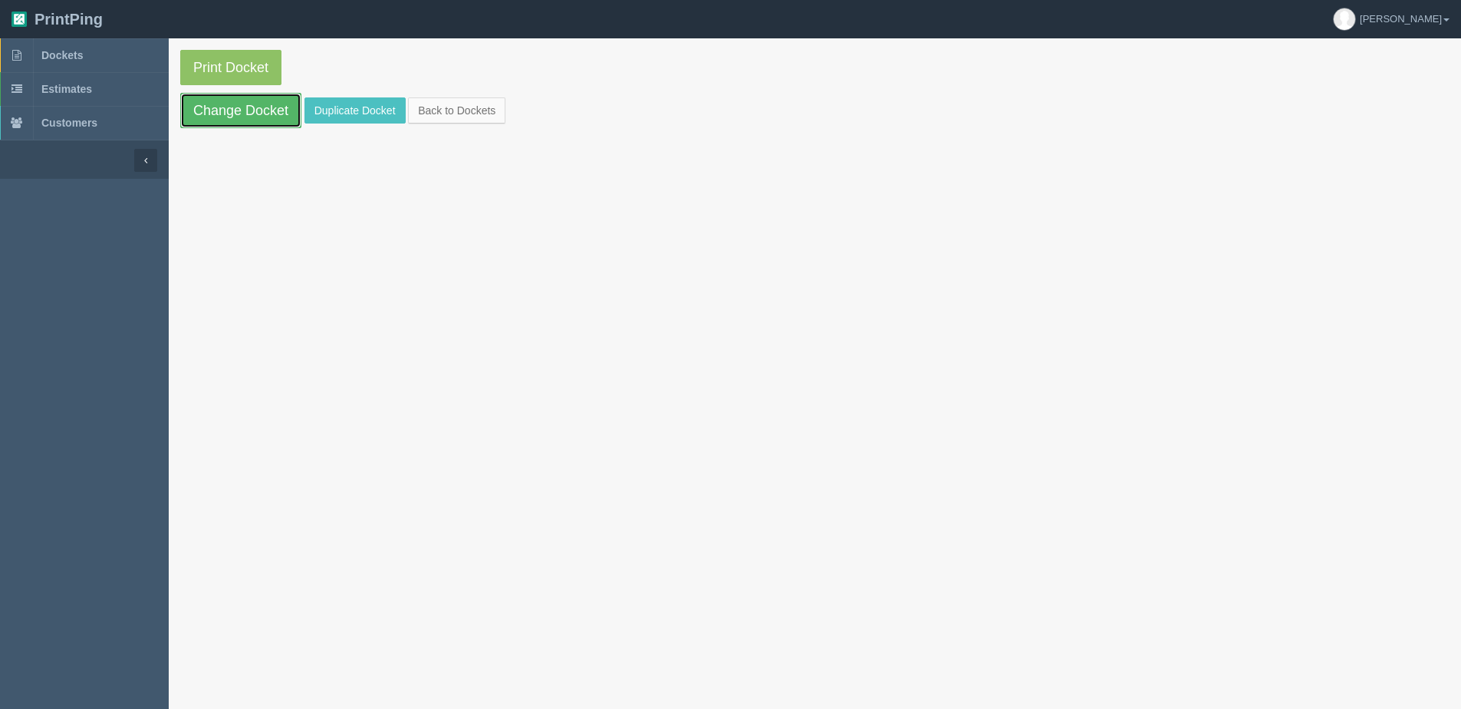
drag, startPoint x: 253, startPoint y: 105, endPoint x: 239, endPoint y: 104, distance: 13.8
click at [253, 105] on link "Change Docket" at bounding box center [240, 110] width 121 height 35
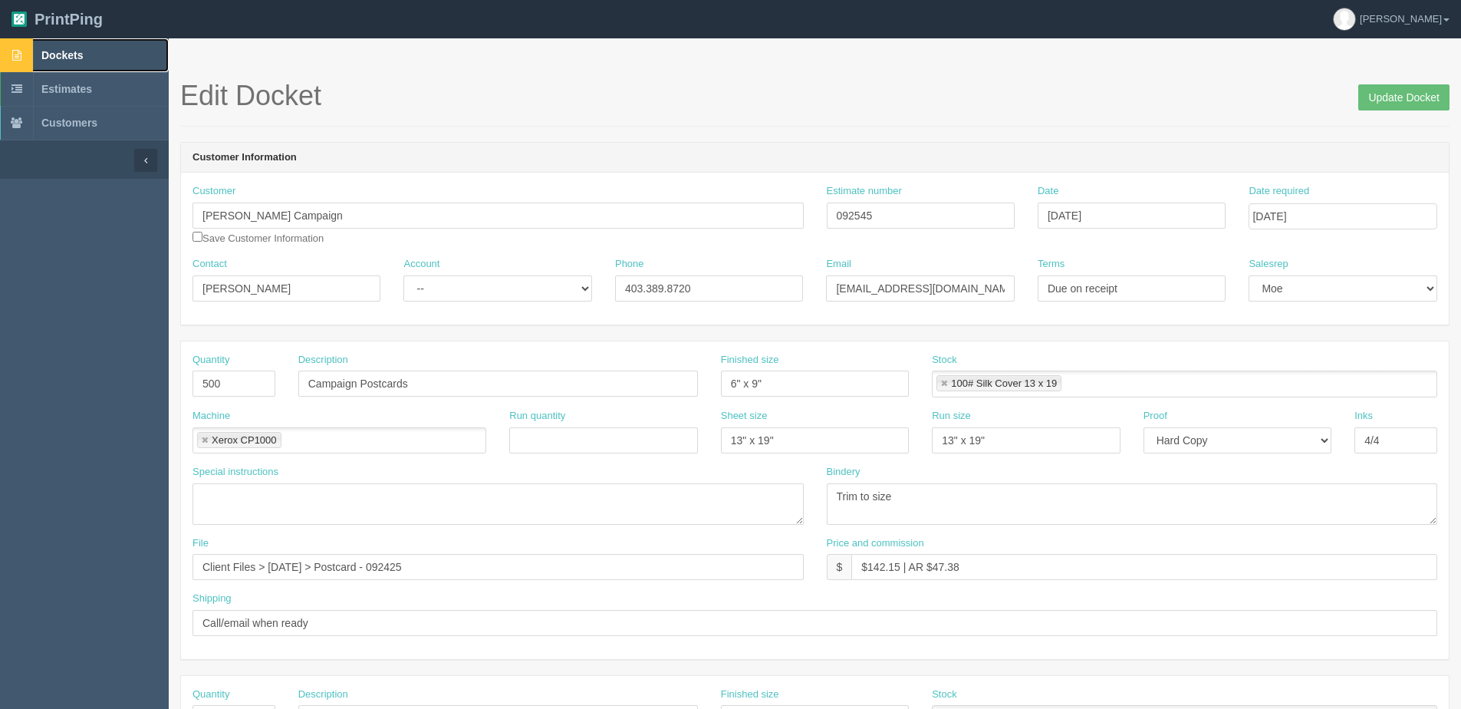
click at [73, 60] on span "Dockets" at bounding box center [61, 55] width 41 height 12
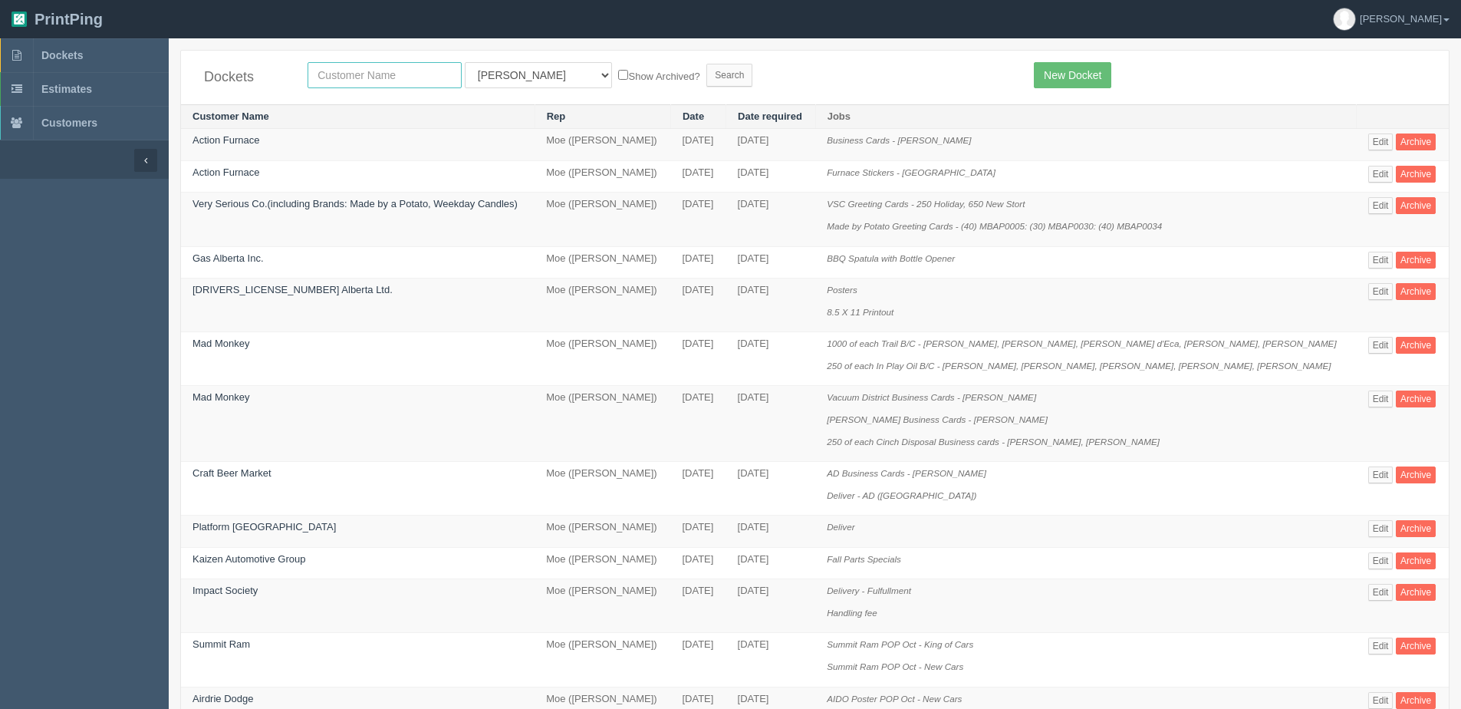
click at [415, 70] on input "text" at bounding box center [385, 75] width 154 height 26
type input "impact"
click at [706, 64] on input "Search" at bounding box center [729, 75] width 46 height 23
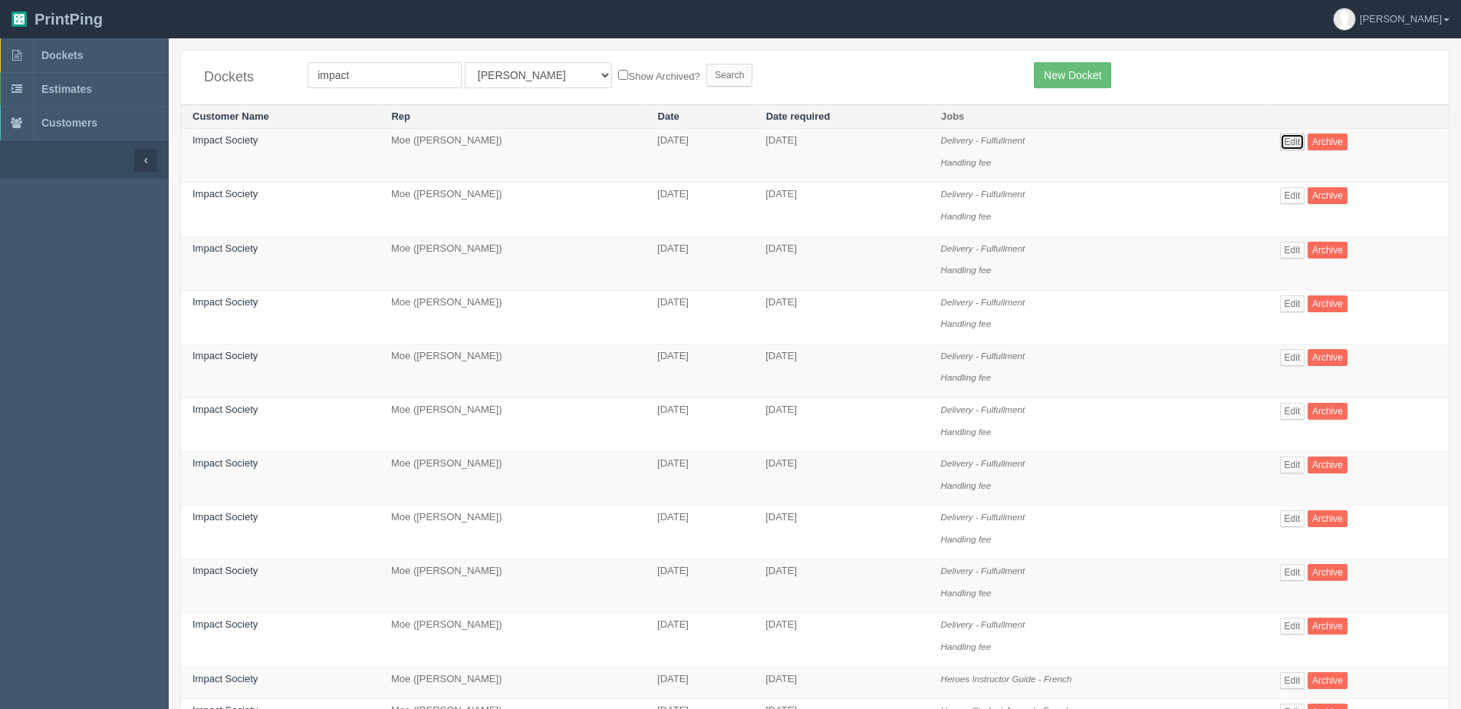
click at [1298, 146] on link "Edit" at bounding box center [1292, 141] width 25 height 17
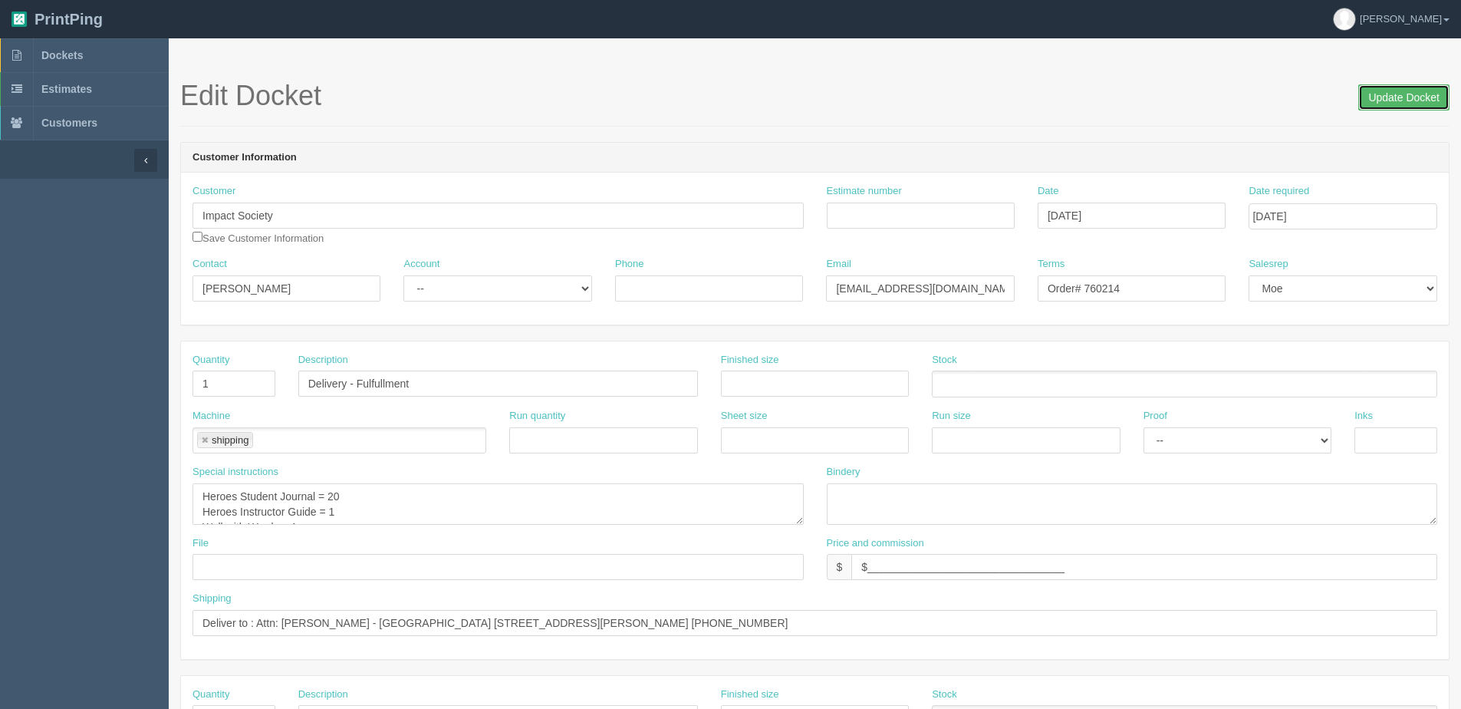
click at [1390, 97] on input "Update Docket" at bounding box center [1403, 97] width 91 height 26
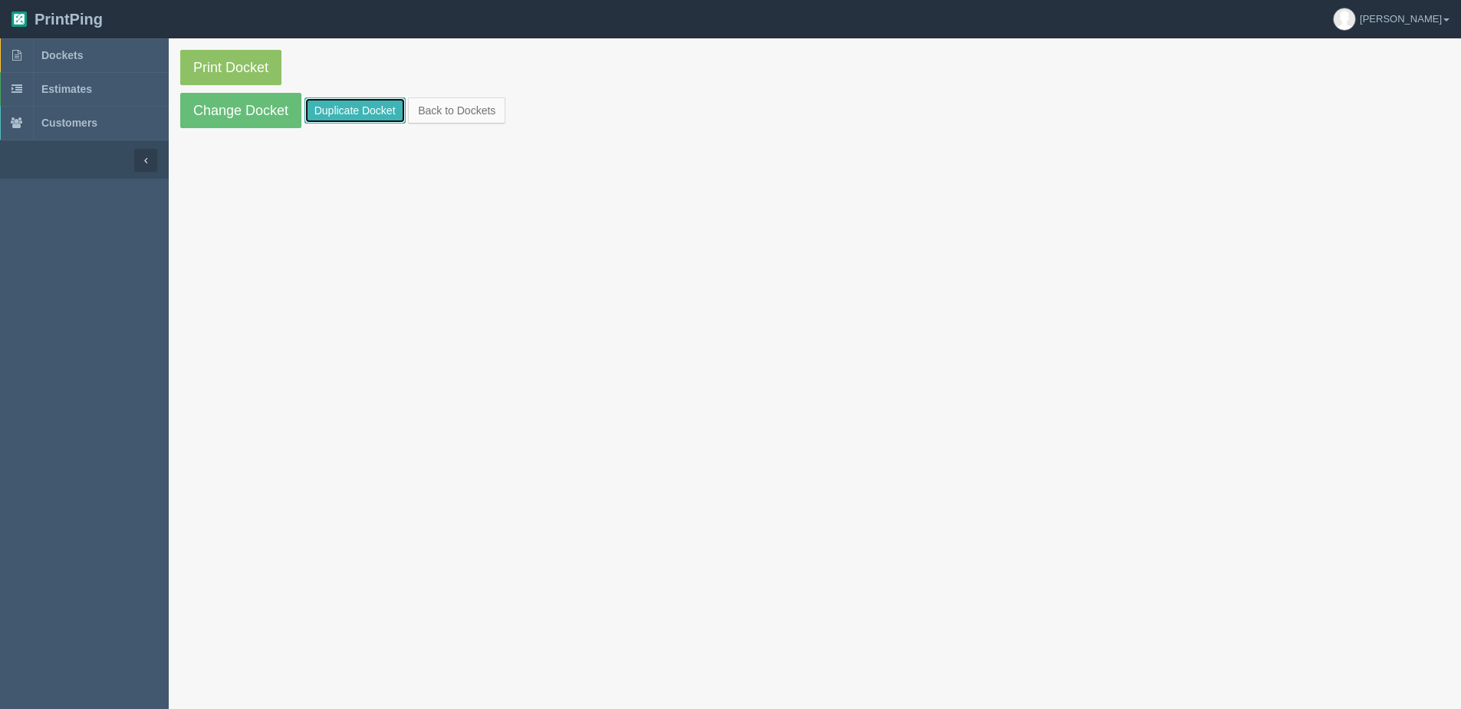
click at [323, 112] on link "Duplicate Docket" at bounding box center [354, 110] width 101 height 26
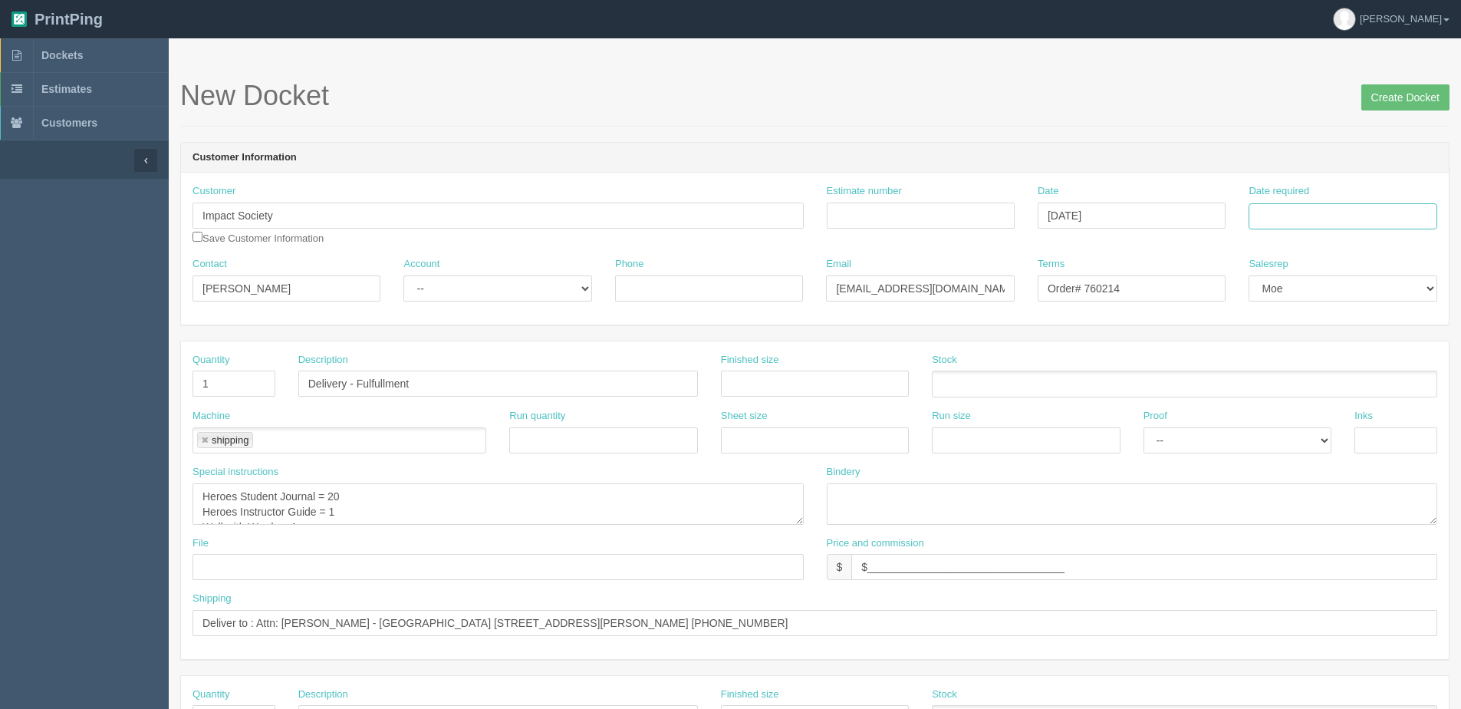
click at [1328, 219] on input "Date required" at bounding box center [1343, 216] width 188 height 26
click at [1284, 435] on th "Today" at bounding box center [1323, 429] width 143 height 22
click at [1364, 340] on td "17" at bounding box center [1366, 341] width 18 height 22
type input "[DATE]"
drag, startPoint x: 330, startPoint y: 499, endPoint x: 344, endPoint y: 495, distance: 14.9
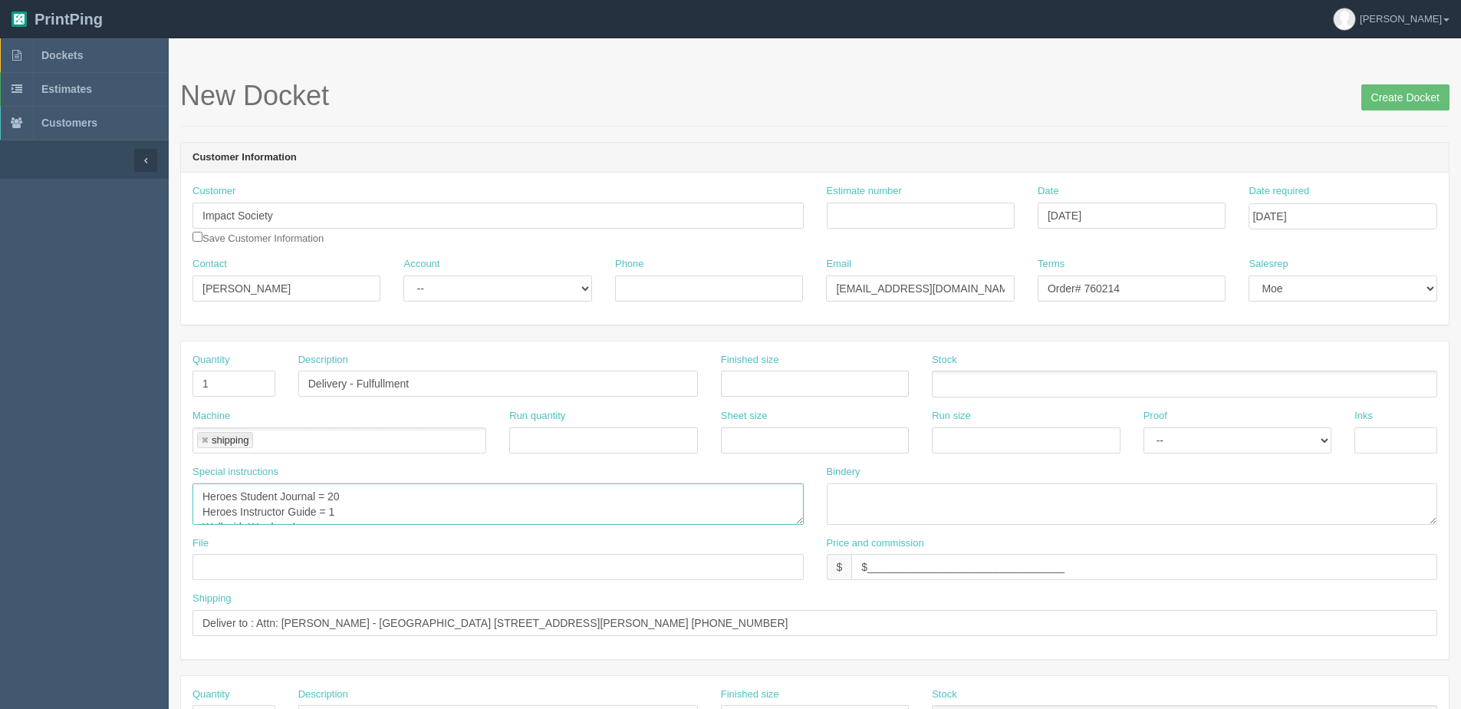
click at [344, 495] on textarea "Heroes Student Journal = 20 Heroes Instructor Guide = 1 Wall with Words = 1" at bounding box center [498, 503] width 611 height 41
drag, startPoint x: 329, startPoint y: 513, endPoint x: 340, endPoint y: 512, distance: 10.8
click at [340, 512] on textarea "Heroes Student Journal = 20 Heroes Instructor Guide = 1 Wall with Words = 1" at bounding box center [498, 503] width 611 height 41
click at [292, 522] on textarea "Heroes Student Journal = 20 Heroes Instructor Guide = 1 Wall with Words = 1" at bounding box center [498, 503] width 611 height 41
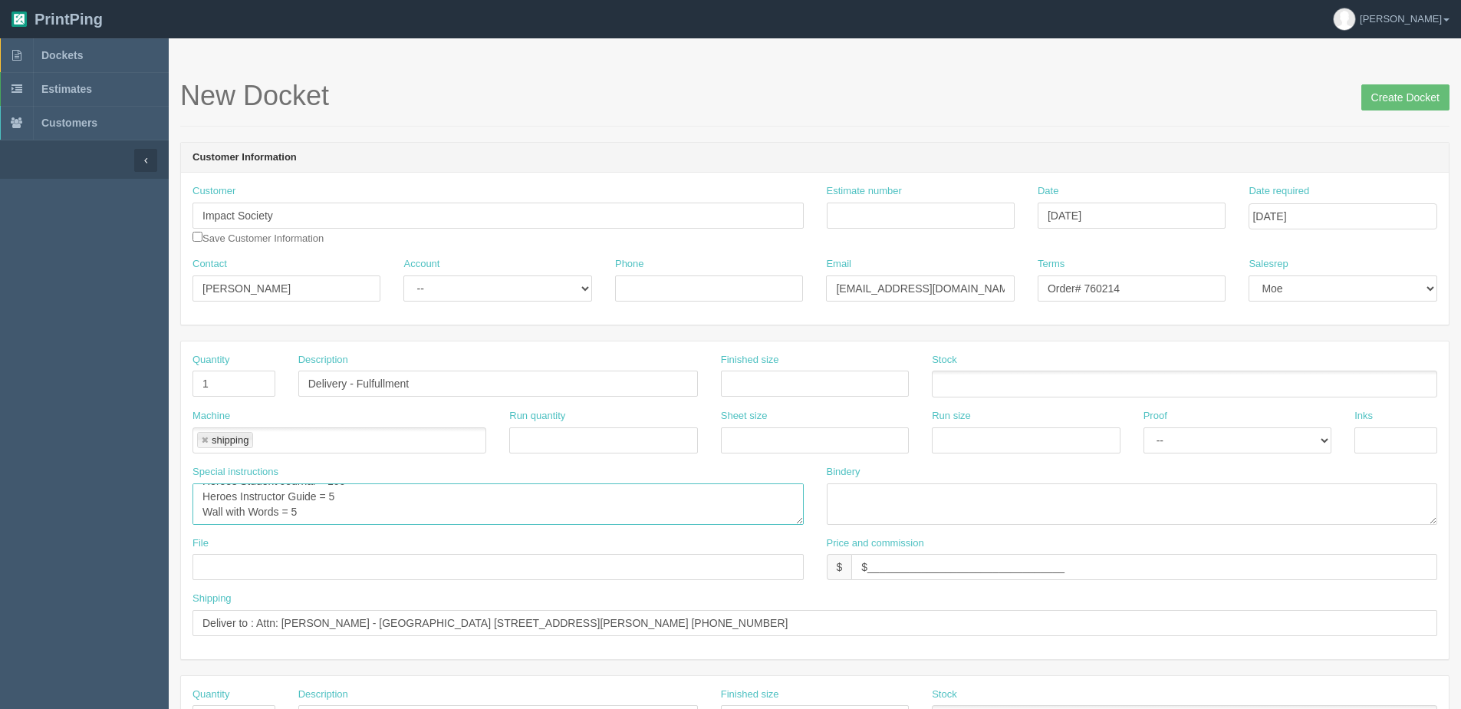
type textarea "Heroes Student Journal = 100 Heroes Instructor Guide = 5 Wall with Words = 5"
drag, startPoint x: 284, startPoint y: 624, endPoint x: 1466, endPoint y: 684, distance: 1183.4
click at [1460, 683] on html "PrintPing Dan Edit account ( dan@allrush.ca ) Logout Dockets Estimates Customers" at bounding box center [730, 696] width 1461 height 1393
paste input "Candis Ward Birchmount School 256 Ayer Avenue Moncton, NB E1C 9A3 Canada (506) …"
click at [345, 622] on input "Deliver to : Attn: Candis Ward Birchmount School 256 Ayer Avenue Moncton, NB E1…" at bounding box center [815, 623] width 1245 height 26
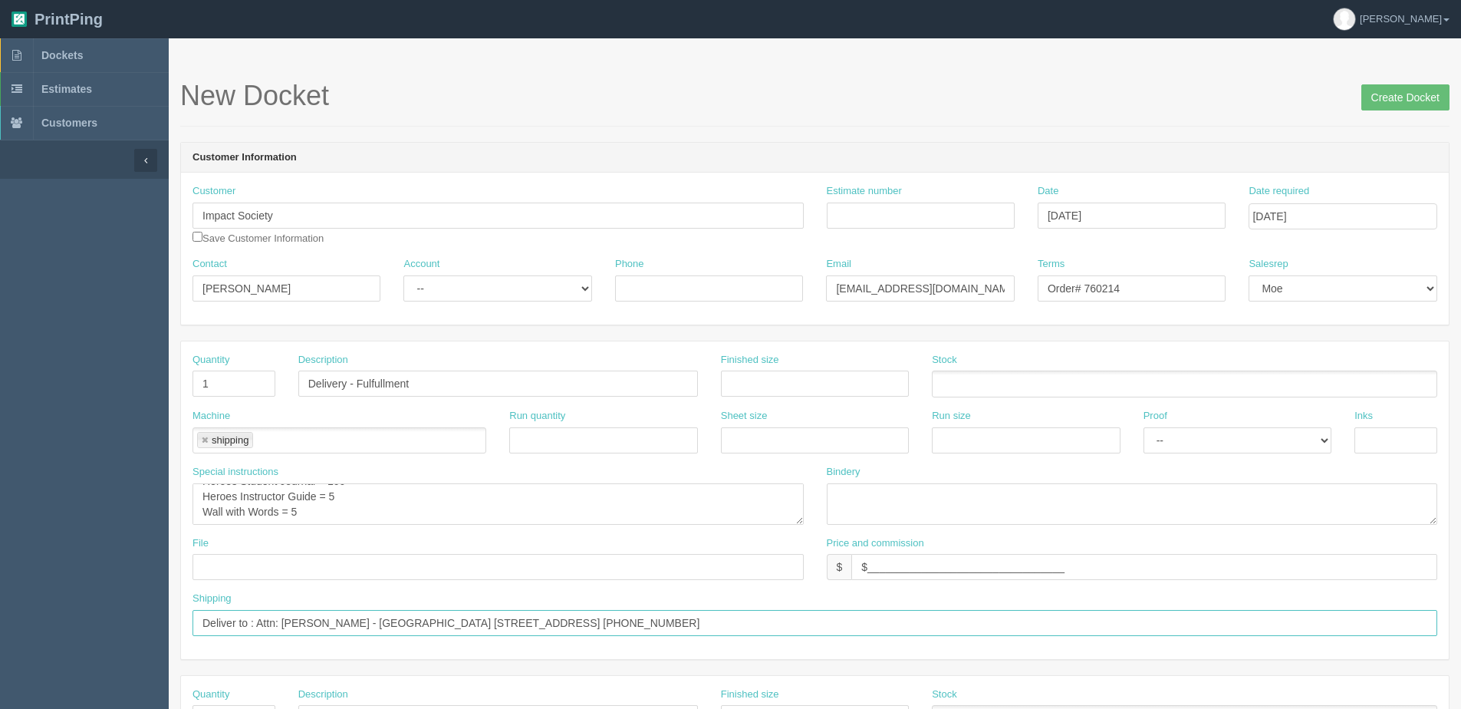
type input "Deliver to : Attn: Candis Ward - Birchmount School 256 Ayer Avenue Moncton, NB …"
drag, startPoint x: 1101, startPoint y: 280, endPoint x: 1376, endPoint y: 185, distance: 290.6
click at [1387, 199] on div "Customer Impact Society Save Customer Information Estimate number Date October …" at bounding box center [815, 249] width 1268 height 152
type input "Order# 760908"
click at [1423, 94] on input "Create Docket" at bounding box center [1405, 97] width 88 height 26
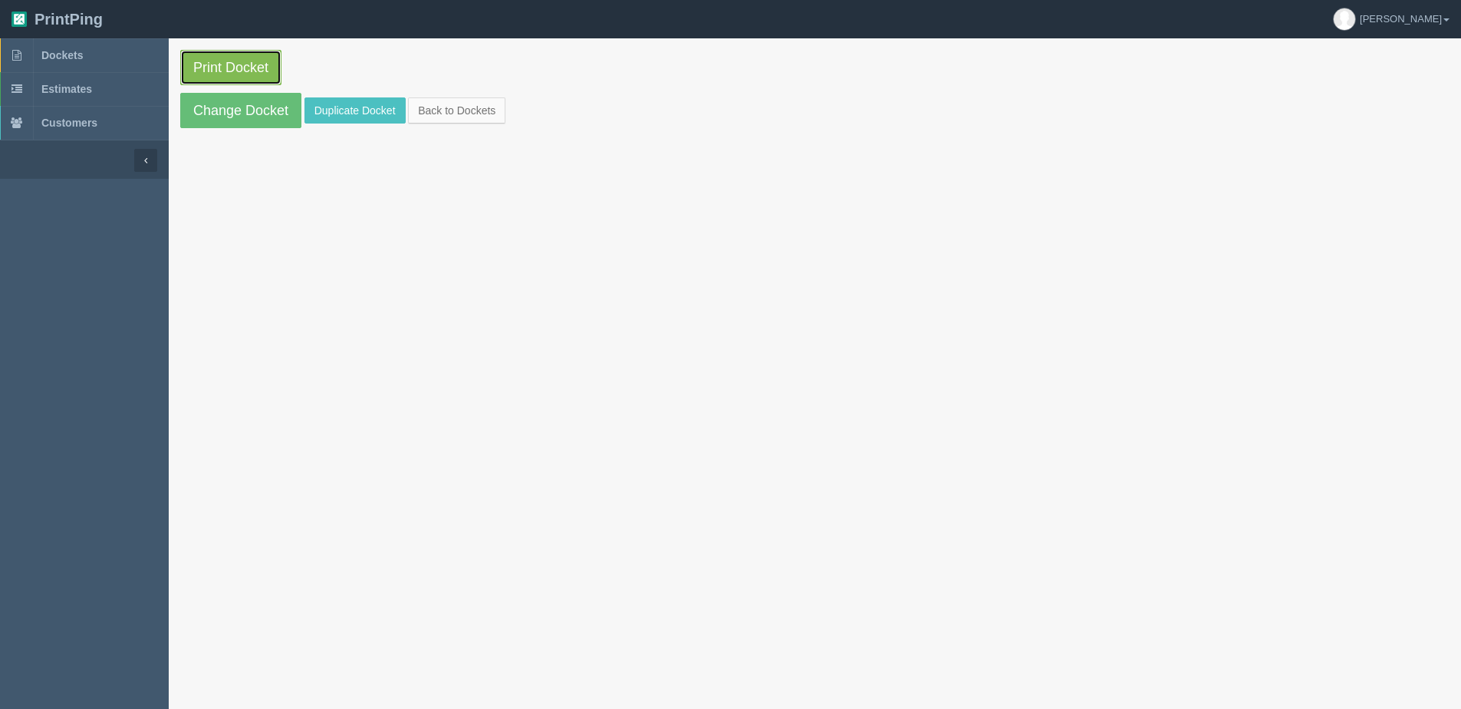
click at [246, 63] on link "Print Docket" at bounding box center [230, 67] width 101 height 35
click at [478, 113] on link "Back to Dockets" at bounding box center [456, 110] width 97 height 26
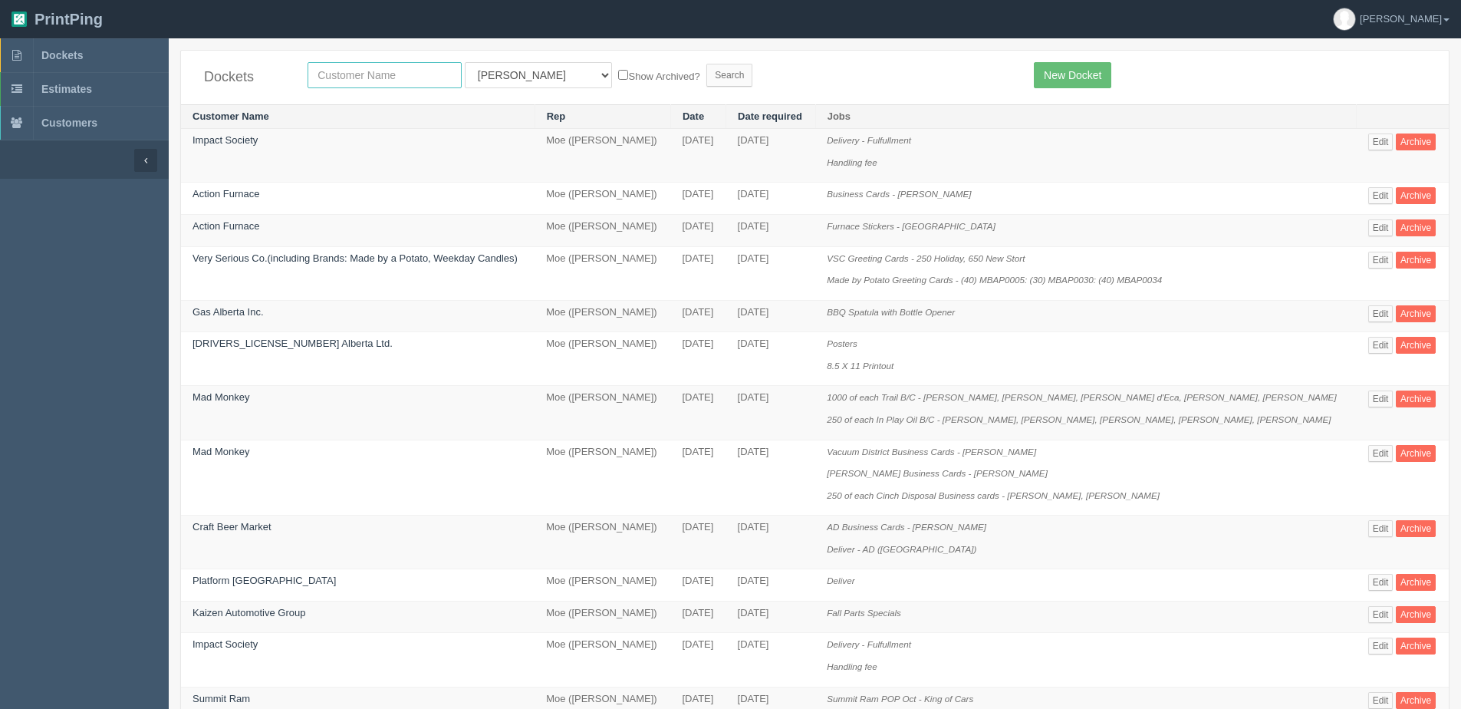
drag, startPoint x: 364, startPoint y: 76, endPoint x: 368, endPoint y: 54, distance: 21.8
click at [365, 70] on input "text" at bounding box center [385, 75] width 154 height 26
type input "gas"
click at [706, 64] on input "Search" at bounding box center [729, 75] width 46 height 23
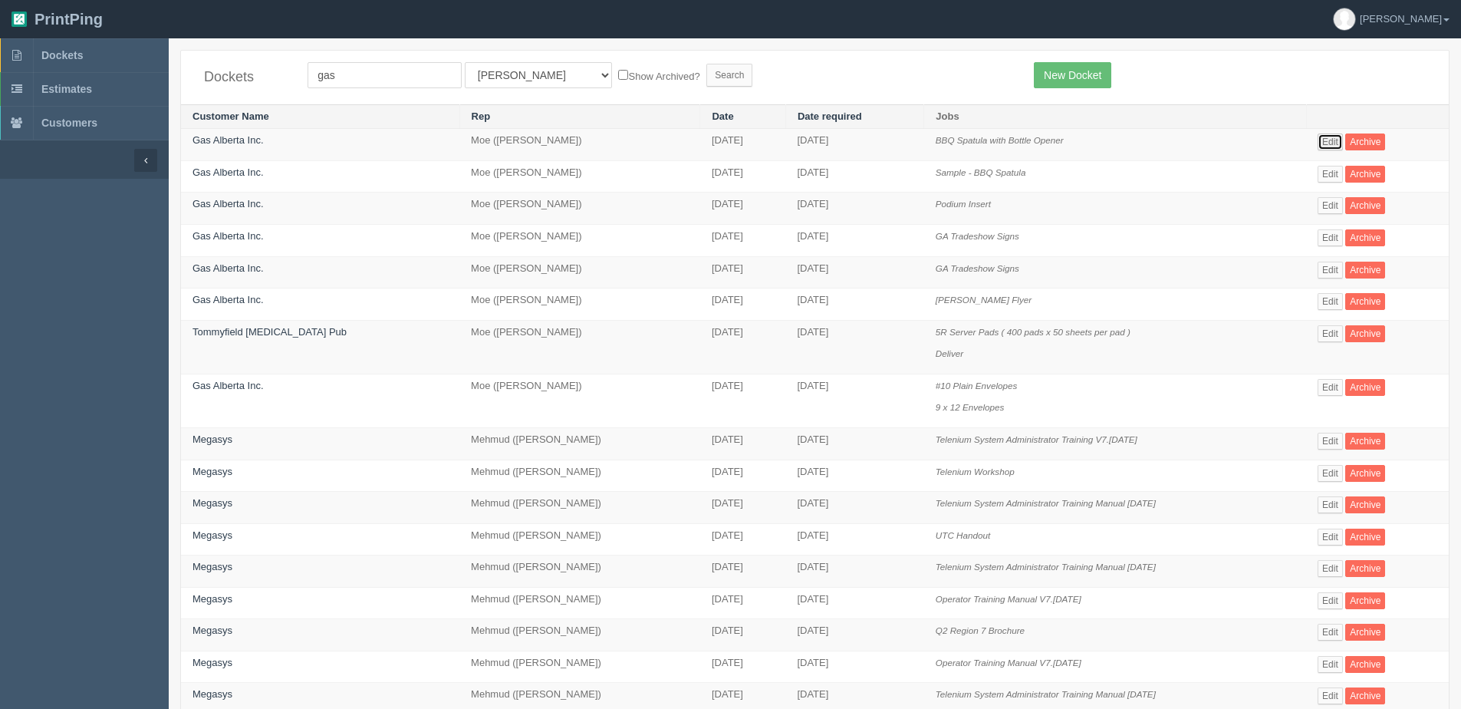
click at [1325, 142] on link "Edit" at bounding box center [1330, 141] width 25 height 17
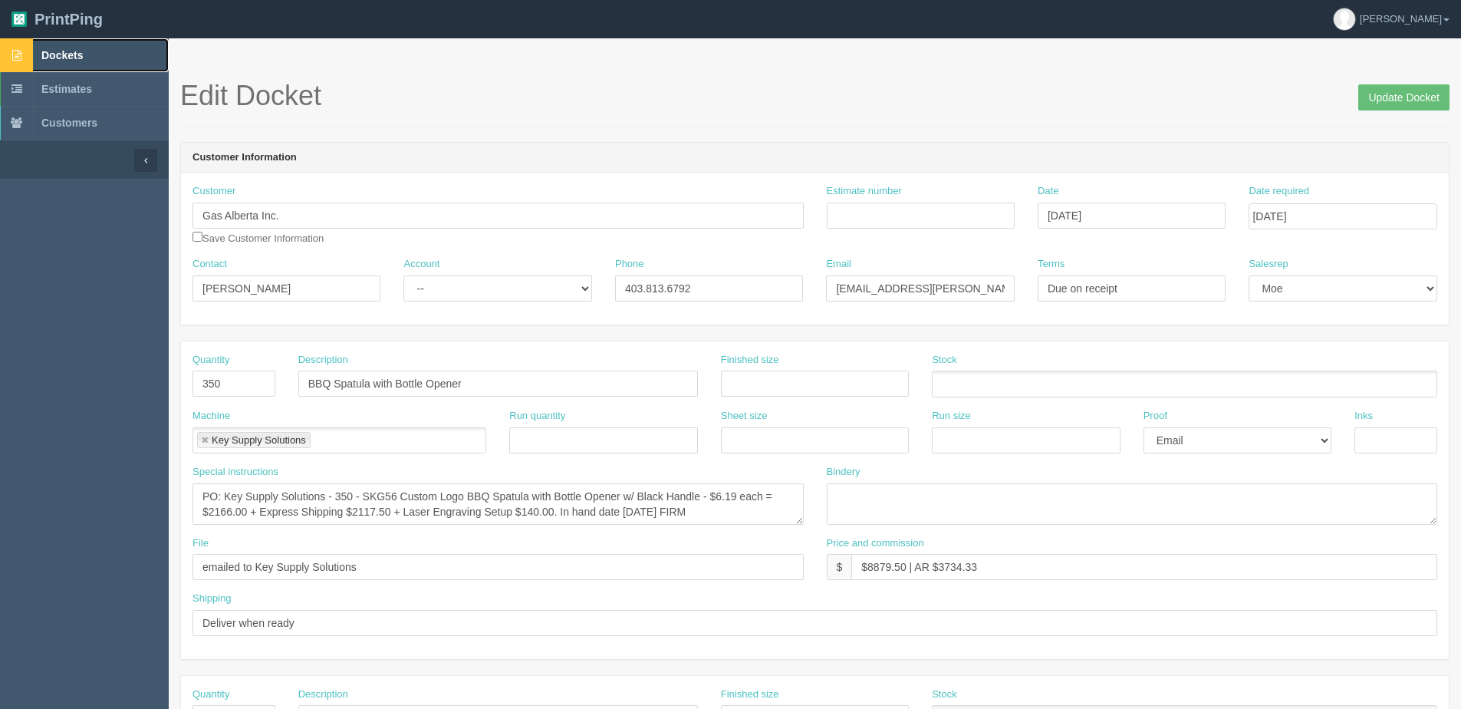
drag, startPoint x: 39, startPoint y: 49, endPoint x: 47, endPoint y: 51, distance: 8.0
click at [39, 49] on link "Dockets" at bounding box center [84, 55] width 169 height 34
